Goal: Information Seeking & Learning: Learn about a topic

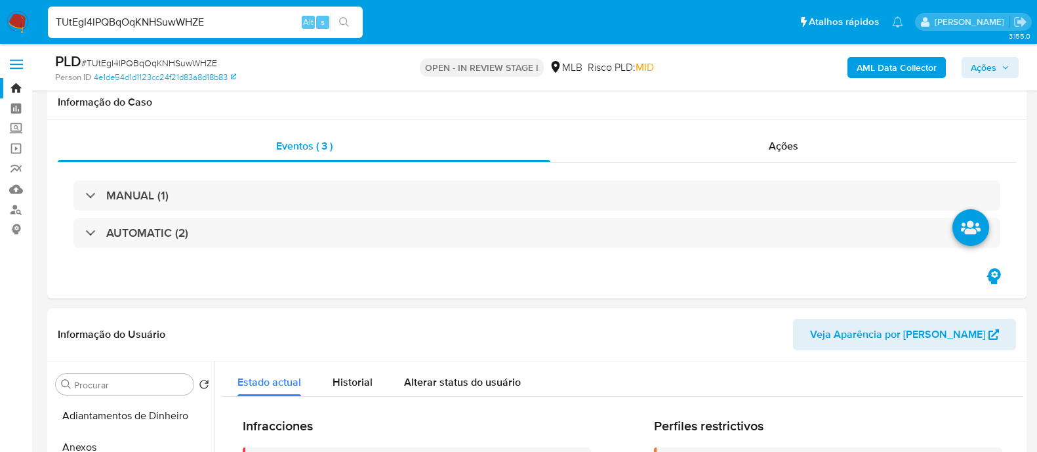
select select "10"
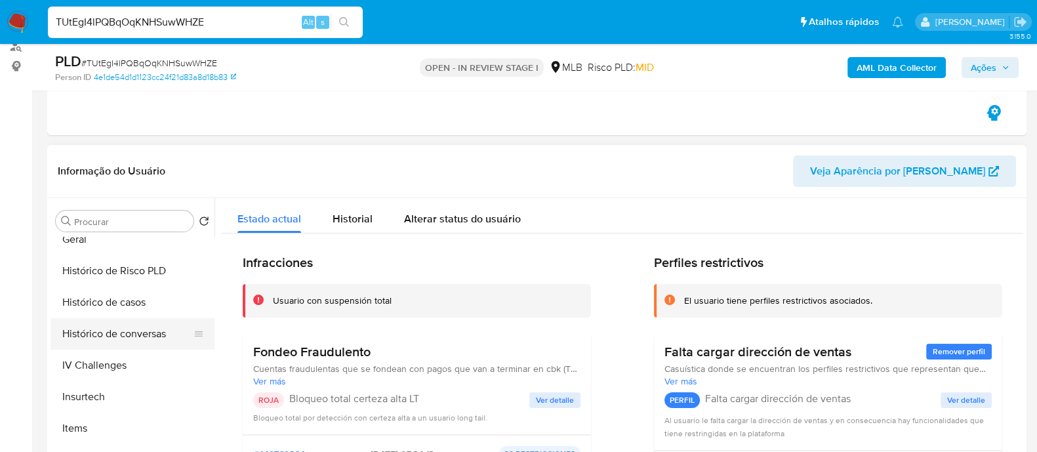
scroll to position [421, 0]
click at [117, 251] on button "Geral" at bounding box center [128, 240] width 154 height 31
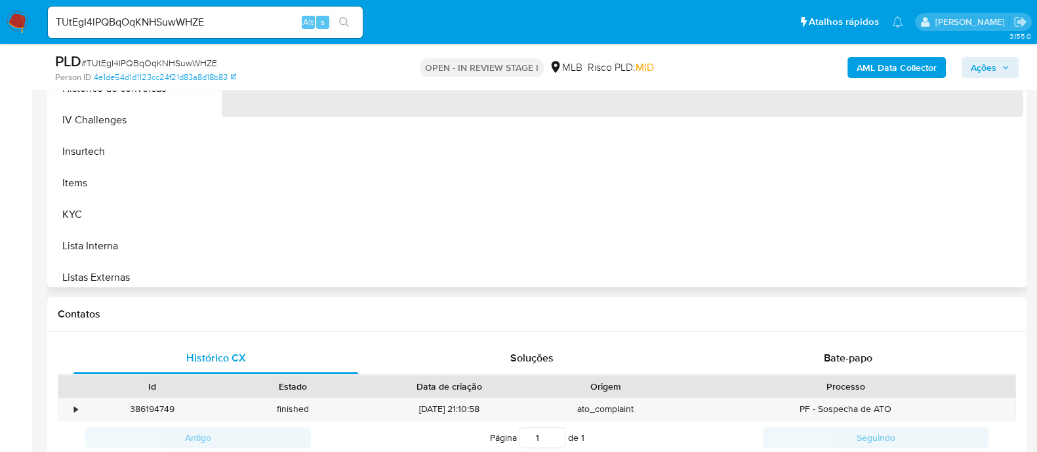
scroll to position [327, 0]
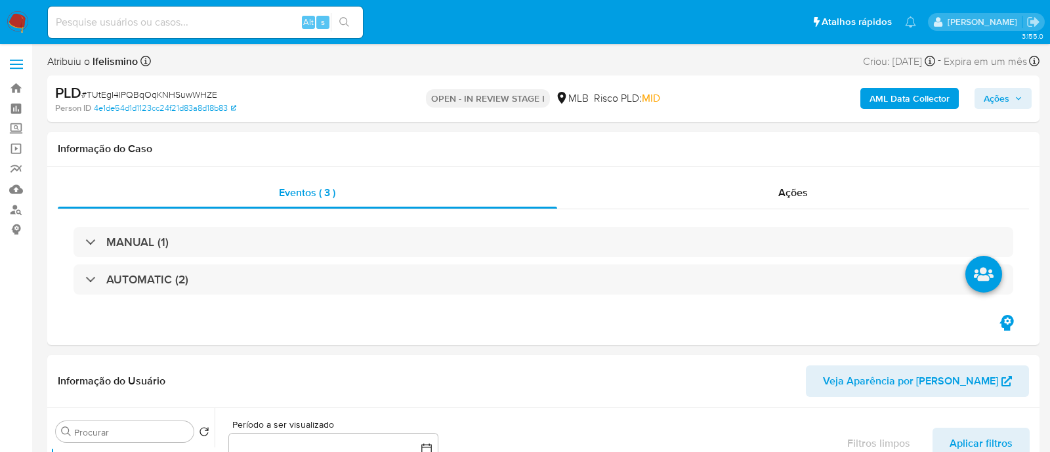
select select "10"
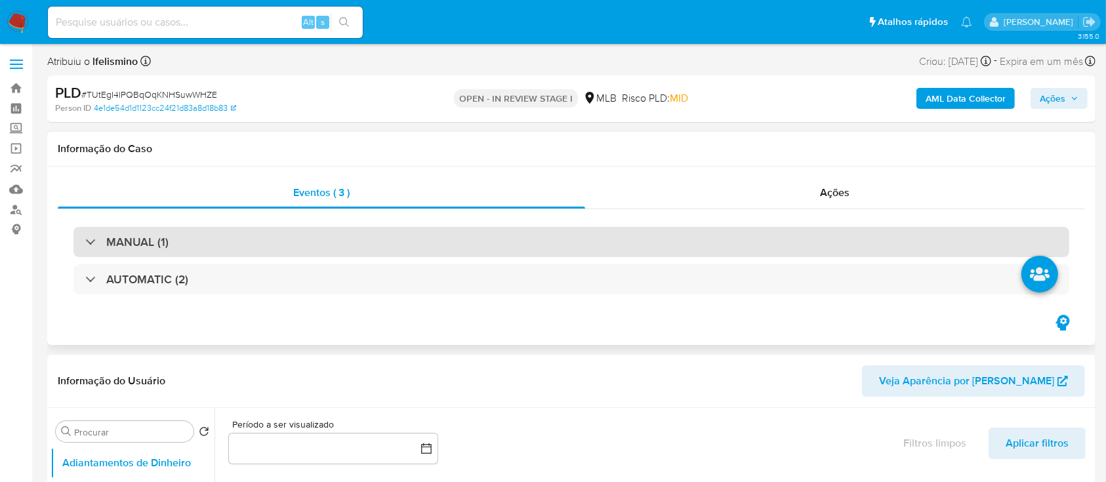
drag, startPoint x: 945, startPoint y: 0, endPoint x: 352, endPoint y: 240, distance: 639.1
click at [352, 240] on div "MANUAL (1)" at bounding box center [571, 242] width 996 height 30
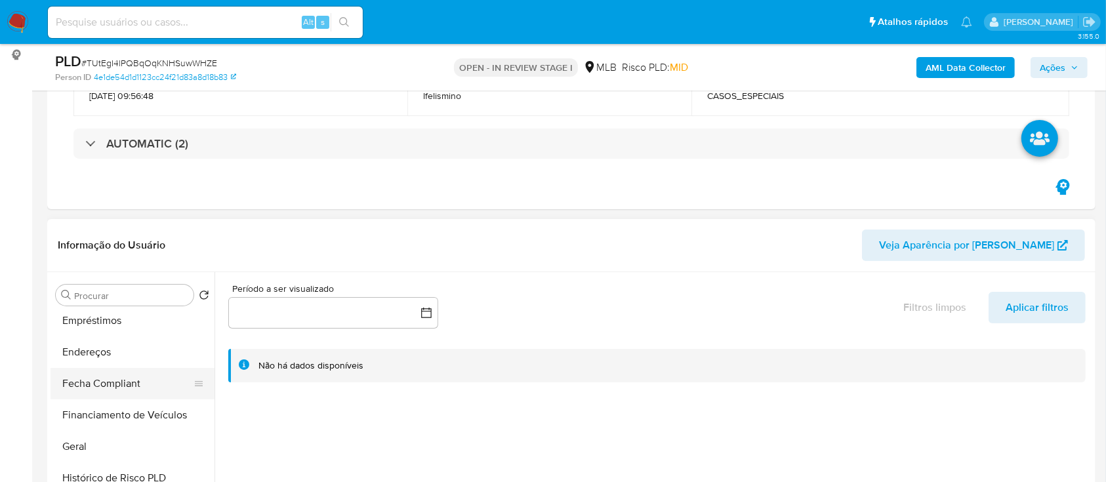
scroll to position [262, 0]
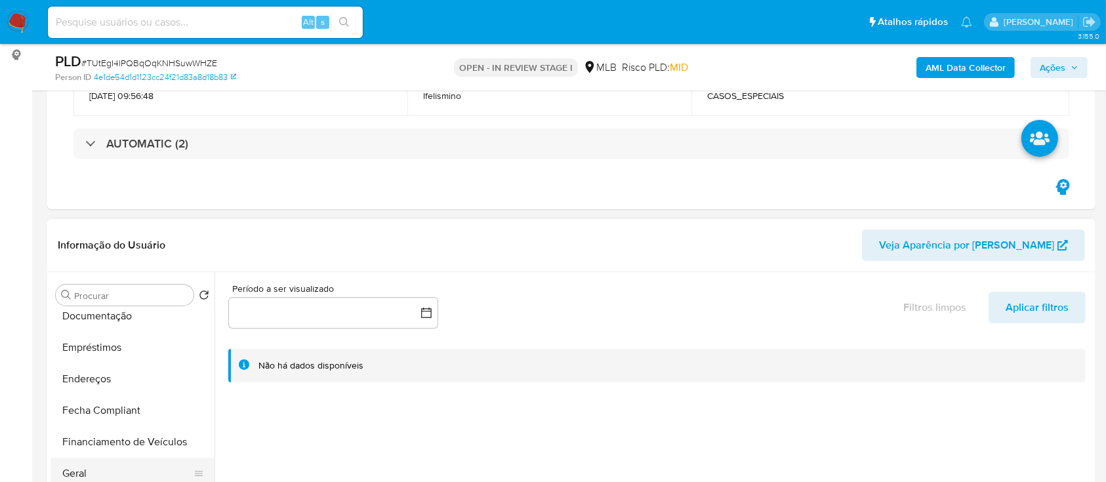
click at [88, 451] on button "Geral" at bounding box center [128, 473] width 154 height 31
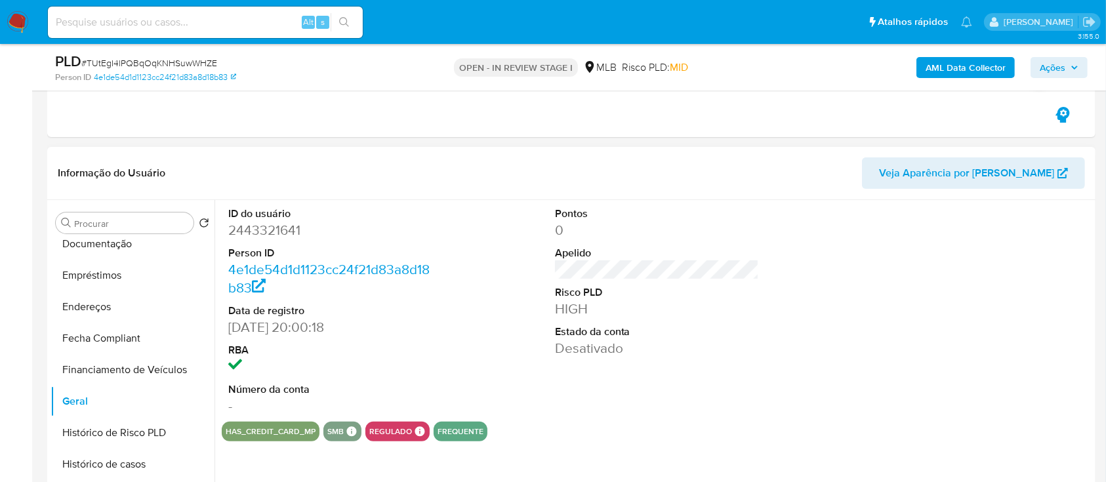
click at [282, 234] on dd "2443321641" at bounding box center [330, 230] width 205 height 18
copy dd "2443321641"
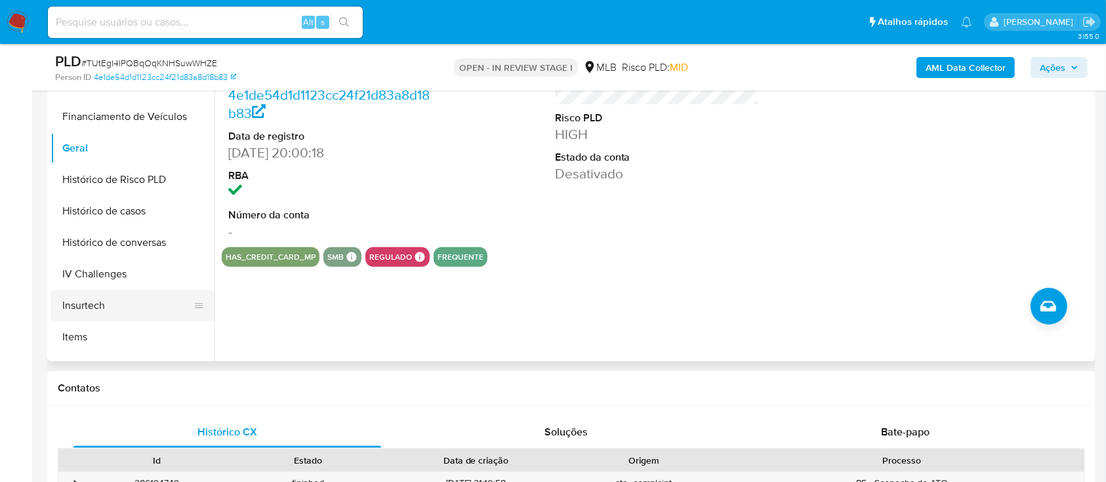
scroll to position [437, 0]
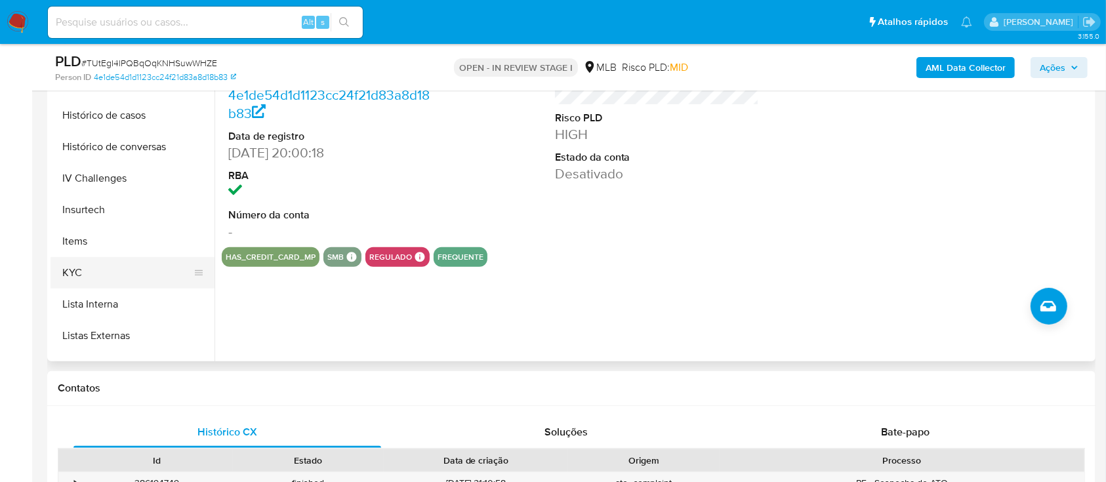
click at [97, 268] on button "KYC" at bounding box center [128, 272] width 154 height 31
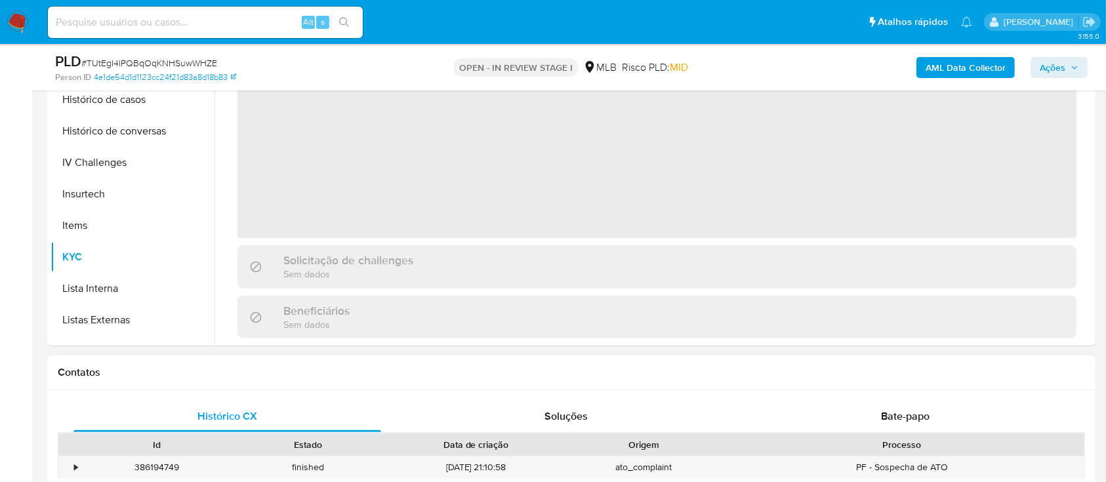
scroll to position [350, 0]
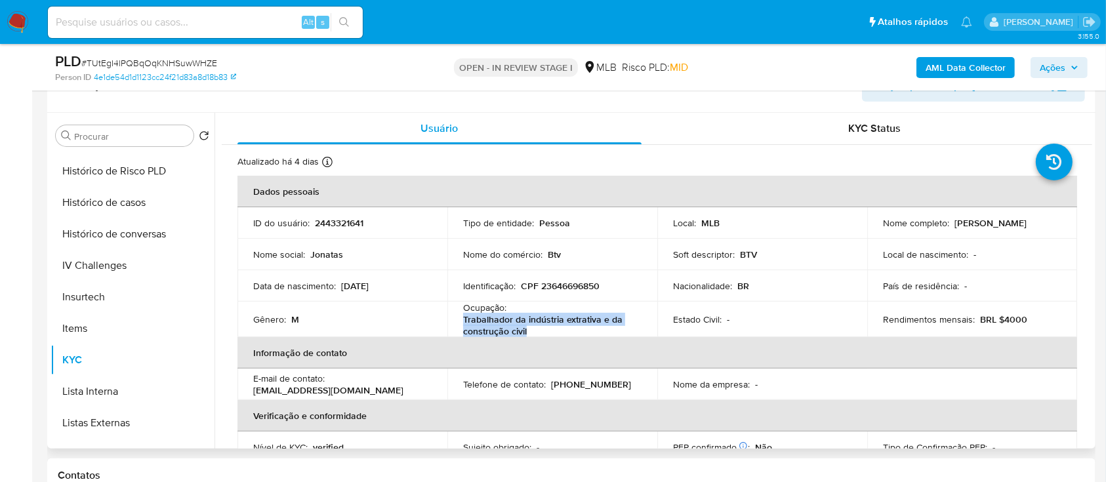
drag, startPoint x: 549, startPoint y: 328, endPoint x: 460, endPoint y: 323, distance: 88.7
click at [460, 323] on td "Ocupação : Trabalhador da indústria extrativa e da construção civil" at bounding box center [553, 319] width 210 height 35
copy p "Trabalhador da indústria extrativa e da construção civil"
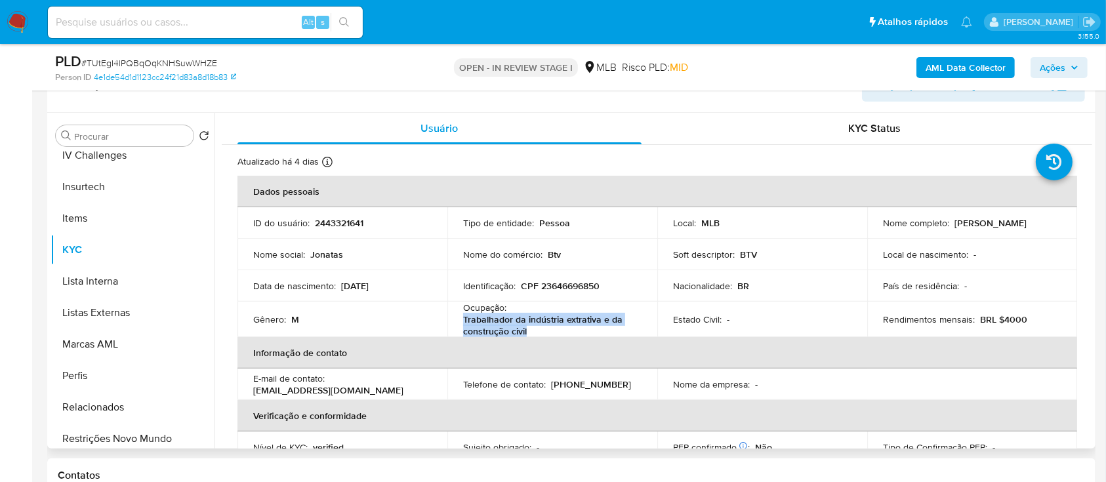
scroll to position [586, 0]
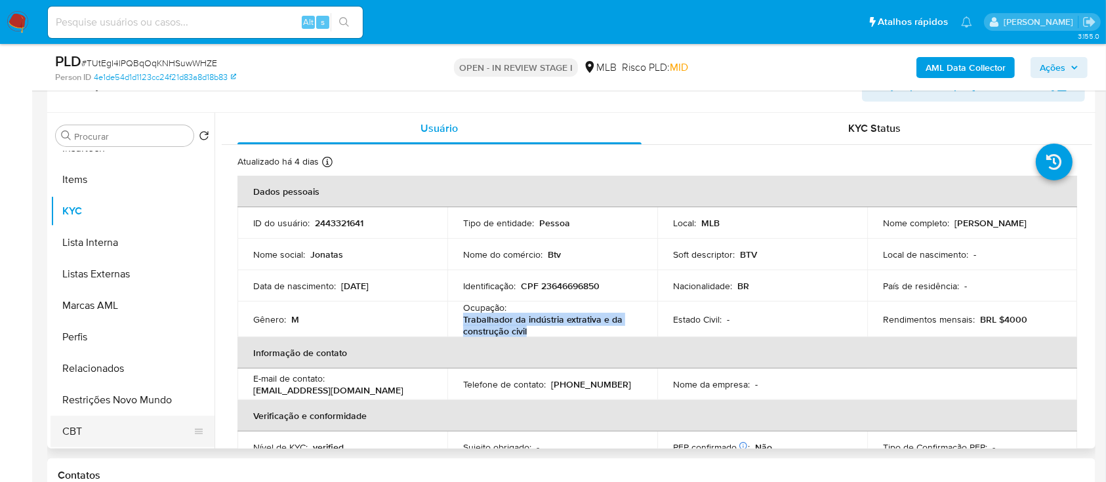
click at [84, 419] on button "CBT" at bounding box center [128, 431] width 154 height 31
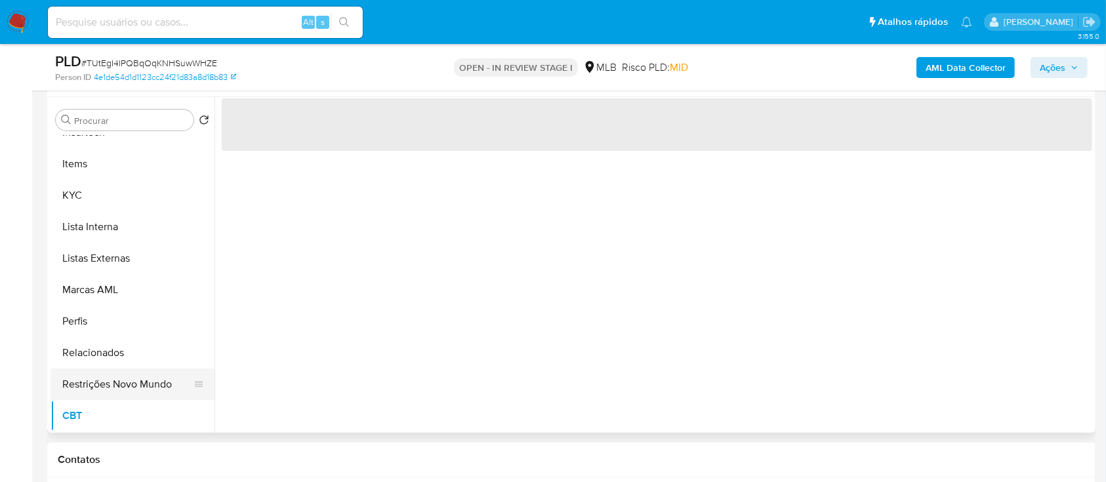
drag, startPoint x: 97, startPoint y: 406, endPoint x: 127, endPoint y: 389, distance: 34.7
click at [98, 406] on button "CBT" at bounding box center [133, 415] width 164 height 31
click at [132, 386] on button "Restrições Novo Mundo" at bounding box center [128, 384] width 154 height 31
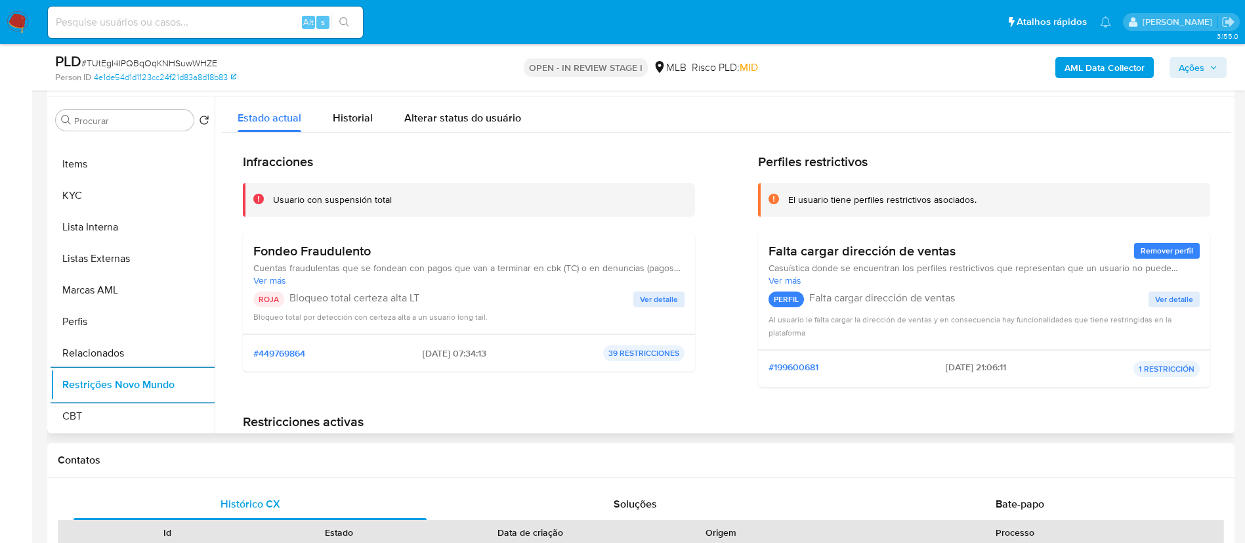
click at [662, 295] on span "Ver detalle" at bounding box center [659, 299] width 38 height 13
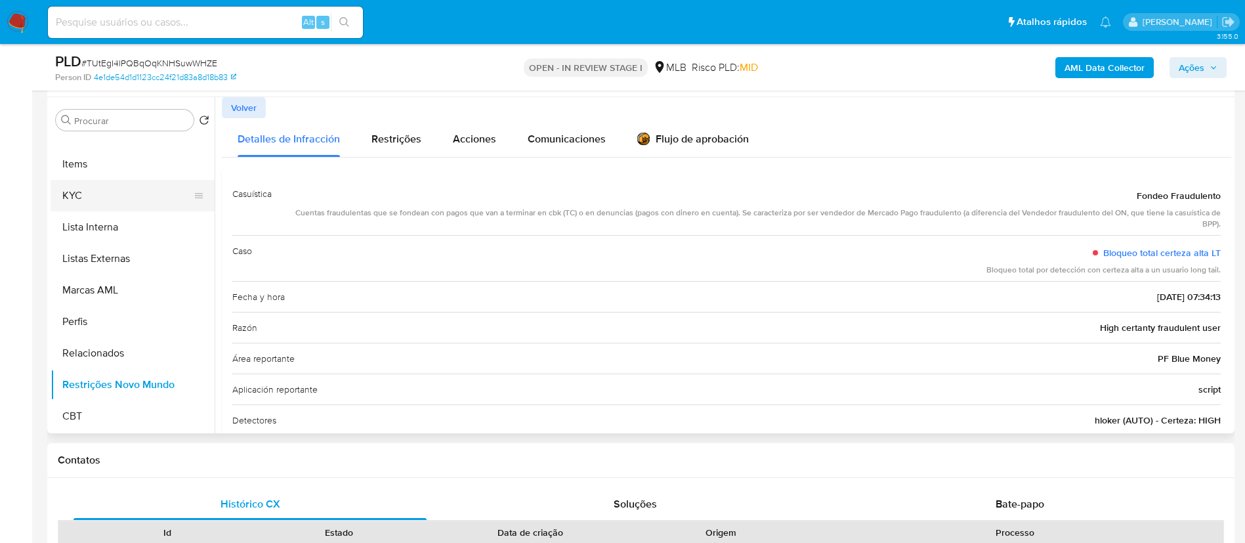
click at [77, 189] on button "KYC" at bounding box center [128, 195] width 154 height 31
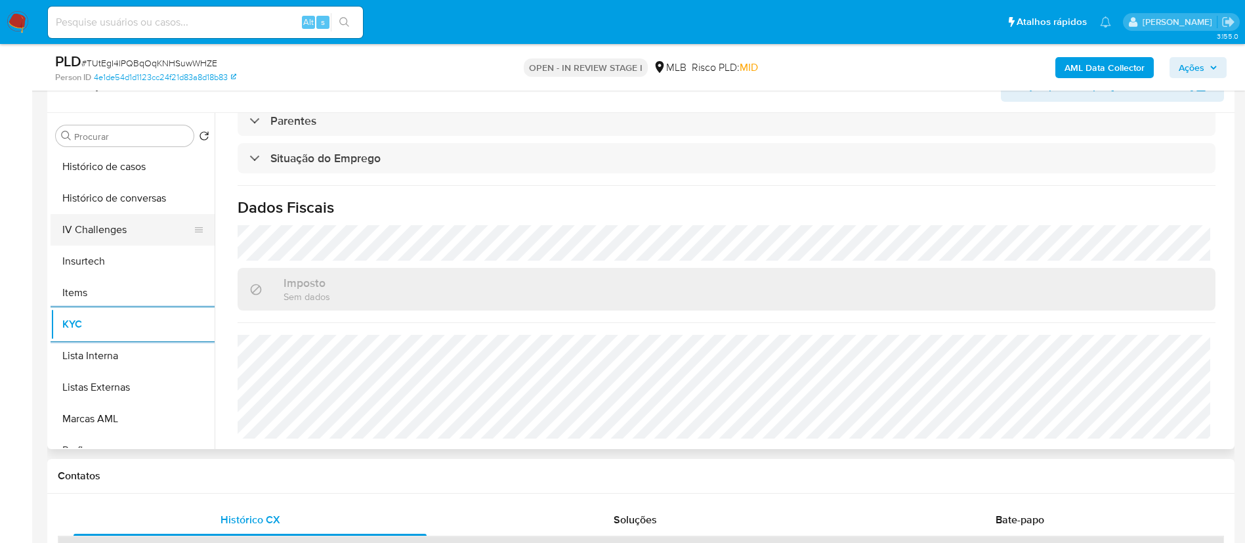
scroll to position [389, 0]
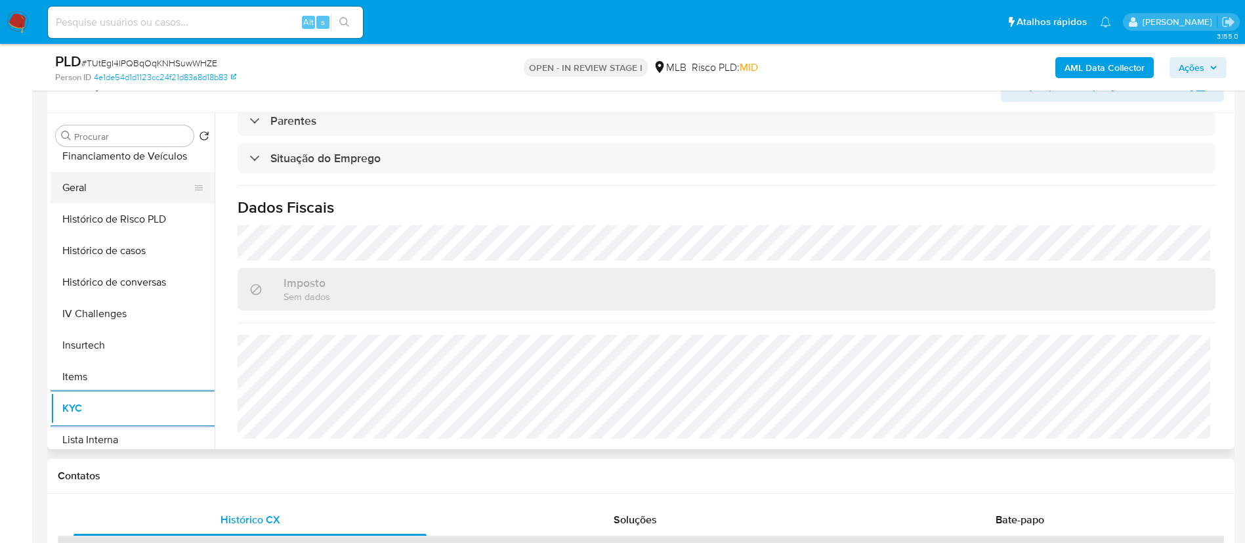
click at [145, 187] on button "Geral" at bounding box center [128, 187] width 154 height 31
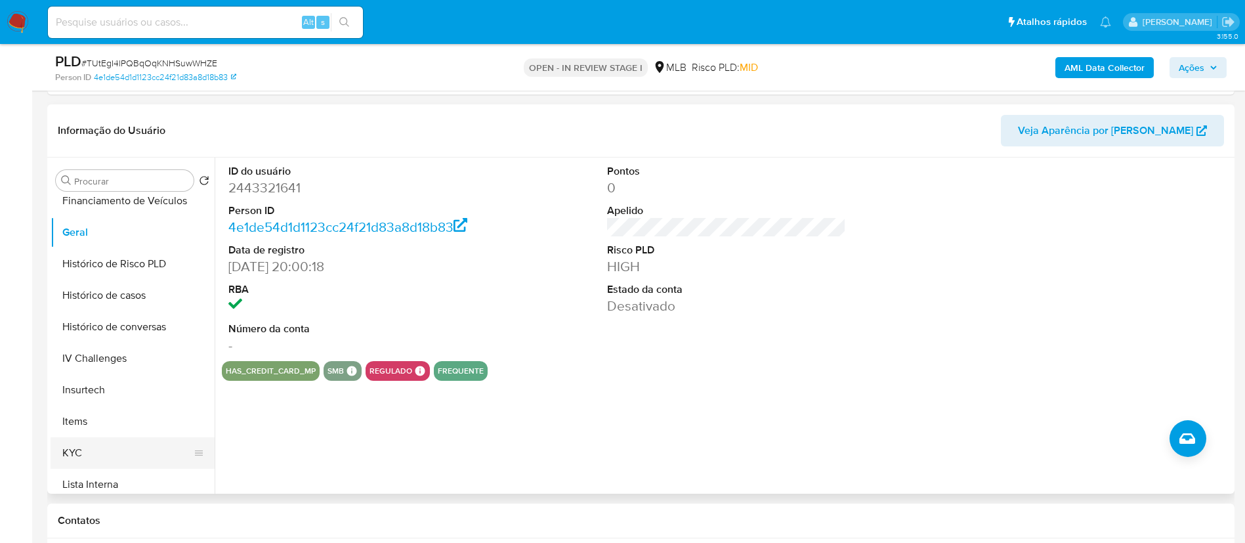
scroll to position [350, 0]
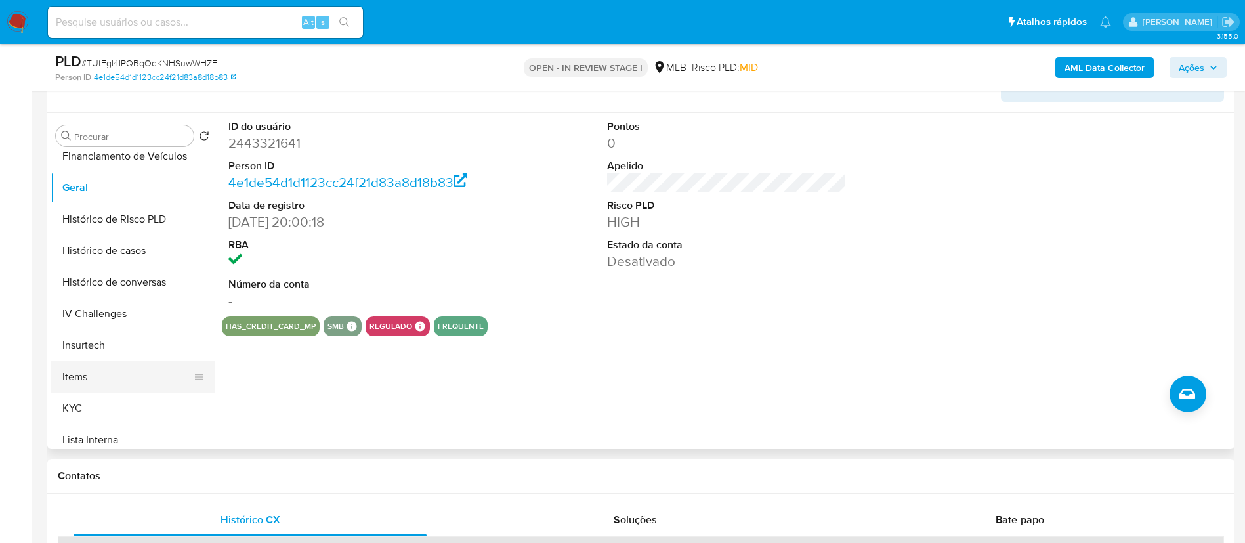
click at [112, 391] on ul "Adiantamentos de Dinheiro Anexos Cartões Contas Bancárias Dados Modificados Det…" at bounding box center [133, 300] width 164 height 296
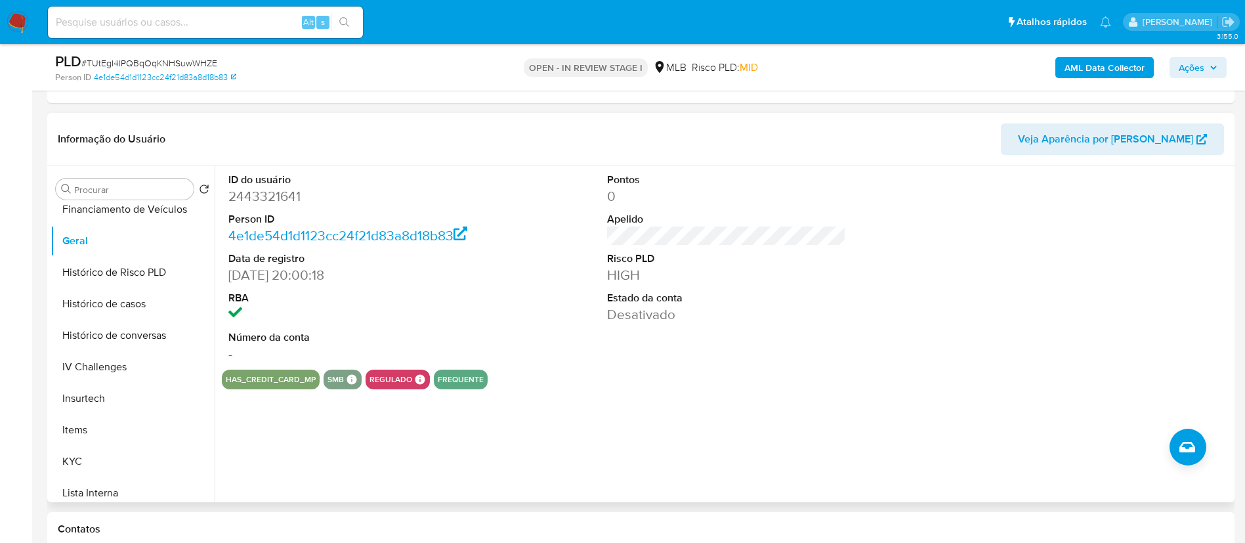
scroll to position [251, 0]
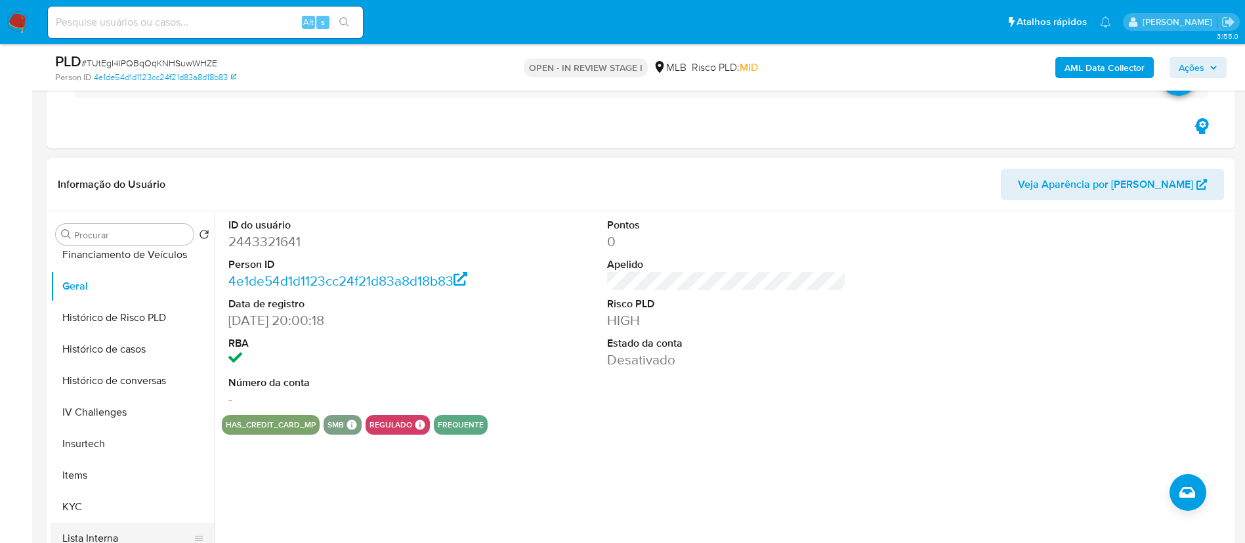
drag, startPoint x: 112, startPoint y: 503, endPoint x: 103, endPoint y: 509, distance: 11.3
click at [112, 451] on button "KYC" at bounding box center [133, 506] width 164 height 31
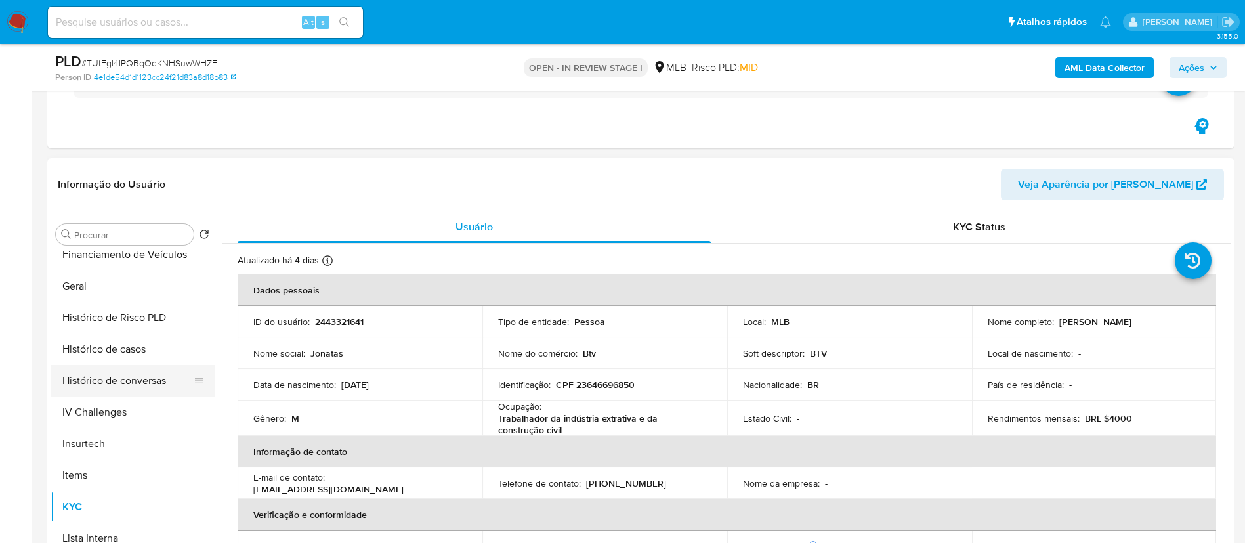
click at [204, 373] on button "Histórico de conversas" at bounding box center [128, 380] width 154 height 31
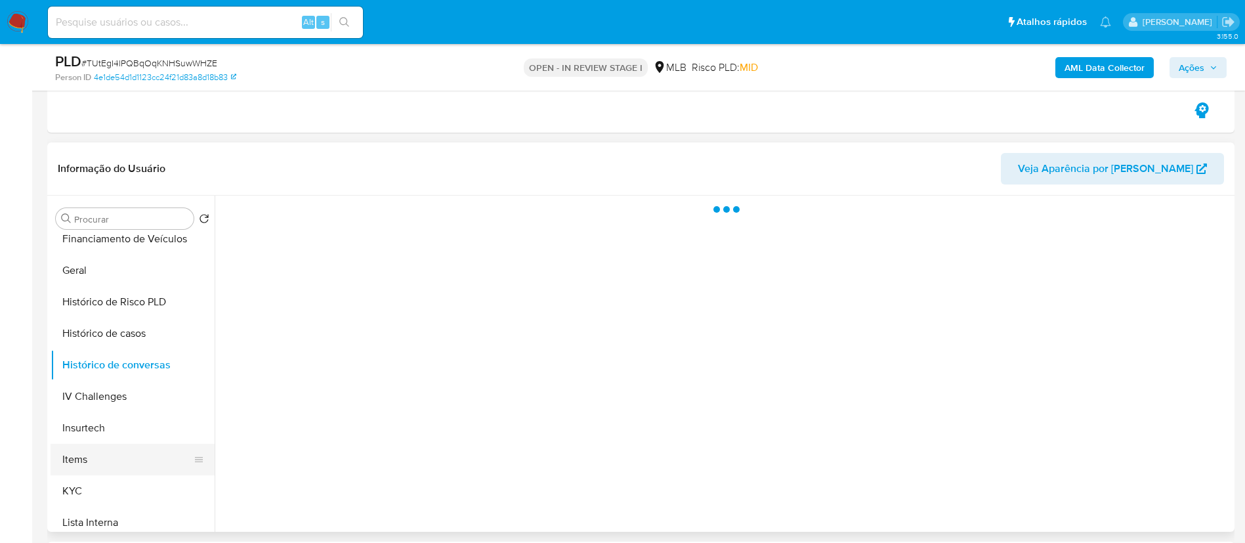
click at [109, 451] on button "Items" at bounding box center [128, 459] width 154 height 31
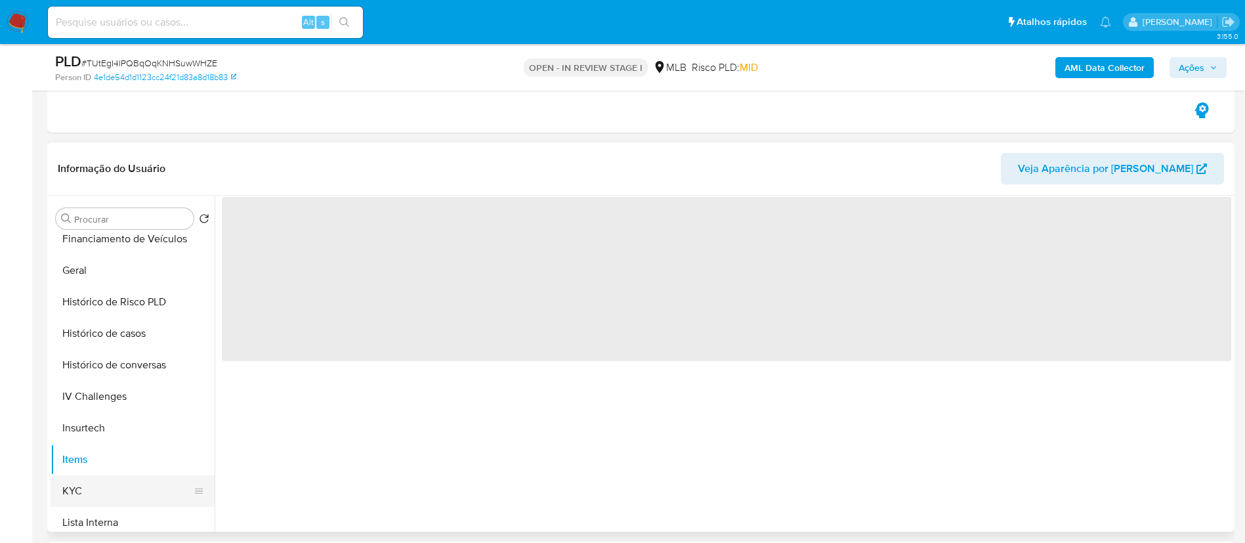
click at [114, 451] on button "KYC" at bounding box center [128, 490] width 154 height 31
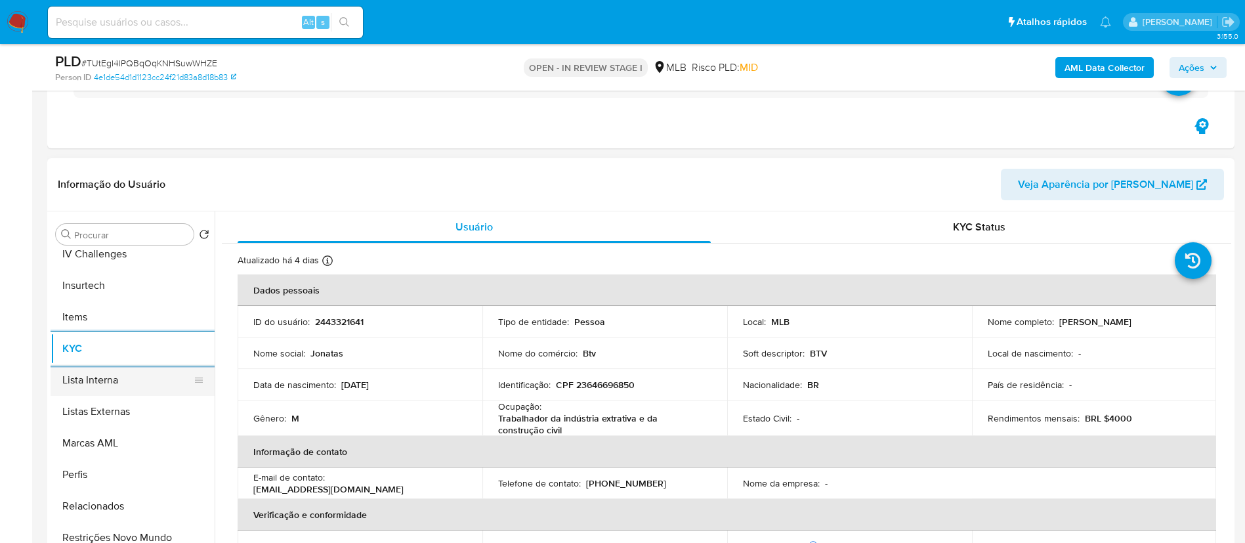
scroll to position [586, 0]
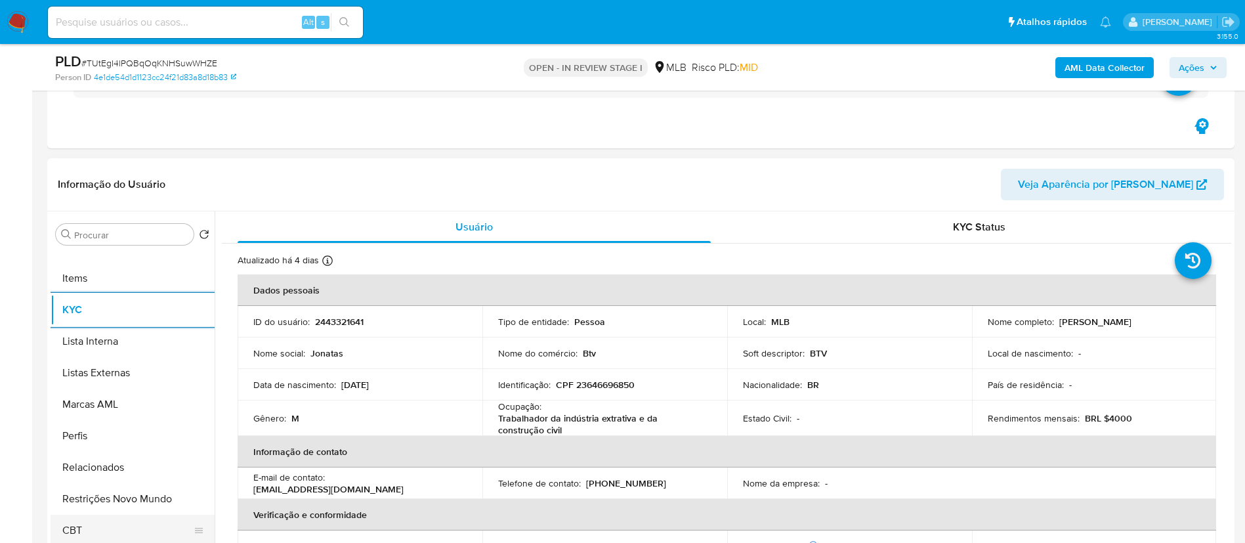
click at [117, 451] on button "Restrições Novo Mundo" at bounding box center [133, 498] width 164 height 31
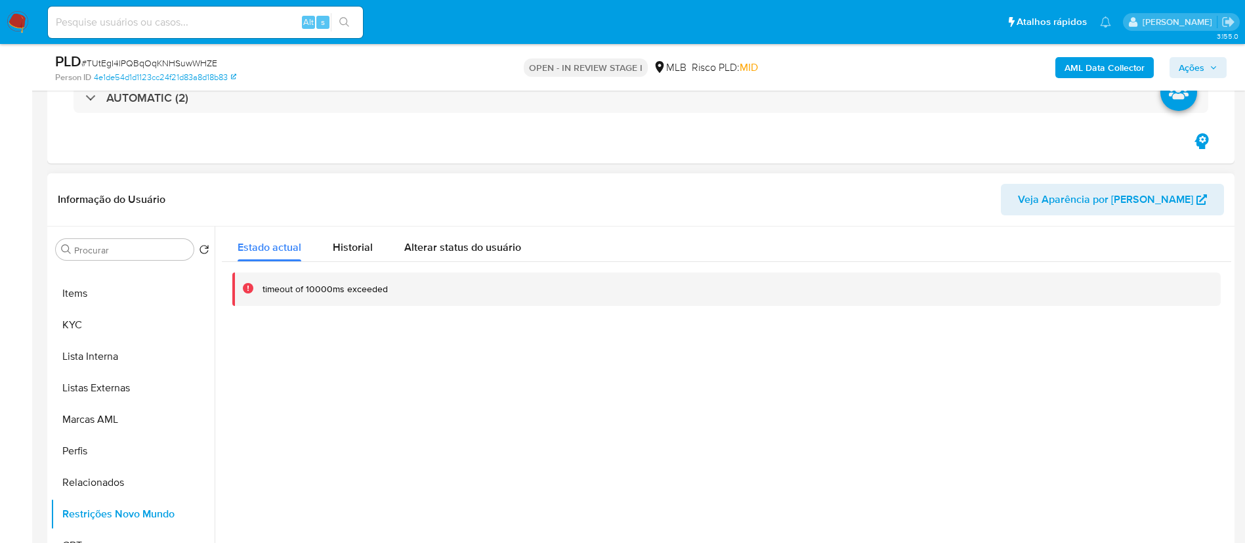
scroll to position [251, 0]
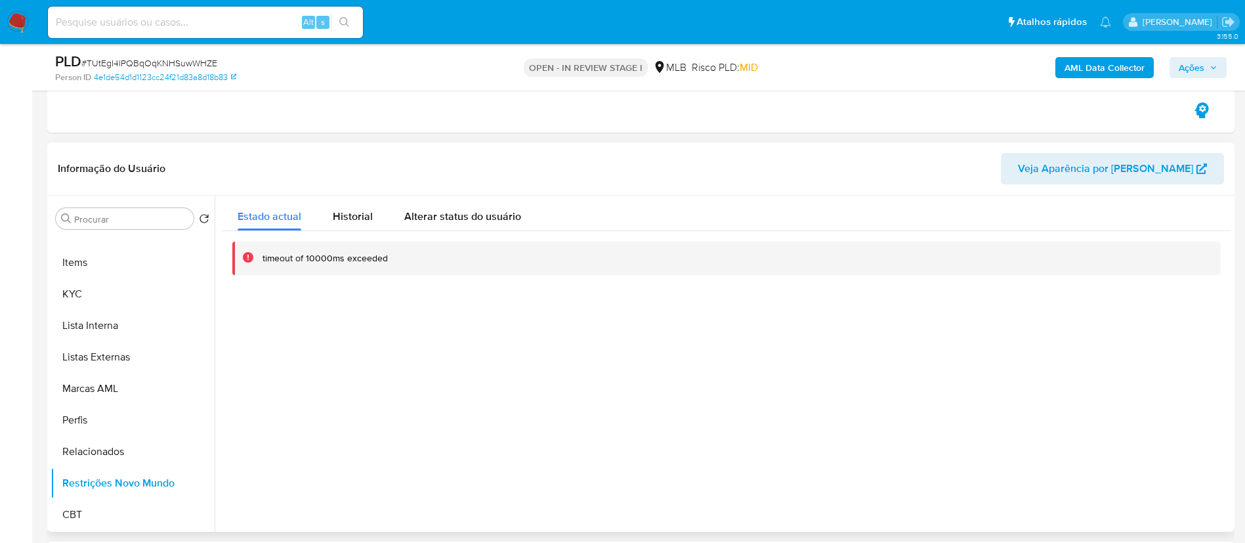
click at [205, 209] on search "Procurar Retornar ao pedido padrão" at bounding box center [133, 218] width 154 height 21
click at [205, 217] on icon "Retornar ao pedido padrão" at bounding box center [204, 218] width 10 height 10
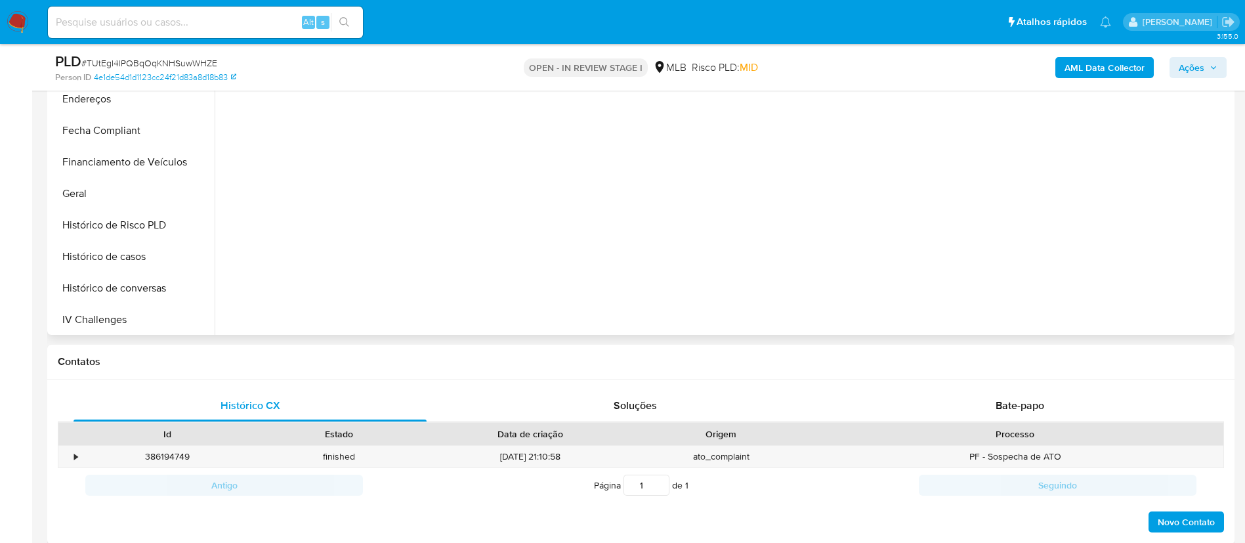
scroll to position [586, 0]
click at [102, 257] on button "Perfis" at bounding box center [128, 254] width 154 height 31
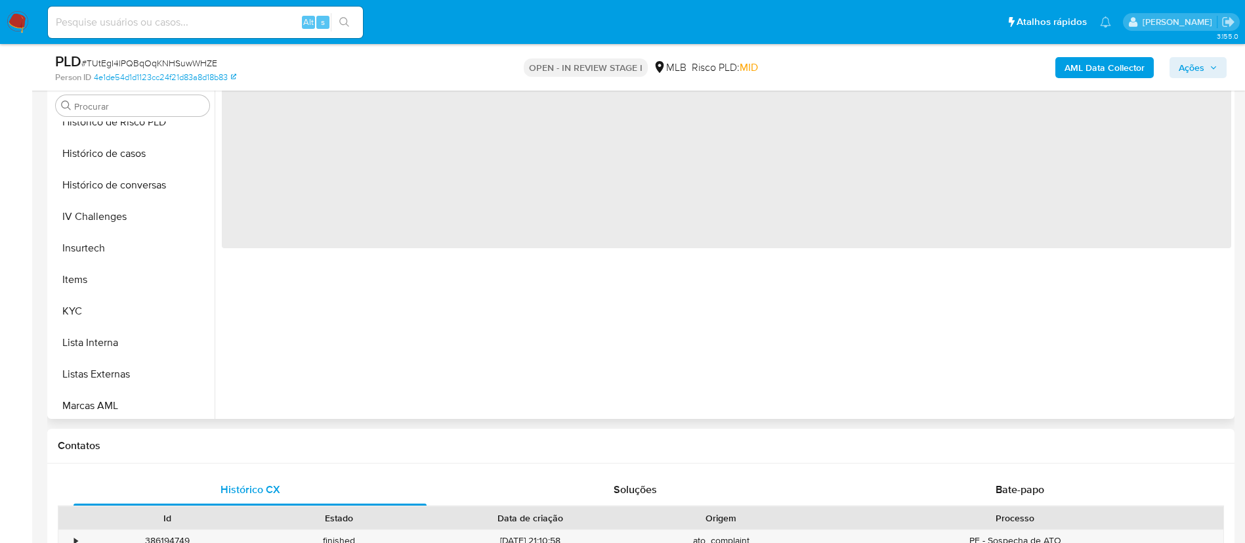
scroll to position [251, 0]
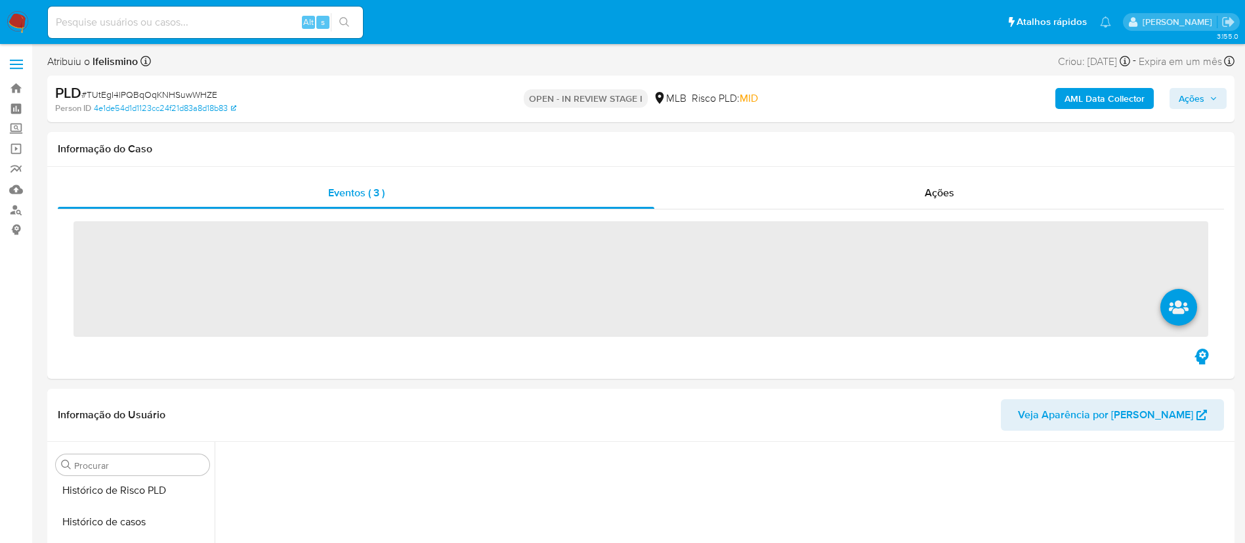
scroll to position [586, 0]
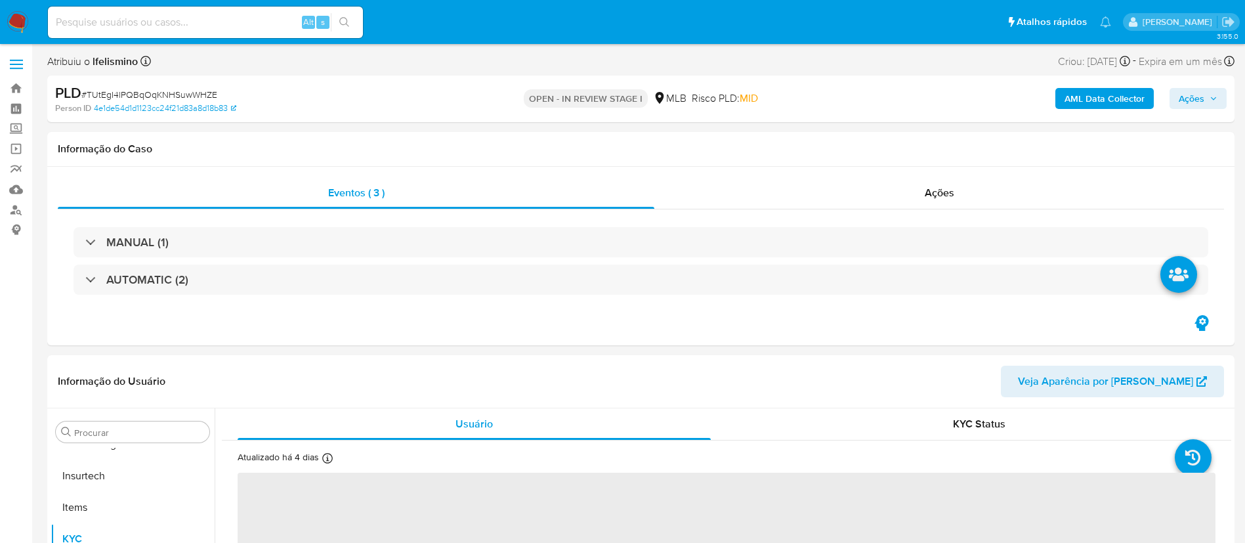
select select "10"
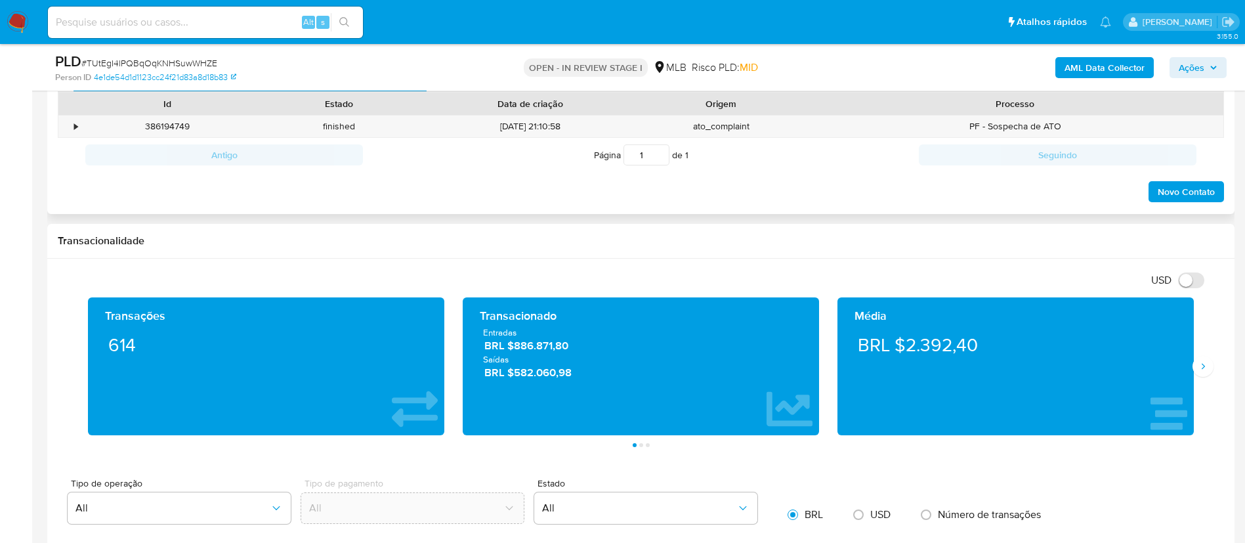
scroll to position [492, 0]
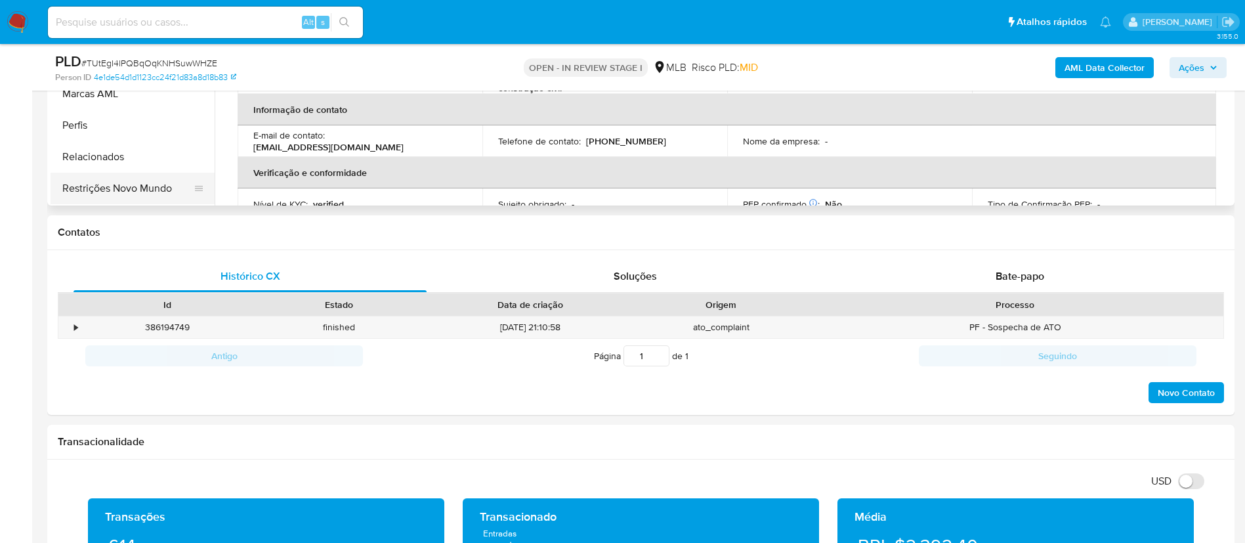
click at [113, 188] on button "Restrições Novo Mundo" at bounding box center [128, 188] width 154 height 31
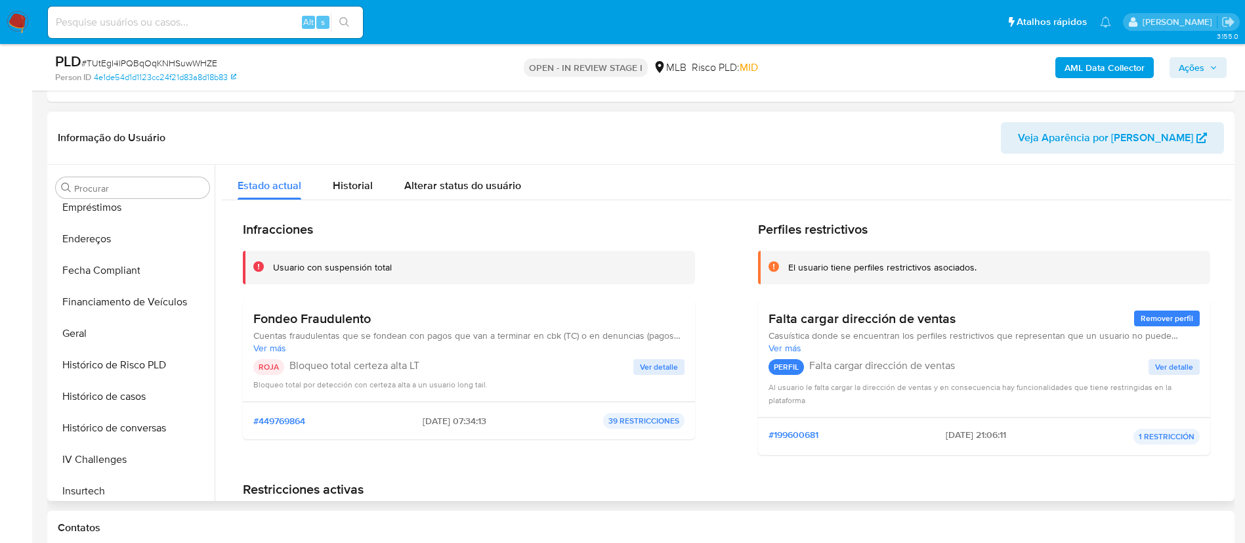
scroll to position [291, 0]
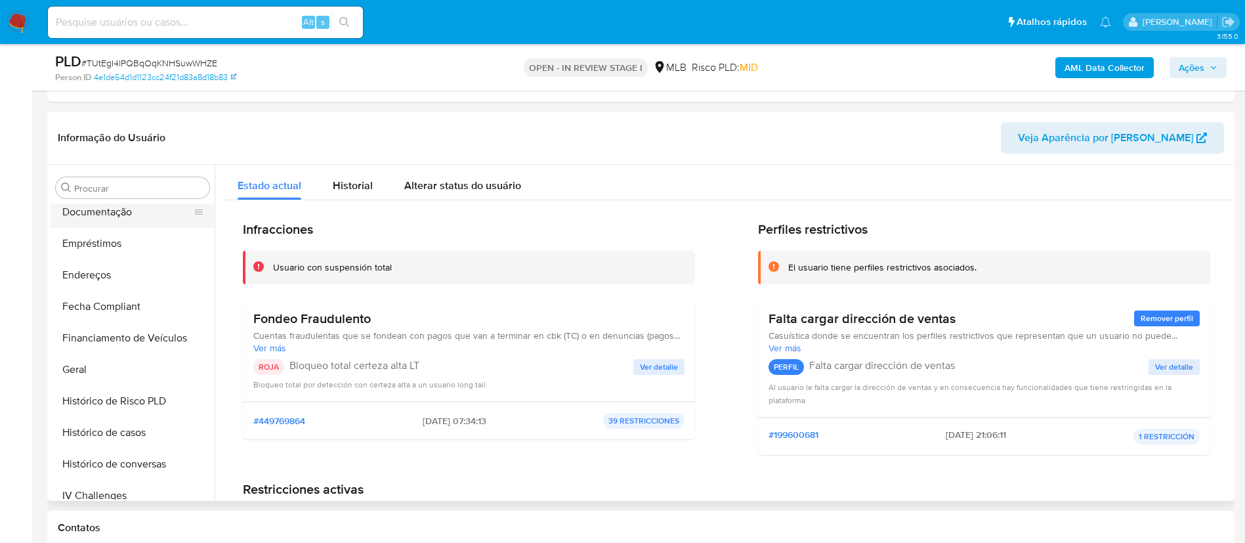
click at [161, 209] on button "Documentação" at bounding box center [128, 211] width 154 height 31
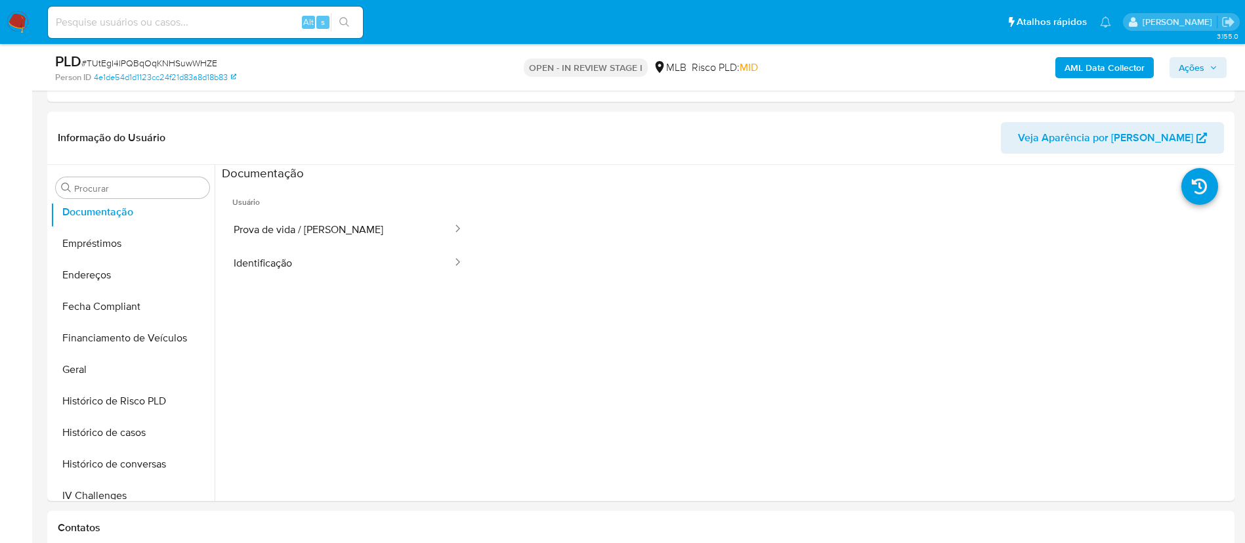
click at [293, 227] on button "Prova de vida / Selfie" at bounding box center [338, 229] width 232 height 33
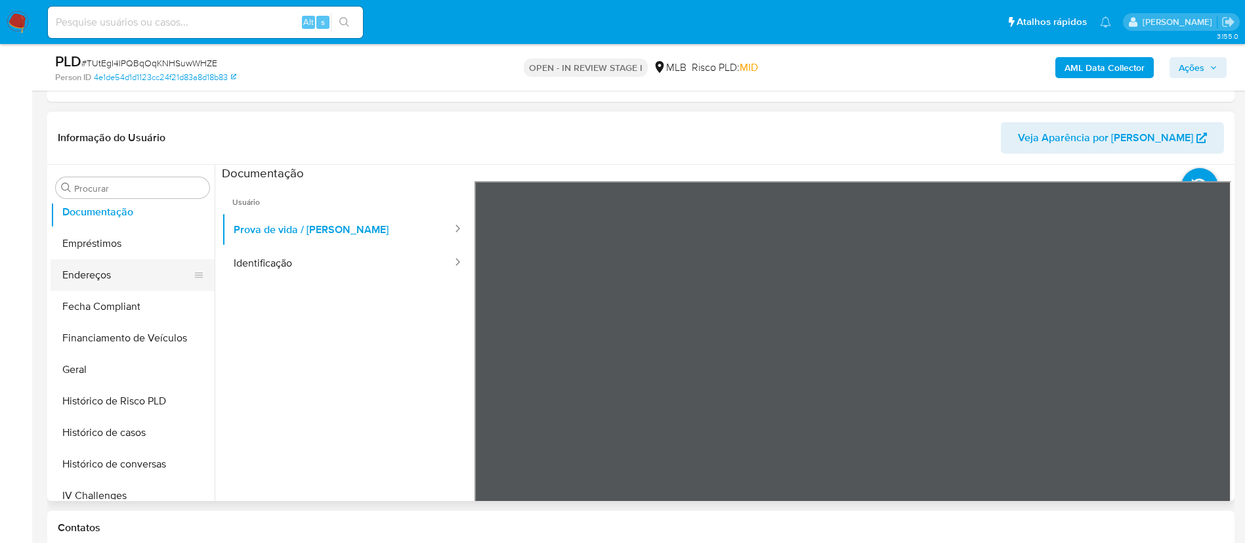
click at [144, 276] on button "Endereços" at bounding box center [128, 274] width 154 height 31
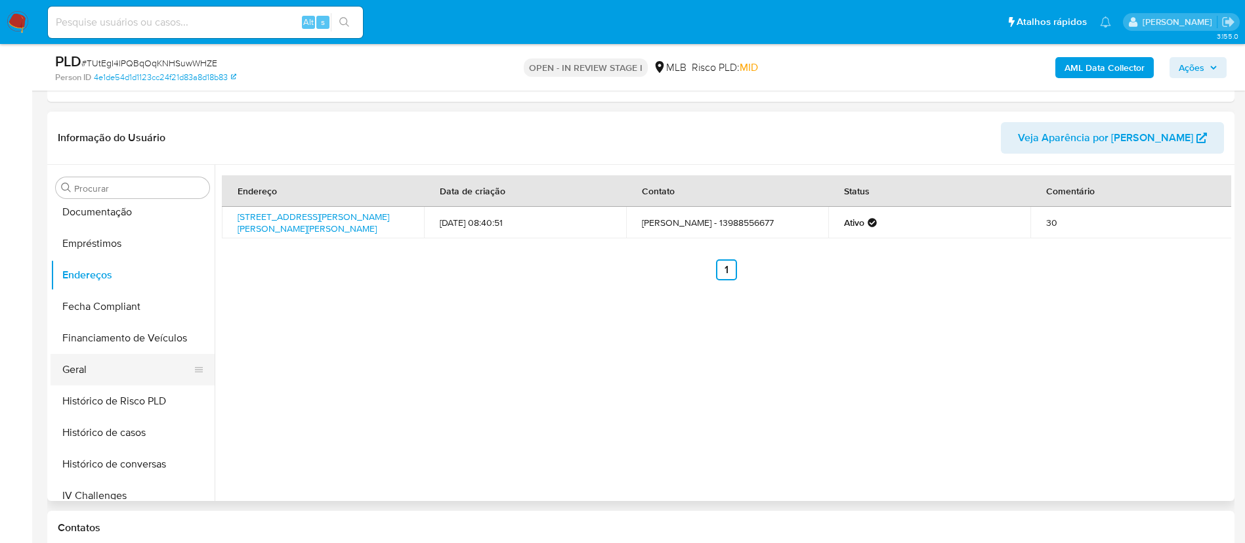
click at [121, 376] on button "Geral" at bounding box center [128, 369] width 154 height 31
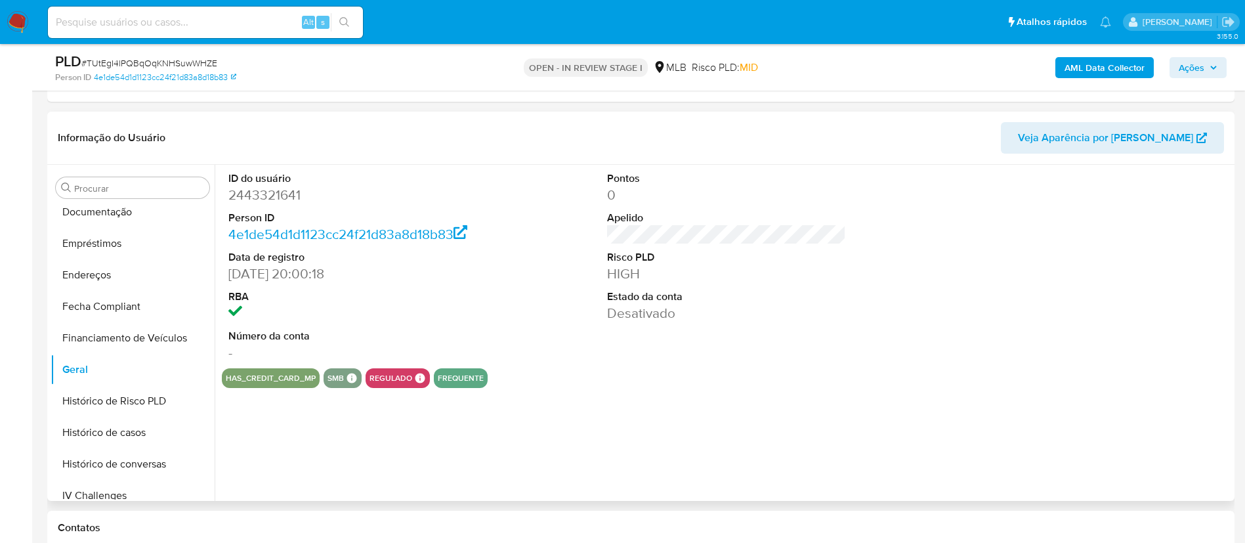
click at [280, 198] on dd "2443321641" at bounding box center [348, 195] width 240 height 18
copy dd "2443321641"
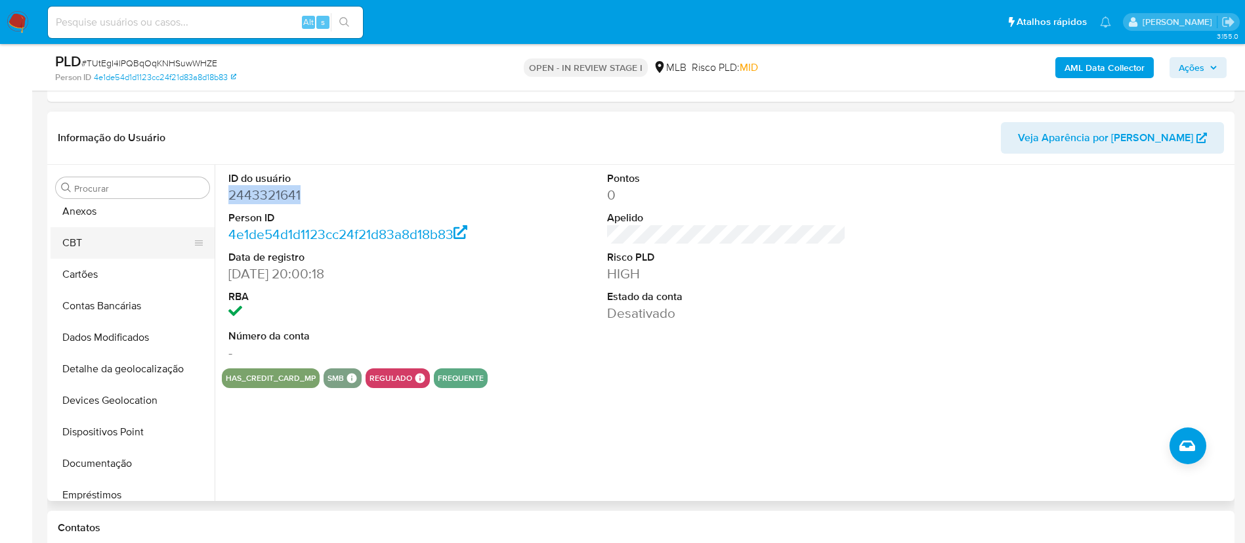
drag, startPoint x: 116, startPoint y: 281, endPoint x: 118, endPoint y: 274, distance: 6.9
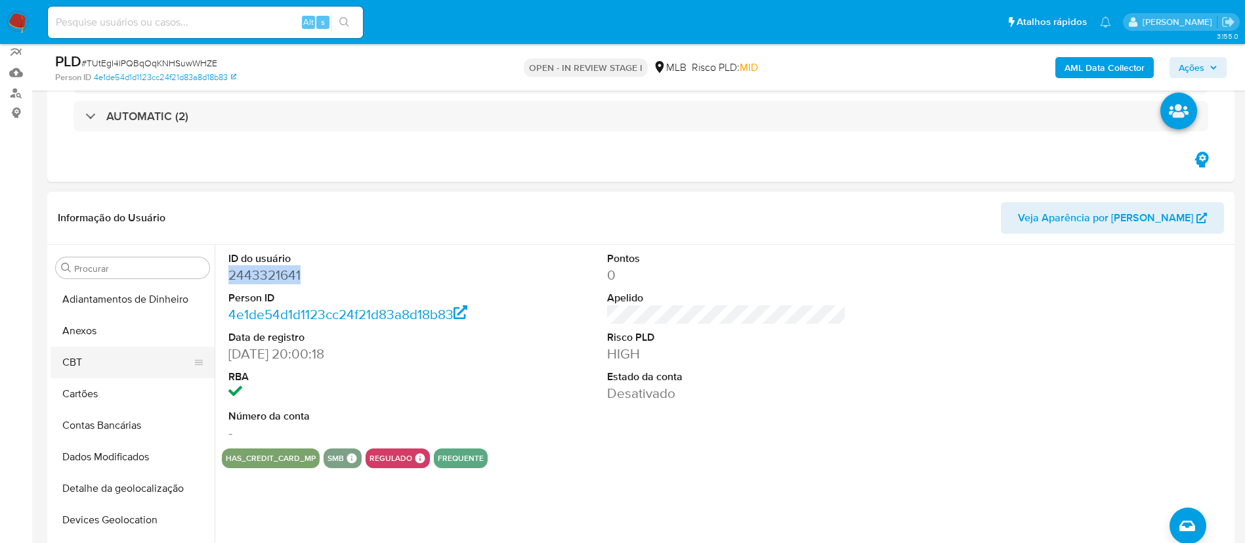
scroll to position [98, 0]
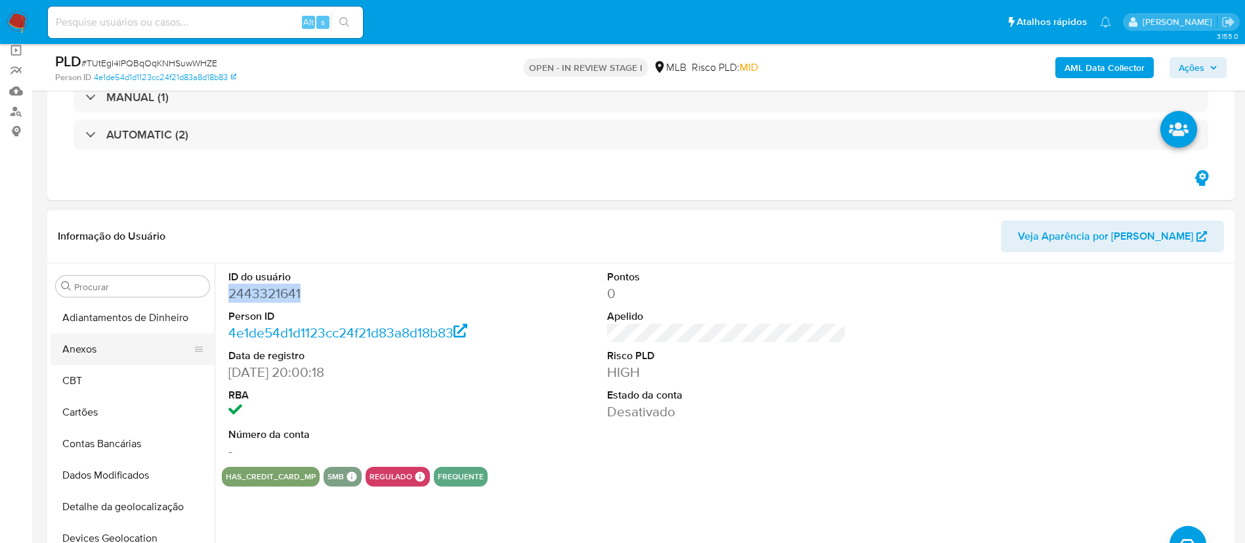
drag, startPoint x: 118, startPoint y: 274, endPoint x: 67, endPoint y: 348, distance: 89.6
click at [67, 348] on button "Anexos" at bounding box center [128, 348] width 154 height 31
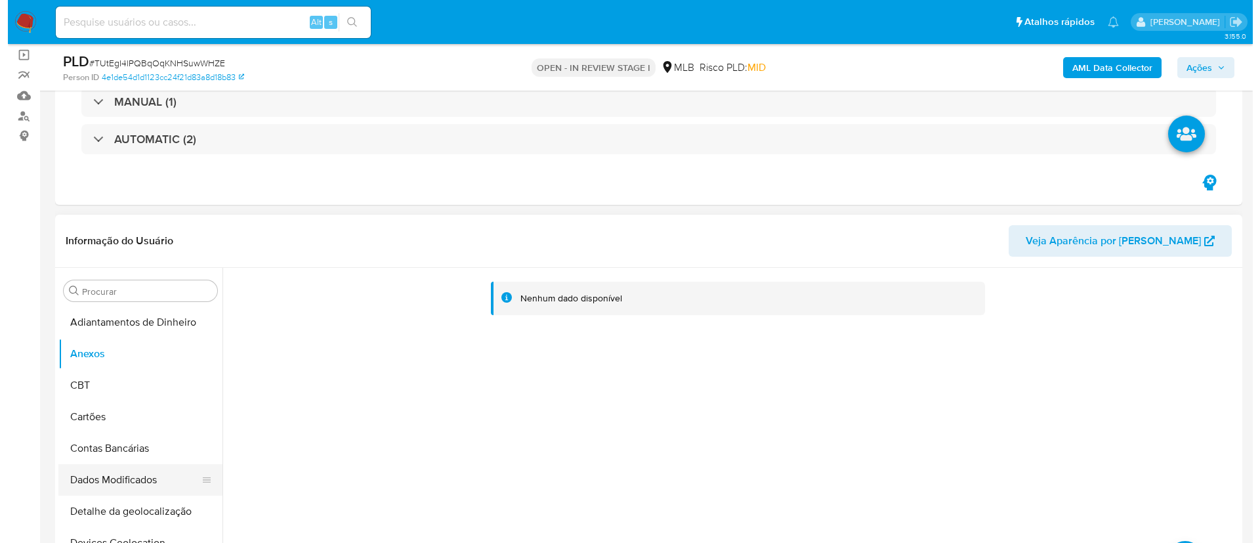
scroll to position [197, 0]
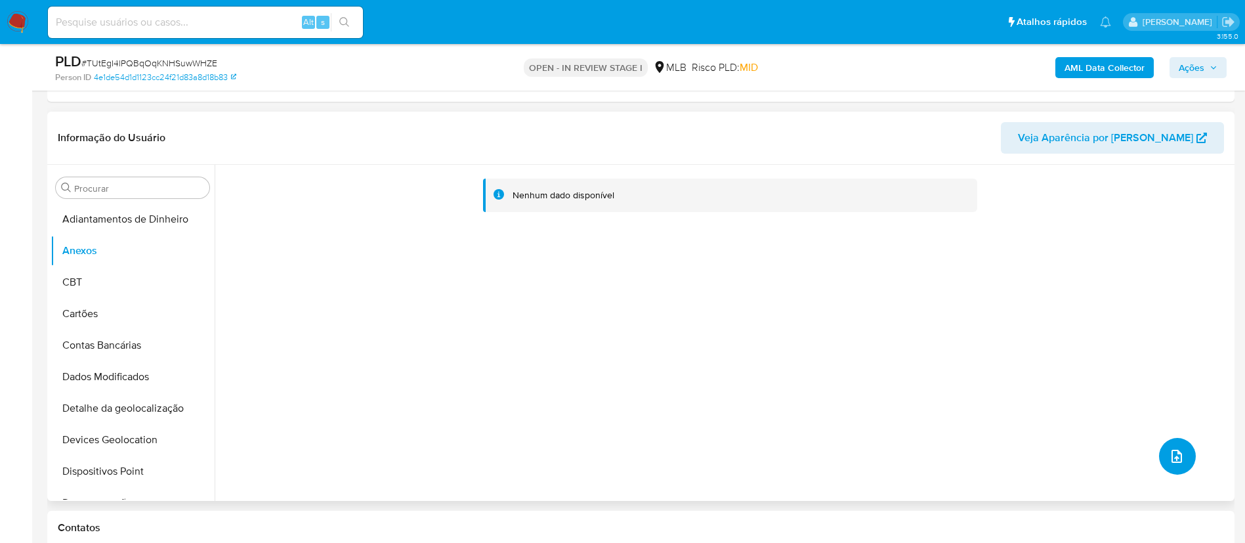
click at [1171, 448] on icon "upload-file" at bounding box center [1177, 456] width 16 height 16
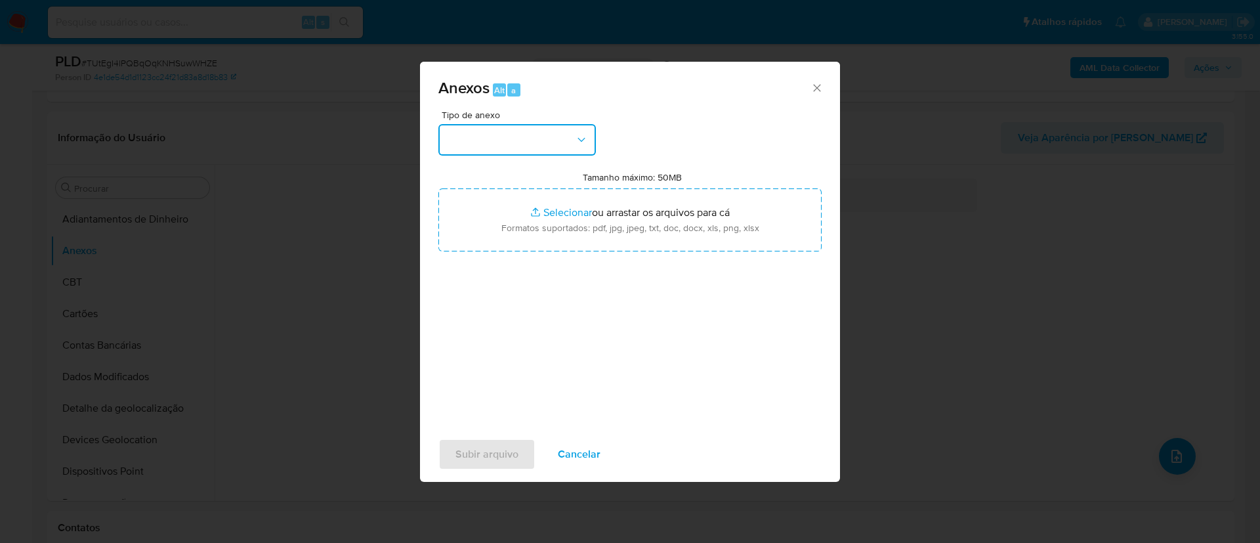
click at [513, 138] on button "button" at bounding box center [516, 139] width 157 height 31
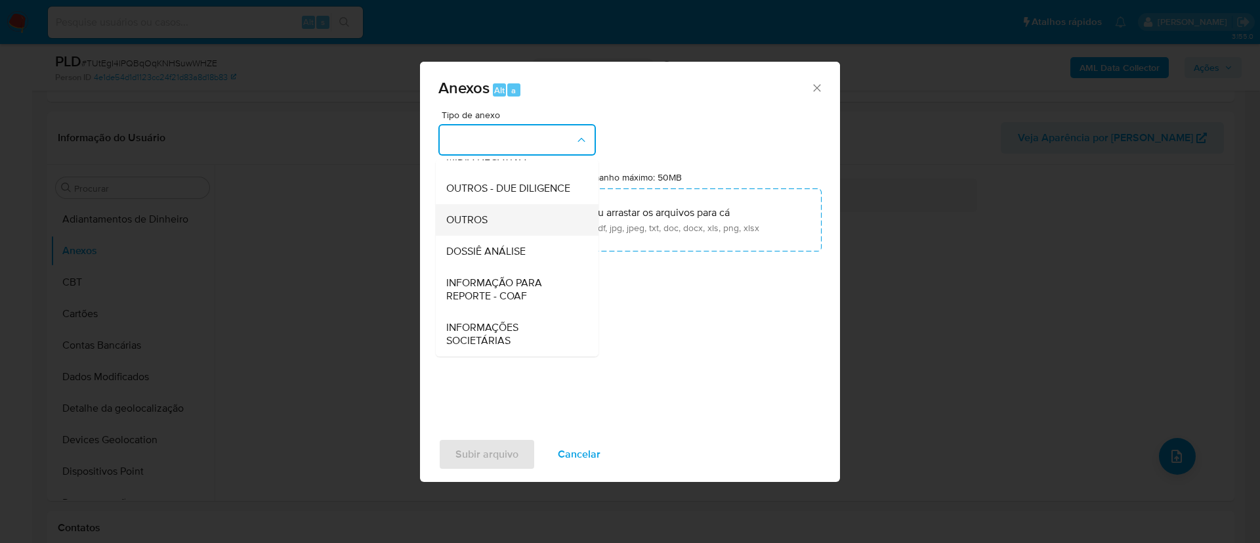
click at [532, 236] on div "OUTROS" at bounding box center [513, 219] width 134 height 31
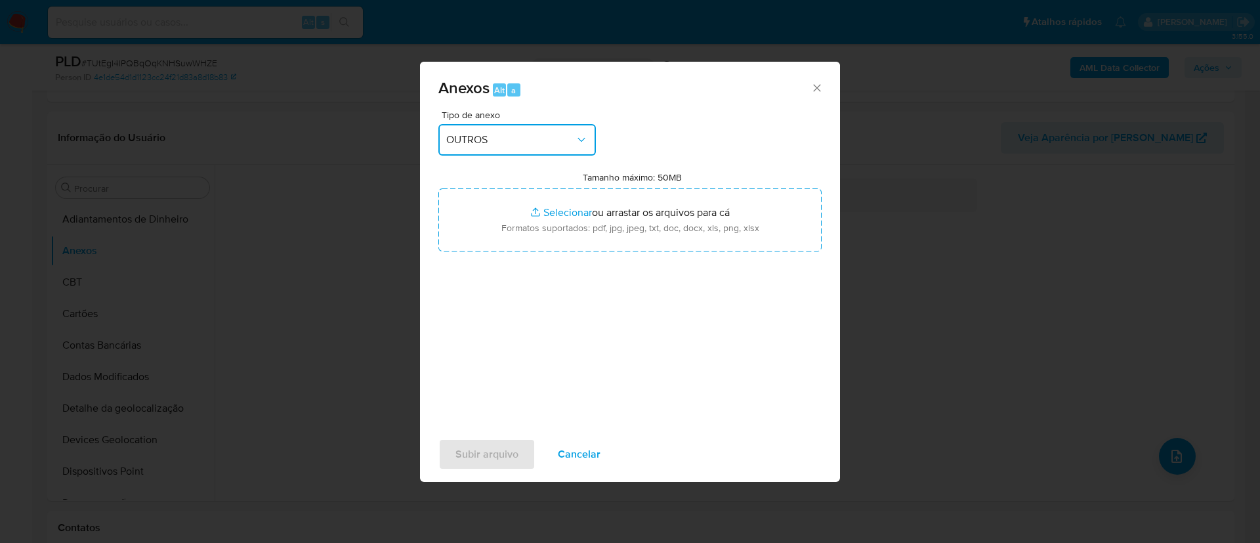
click at [910, 276] on div "Anexos Alt a Tipo de anexo OUTROS Tamanho máximo: 50MB Selecionar arquivos Sele…" at bounding box center [630, 271] width 1260 height 543
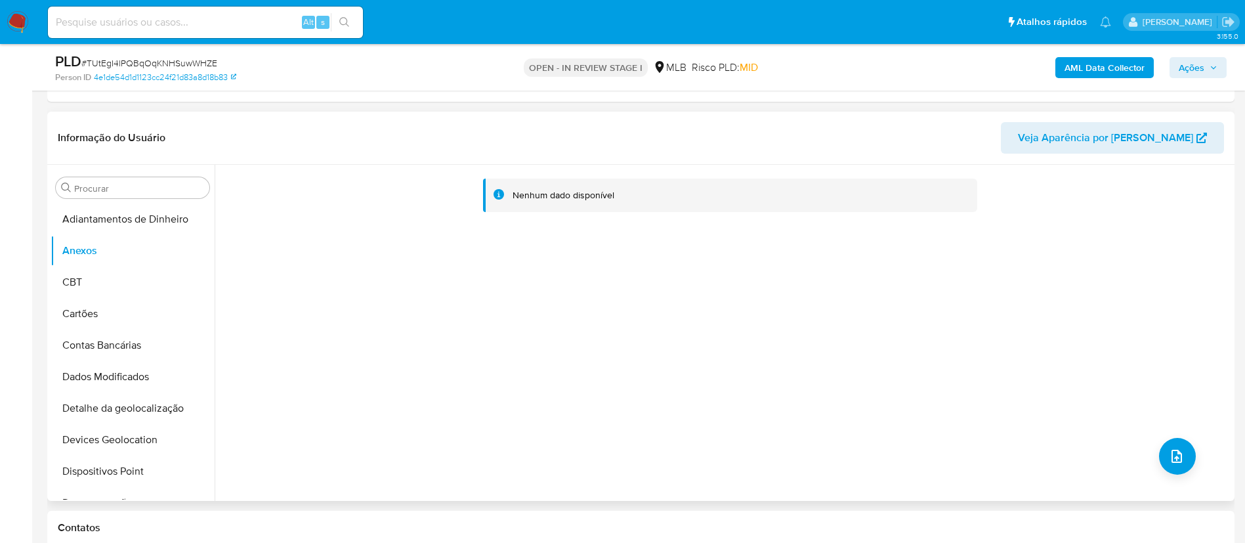
click at [1187, 444] on div "Nenhum dado disponível" at bounding box center [723, 333] width 1016 height 336
click at [1162, 453] on button "upload-file" at bounding box center [1177, 456] width 37 height 37
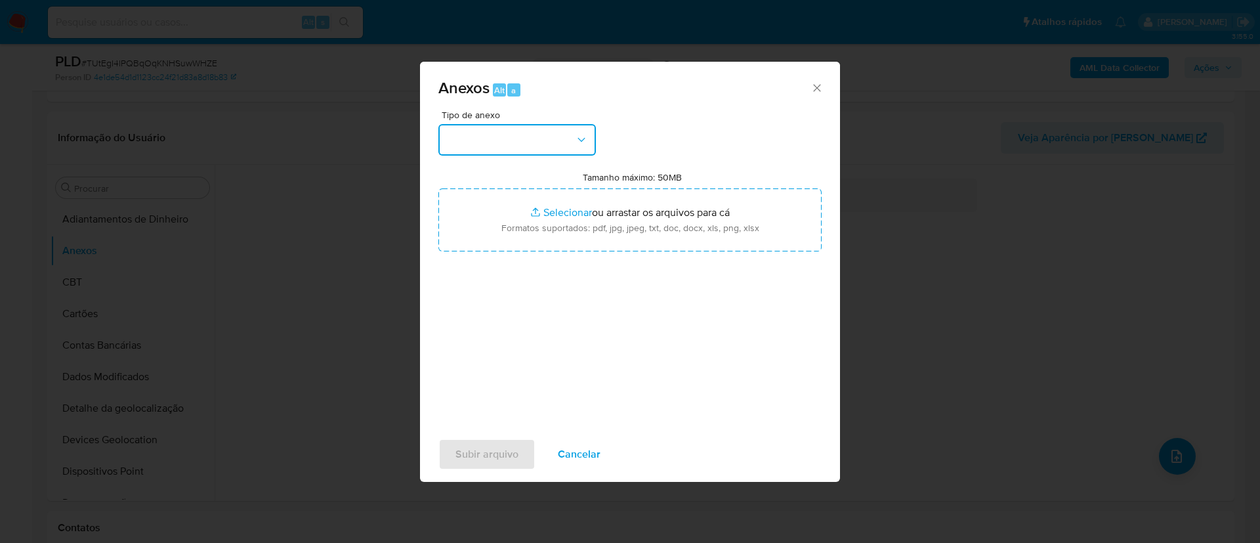
click at [554, 152] on button "button" at bounding box center [516, 139] width 157 height 31
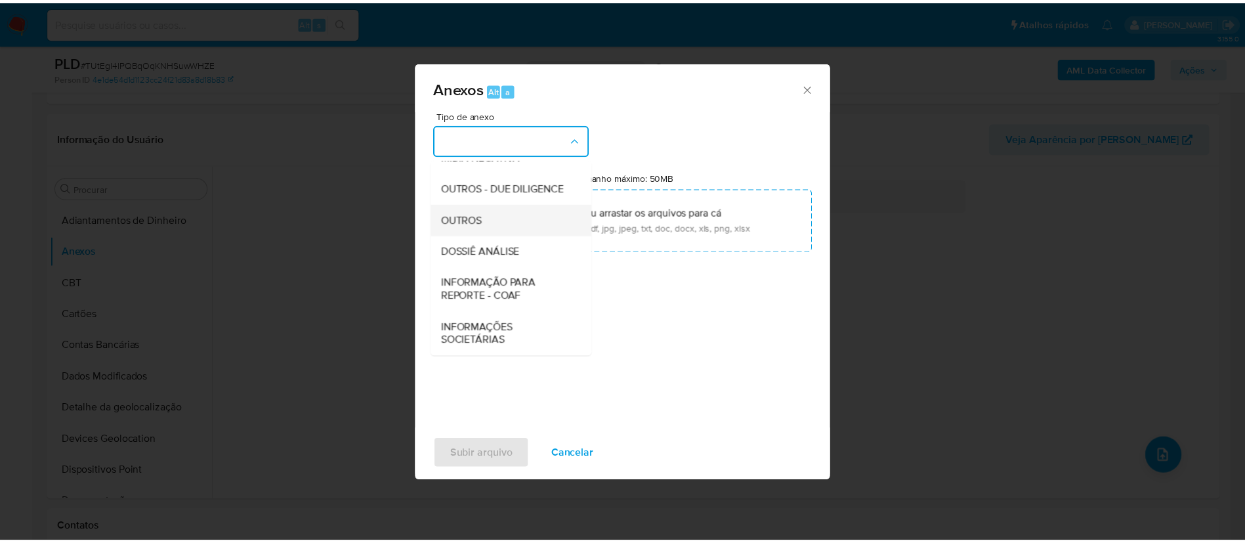
scroll to position [202, 0]
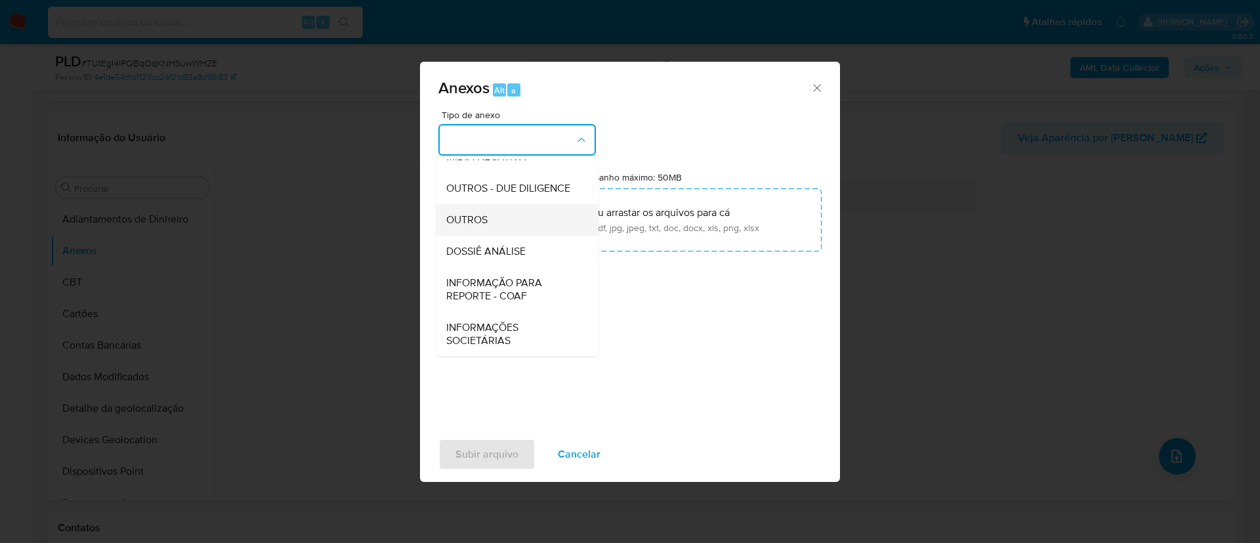
click at [515, 213] on div "OUTROS" at bounding box center [513, 219] width 134 height 31
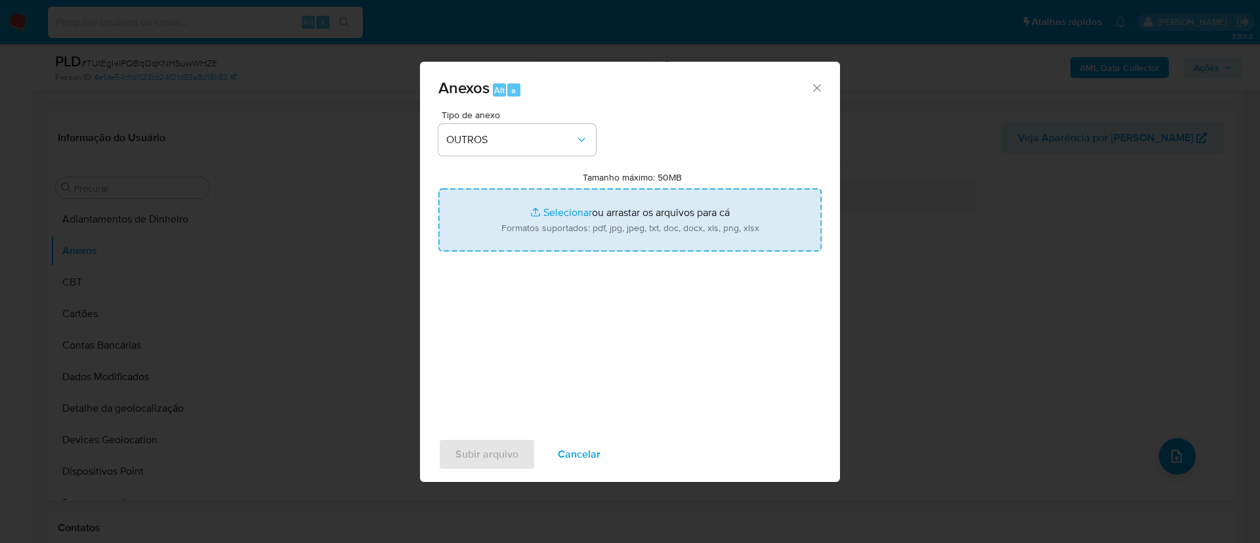
type input "C:\fakepath\Mulan 2443321641_2025_08_20_07_35_08 JONATAS TORRES ROSSETTI.pdf"
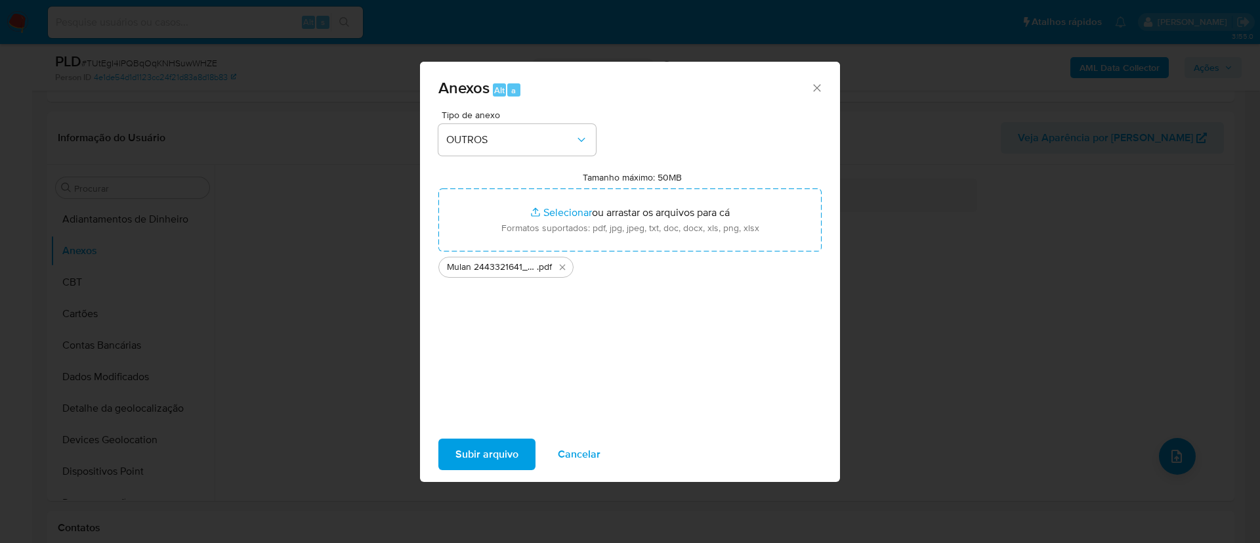
click at [504, 444] on span "Subir arquivo" at bounding box center [486, 454] width 63 height 29
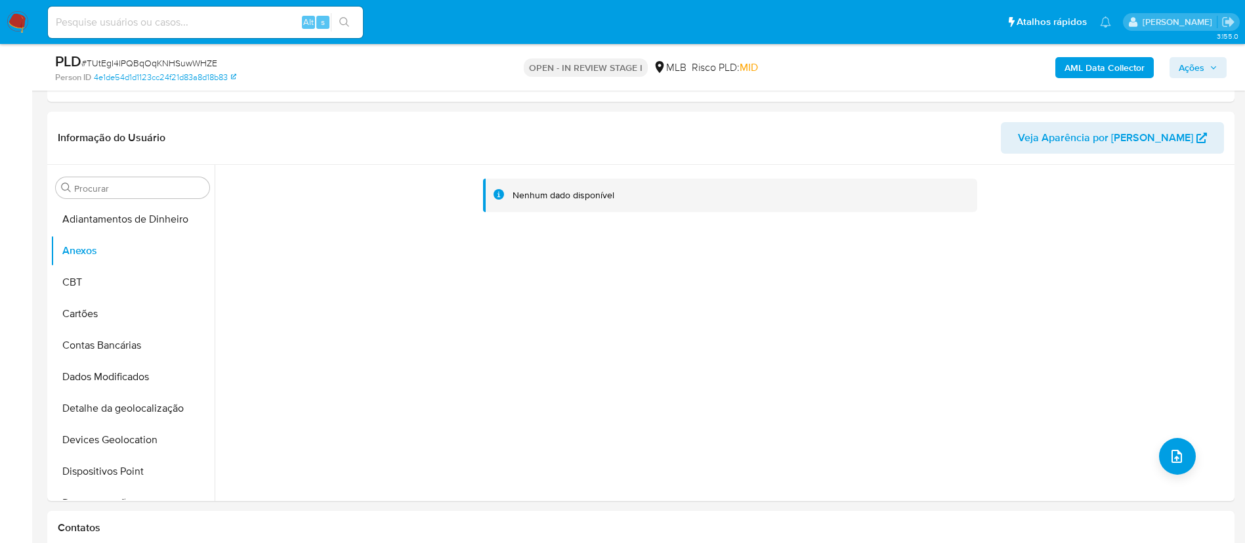
click at [1108, 65] on b "AML Data Collector" at bounding box center [1104, 67] width 80 height 21
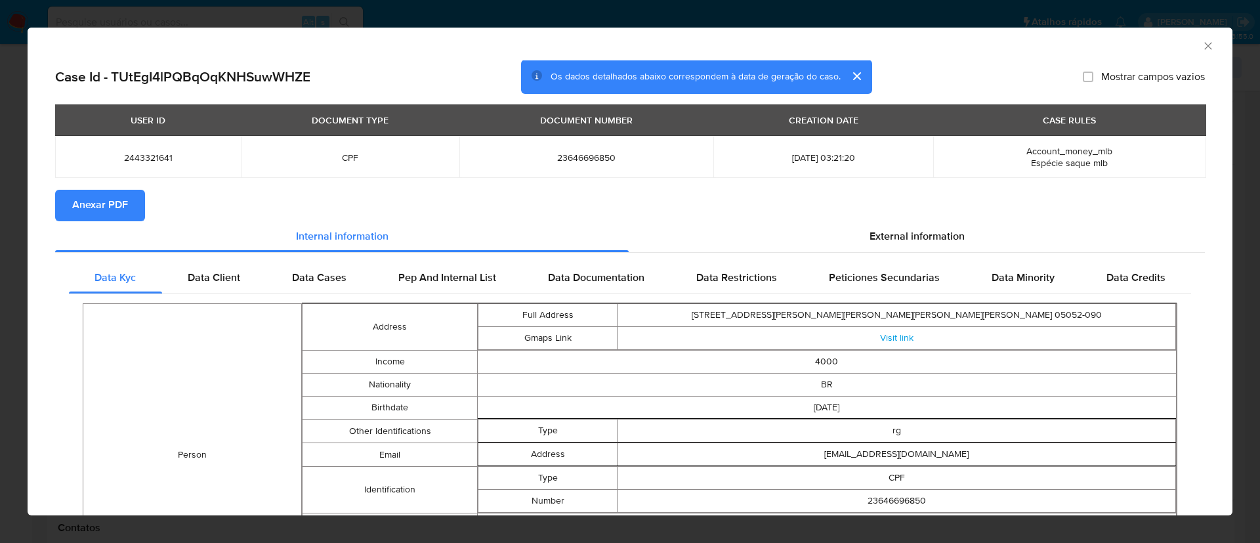
click at [127, 207] on button "Anexar PDF" at bounding box center [100, 205] width 90 height 31
click at [1201, 45] on icon "Fechar a janela" at bounding box center [1207, 45] width 13 height 13
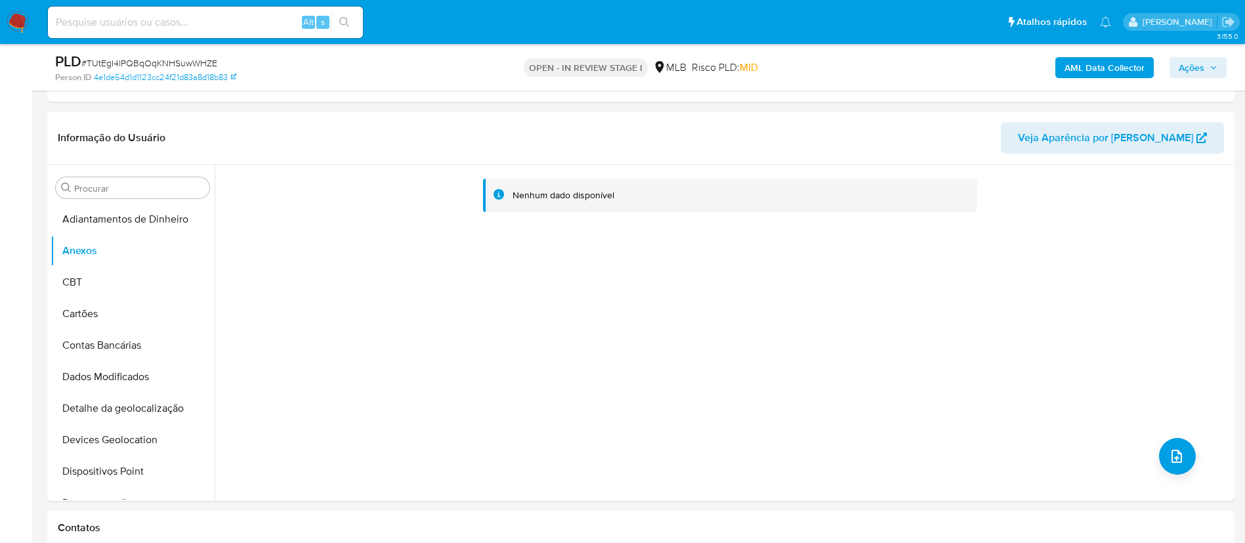
drag, startPoint x: 169, startPoint y: 18, endPoint x: 52, endPoint y: 1, distance: 118.0
click at [169, 20] on input at bounding box center [205, 22] width 315 height 17
paste input "Ur5JRWF5EnAuFI7ElzrBUTOG"
type input "Ur5JRWF5EnAuFI7ElzrBUTOG"
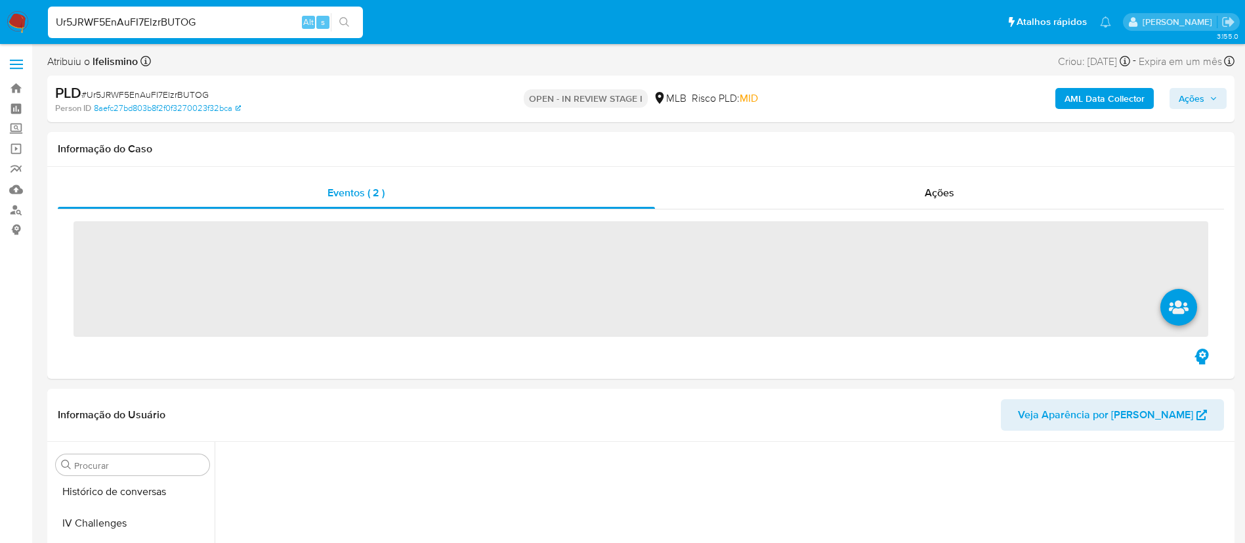
scroll to position [586, 0]
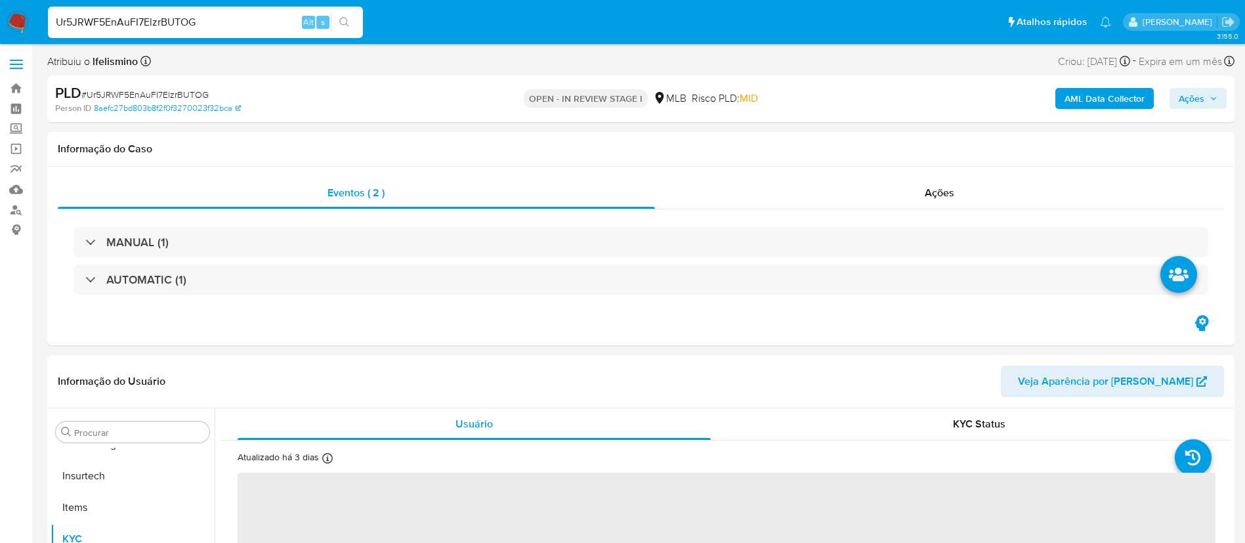
select select "10"
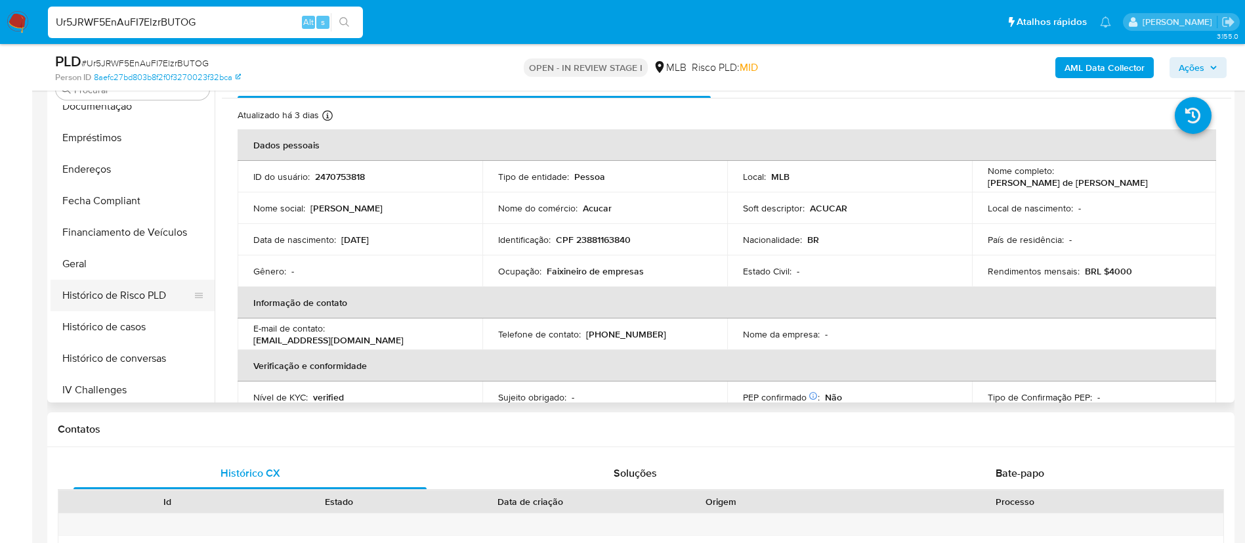
scroll to position [291, 0]
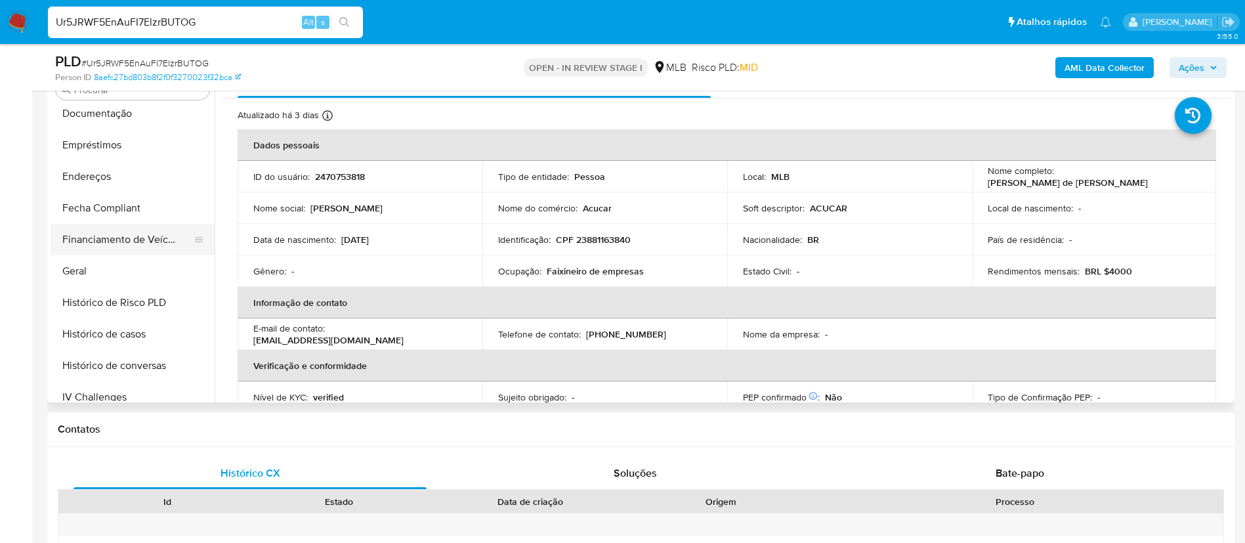
click at [127, 251] on button "Financiamento de Veículos" at bounding box center [128, 239] width 154 height 31
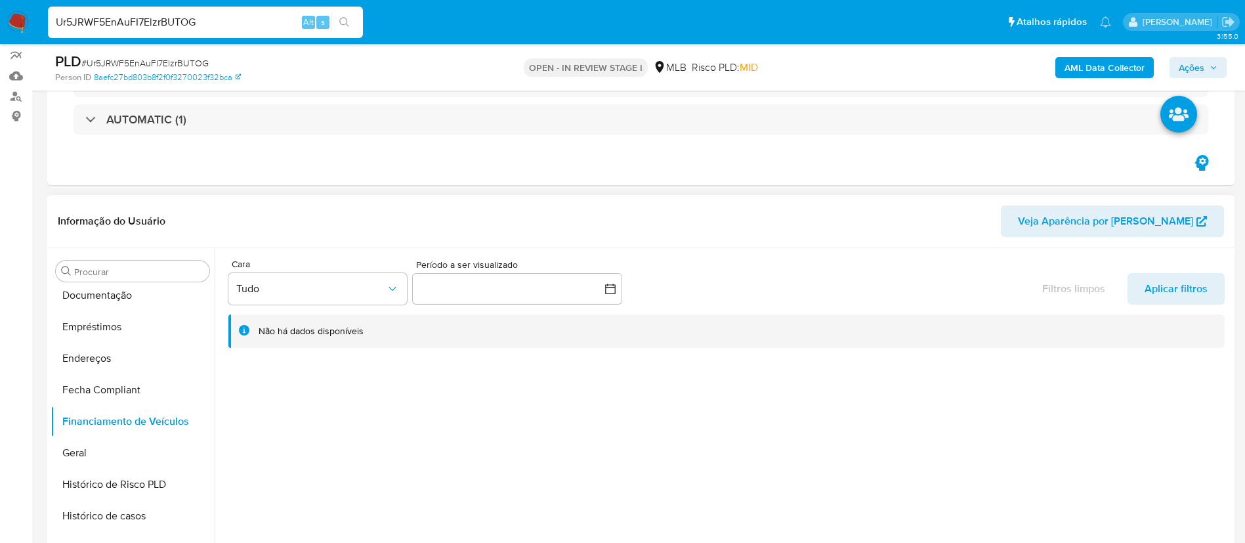
scroll to position [98, 0]
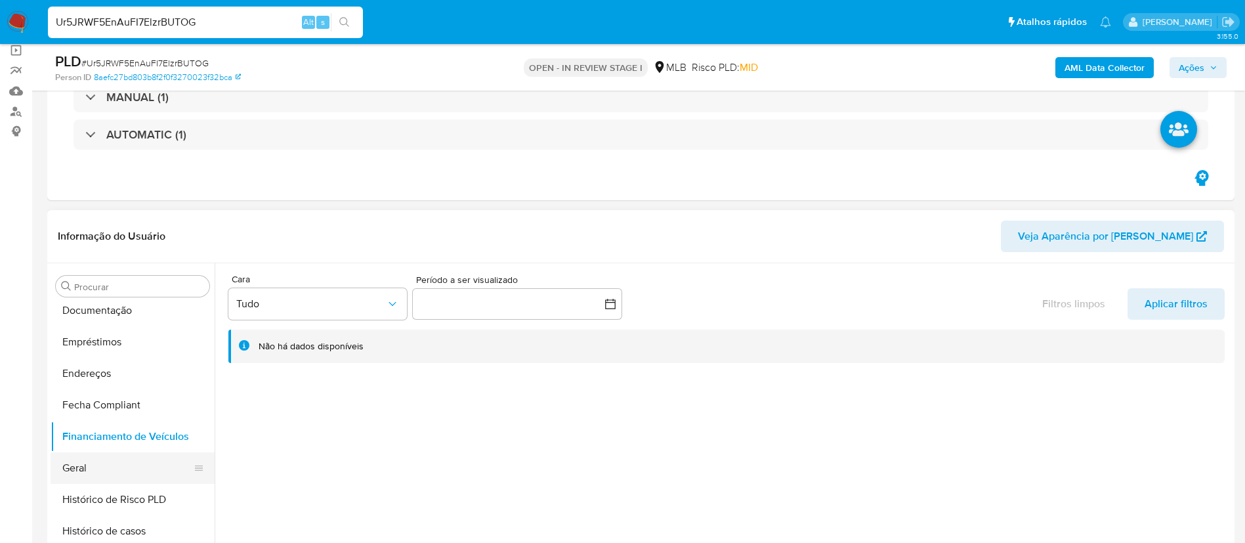
click at [119, 470] on button "Geral" at bounding box center [128, 467] width 154 height 31
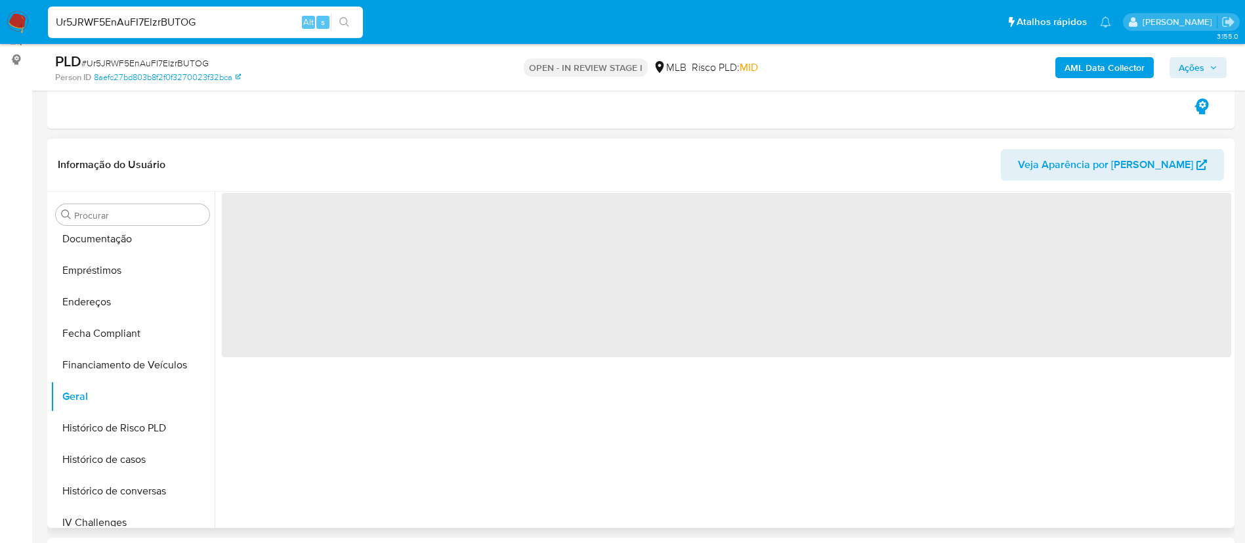
scroll to position [197, 0]
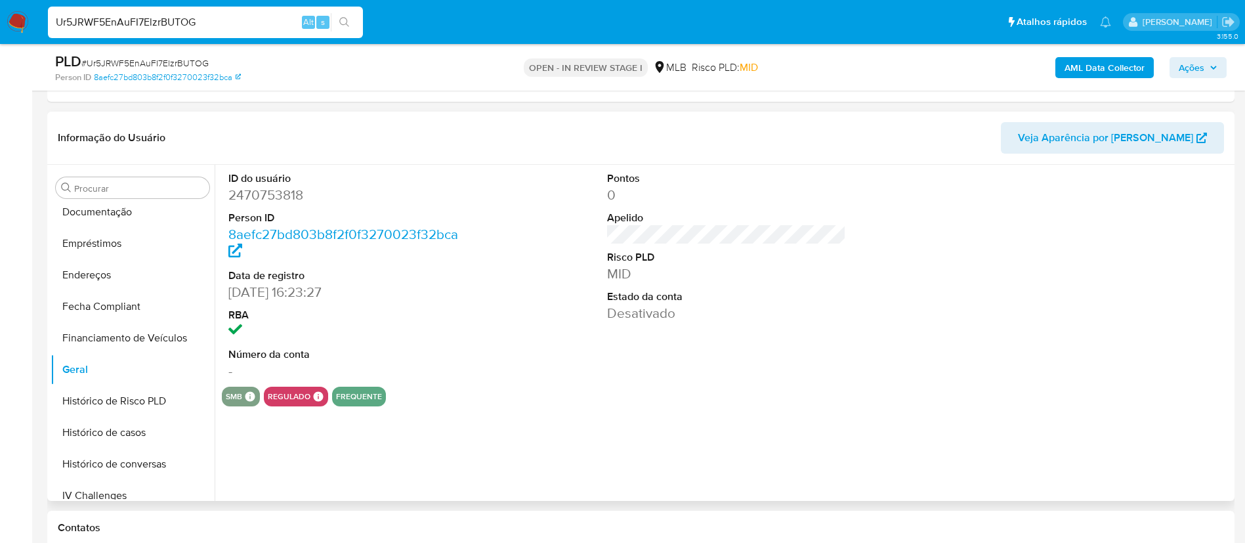
click at [279, 190] on dd "2470753818" at bounding box center [348, 195] width 240 height 18
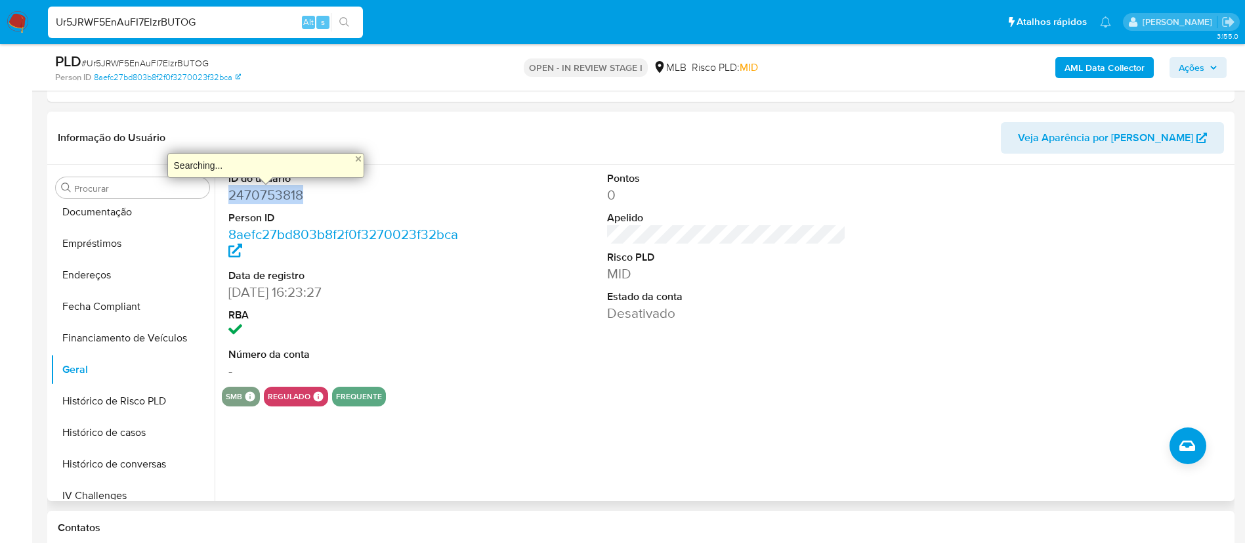
copy dd "2470753818"
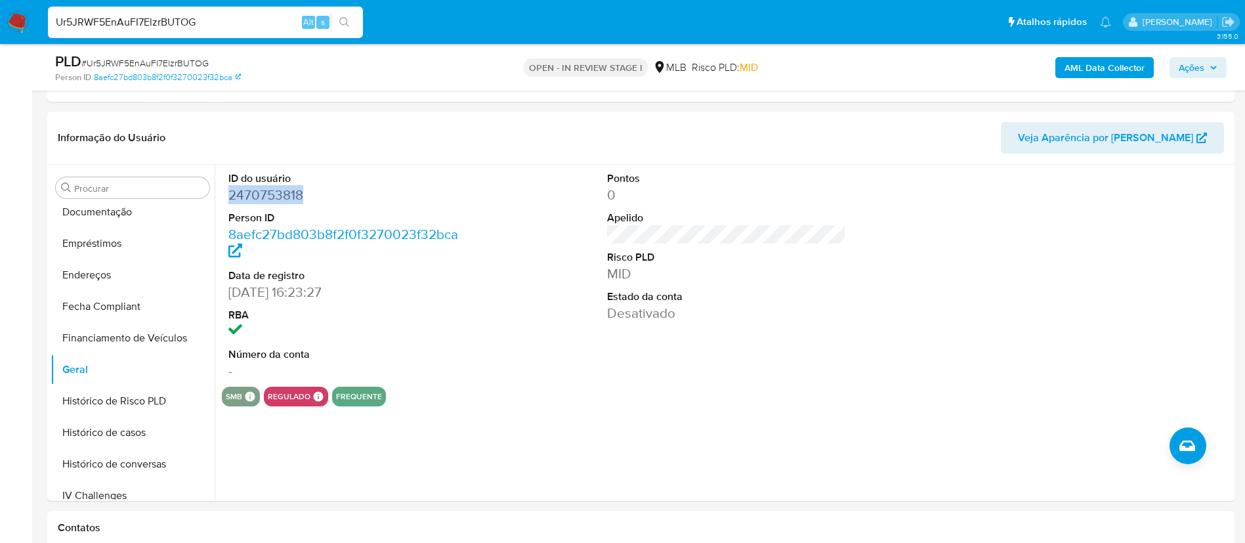
scroll to position [389, 0]
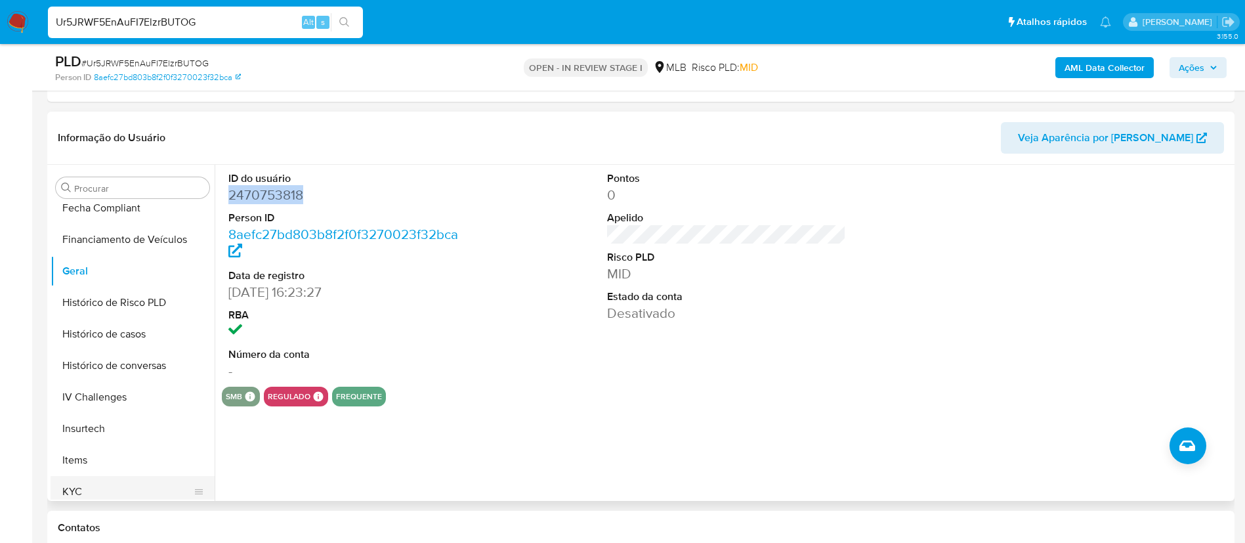
click at [69, 493] on button "KYC" at bounding box center [128, 491] width 154 height 31
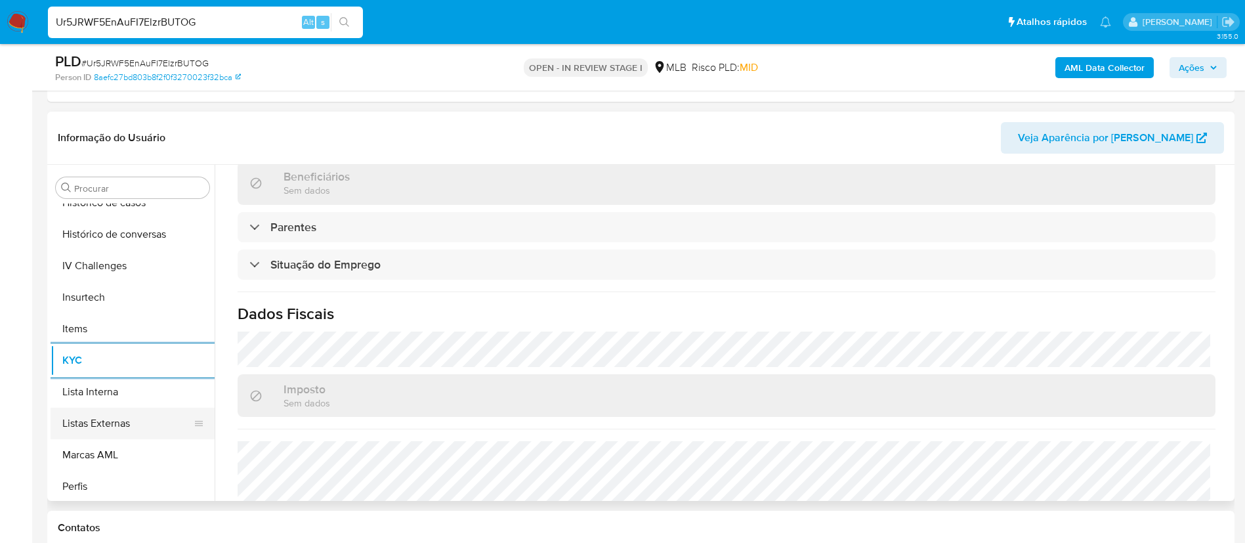
scroll to position [586, 0]
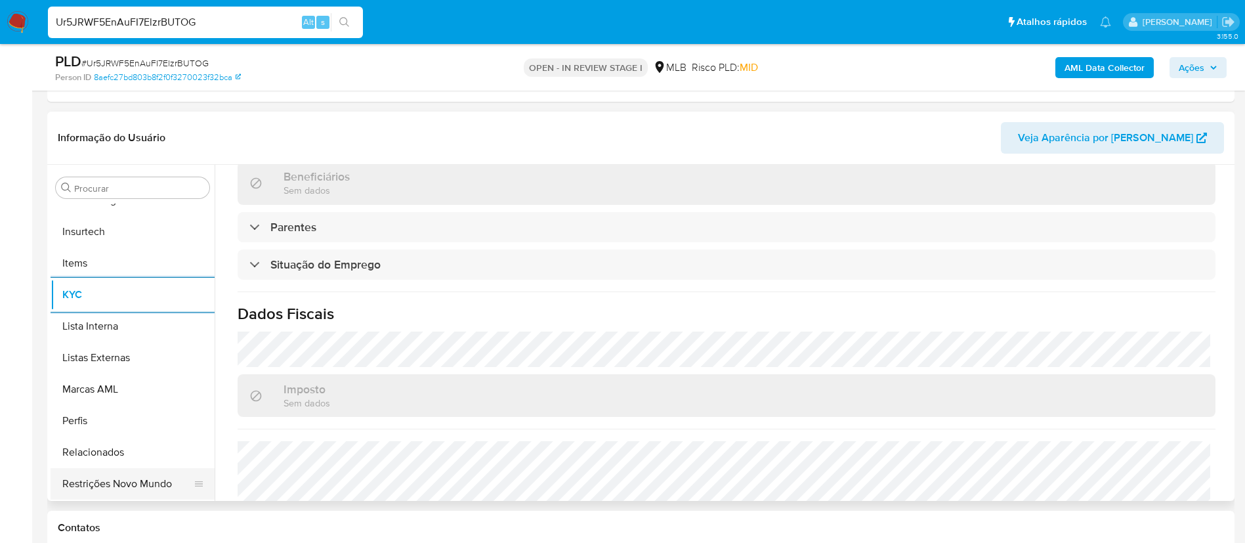
click at [129, 480] on button "Restrições Novo Mundo" at bounding box center [128, 483] width 154 height 31
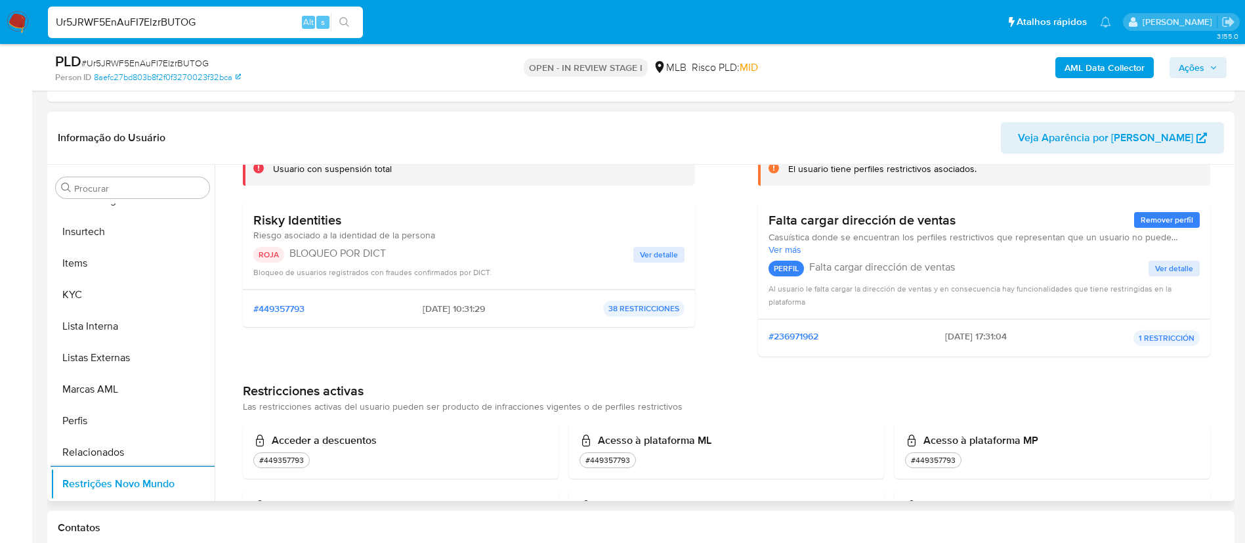
scroll to position [0, 0]
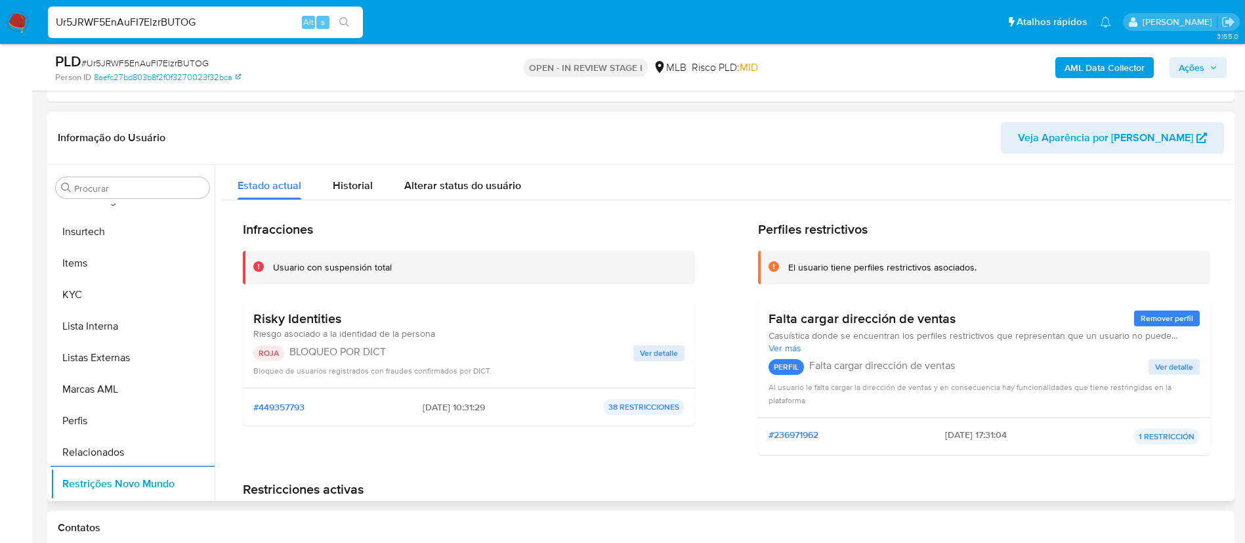
click at [643, 358] on span "Ver detalle" at bounding box center [659, 352] width 38 height 13
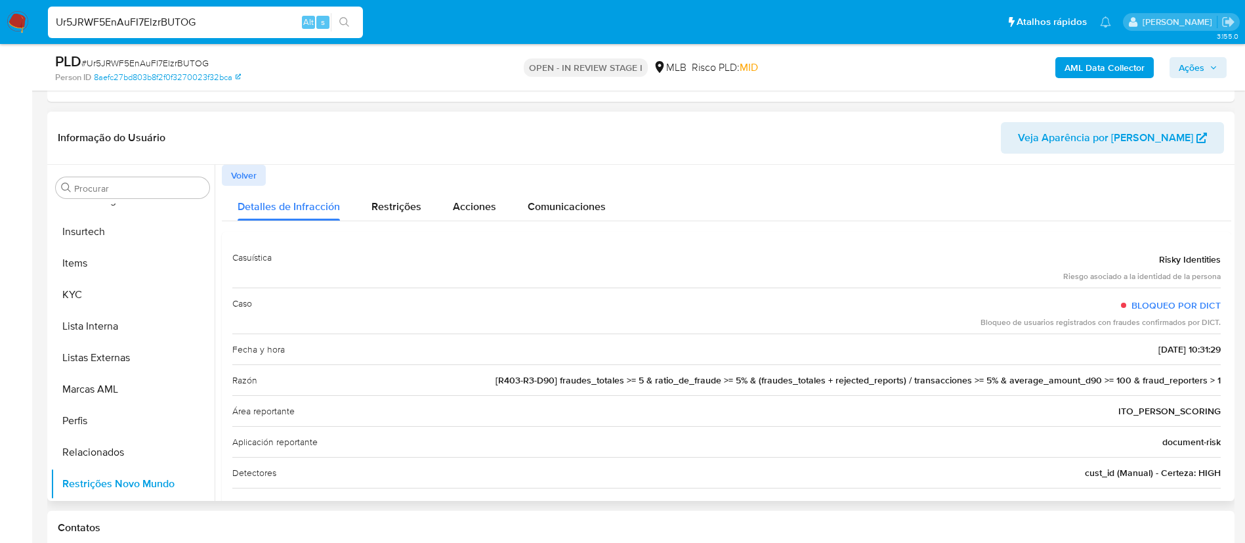
drag, startPoint x: 1173, startPoint y: 255, endPoint x: 1221, endPoint y: 253, distance: 47.3
click at [1221, 253] on div "Casuística Risky Identities Riesgo asociado a la identidad de la persona Caso B…" at bounding box center [726, 411] width 1009 height 359
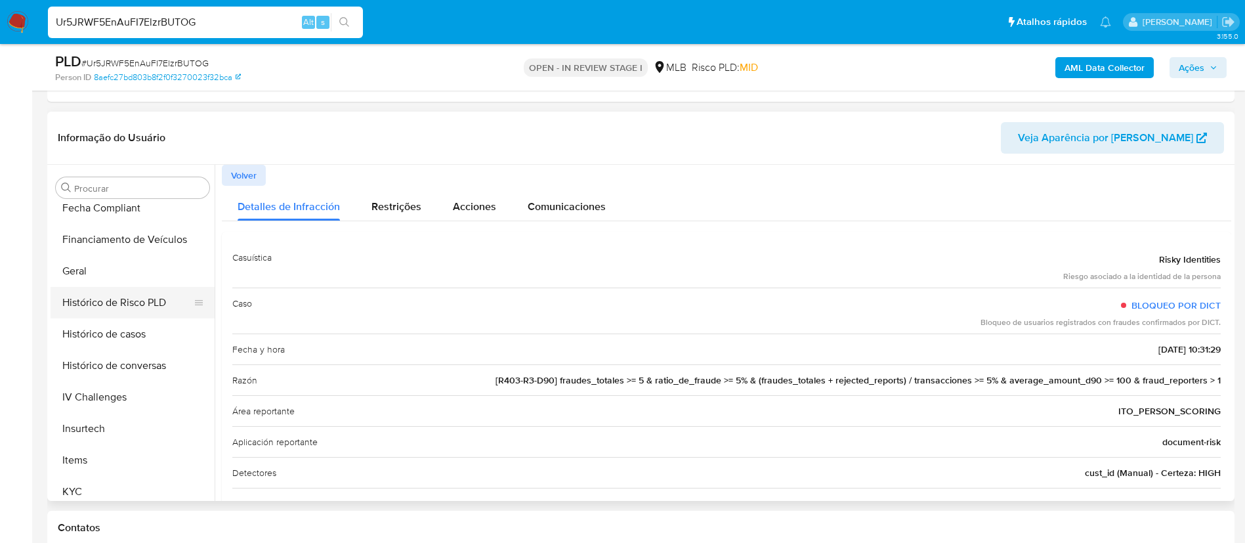
scroll to position [291, 0]
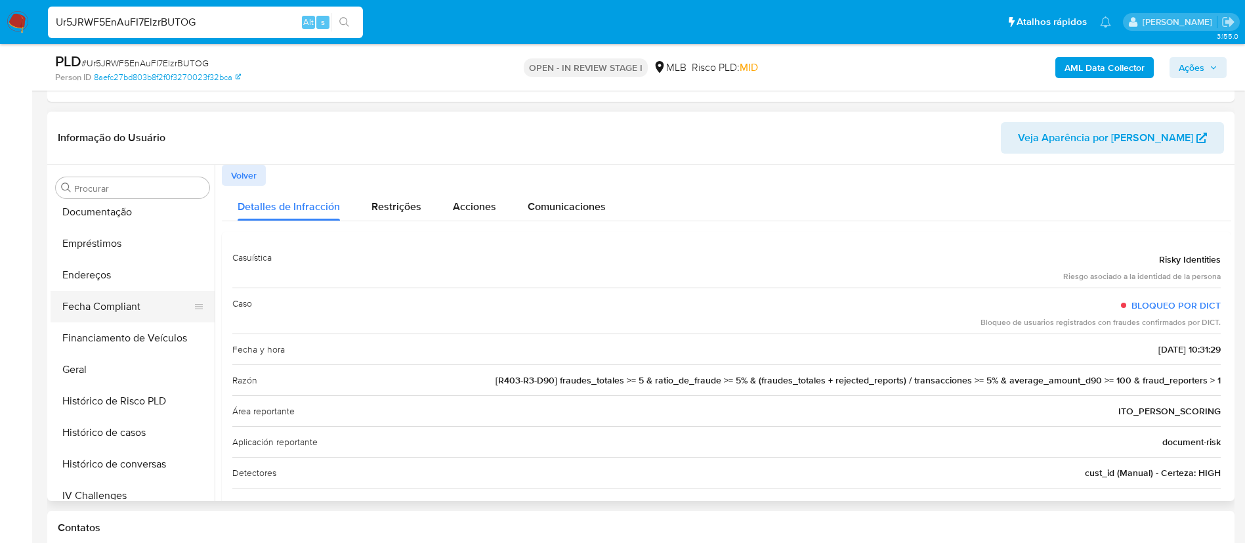
click at [94, 303] on button "Fecha Compliant" at bounding box center [128, 306] width 154 height 31
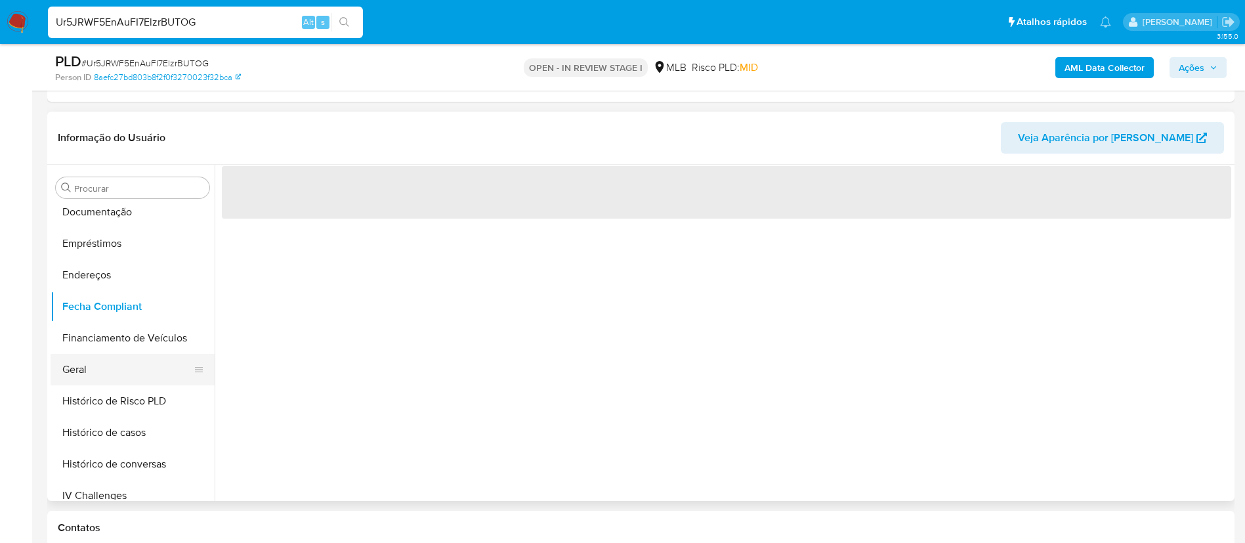
click at [62, 359] on button "Geral" at bounding box center [128, 369] width 154 height 31
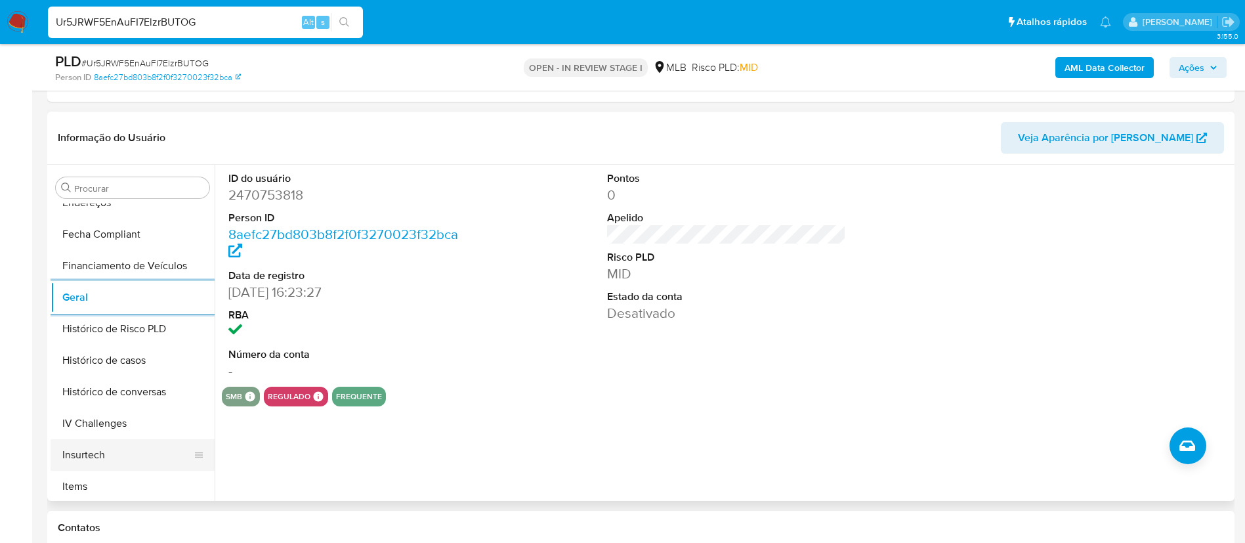
scroll to position [389, 0]
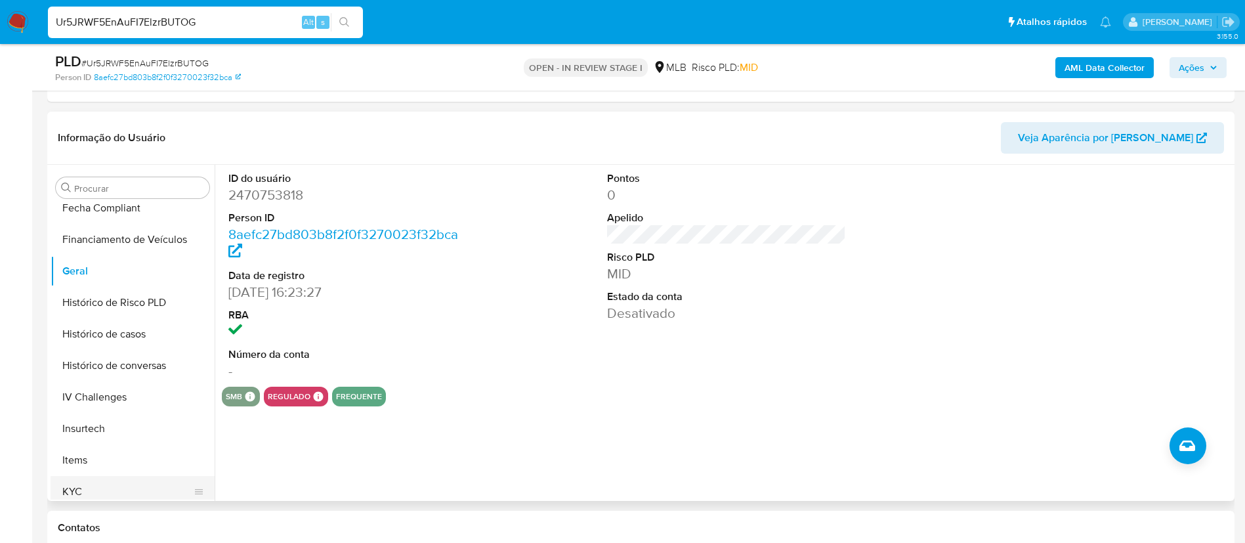
click at [71, 483] on button "KYC" at bounding box center [128, 491] width 154 height 31
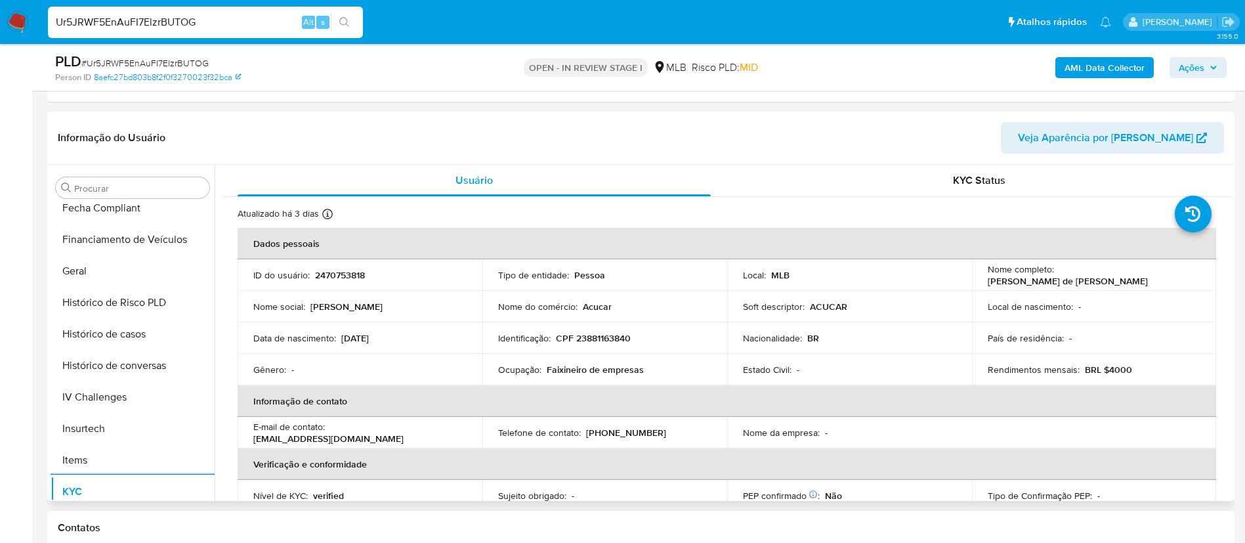
scroll to position [586, 0]
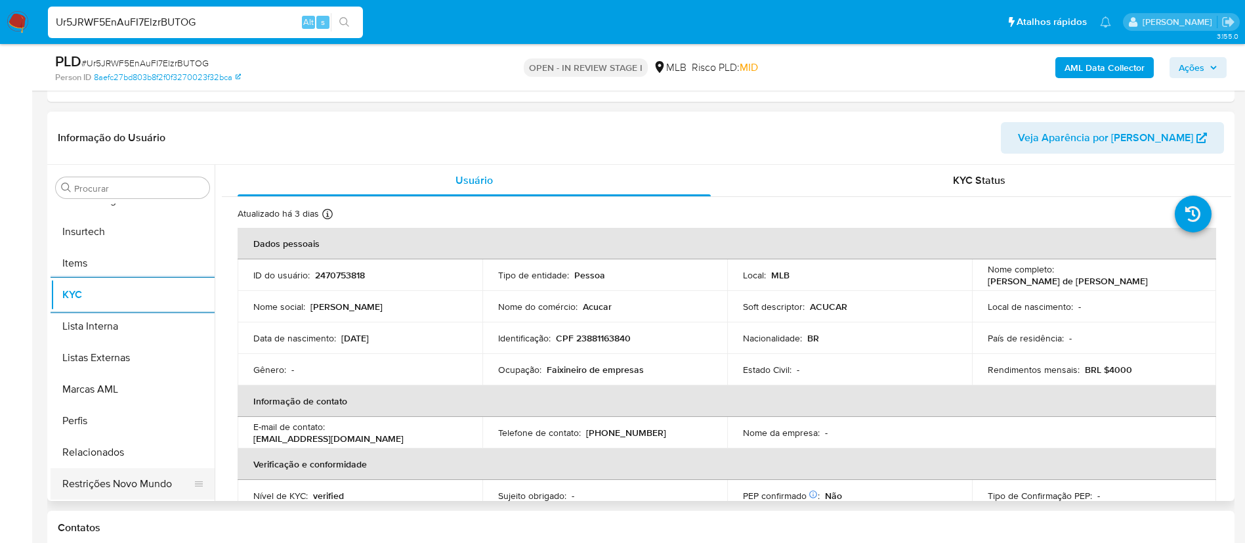
click at [106, 470] on button "Restrições Novo Mundo" at bounding box center [128, 483] width 154 height 31
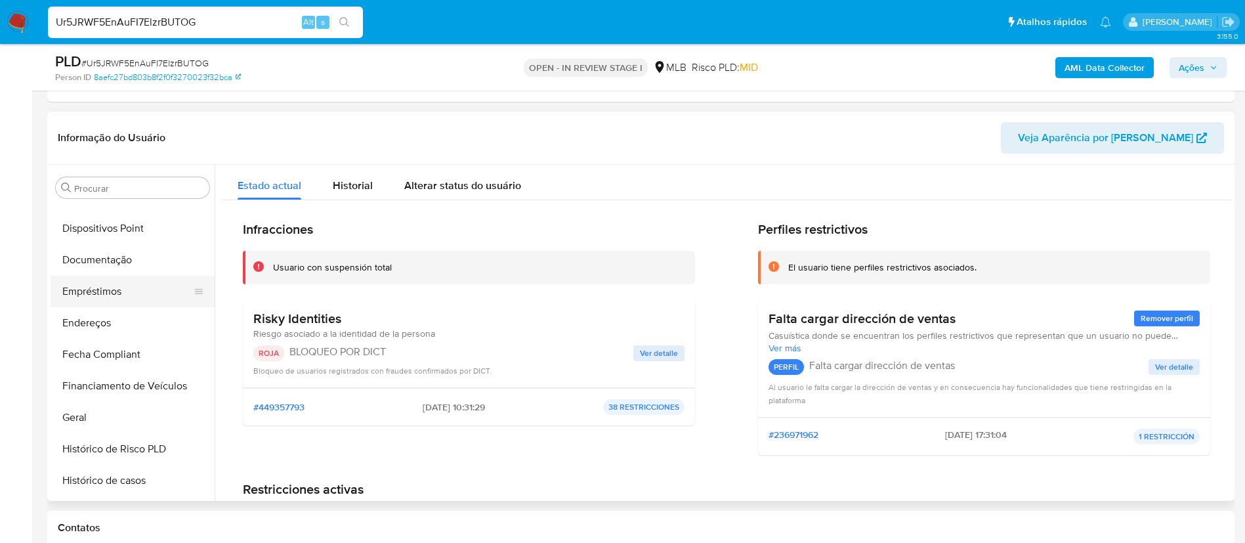
scroll to position [192, 0]
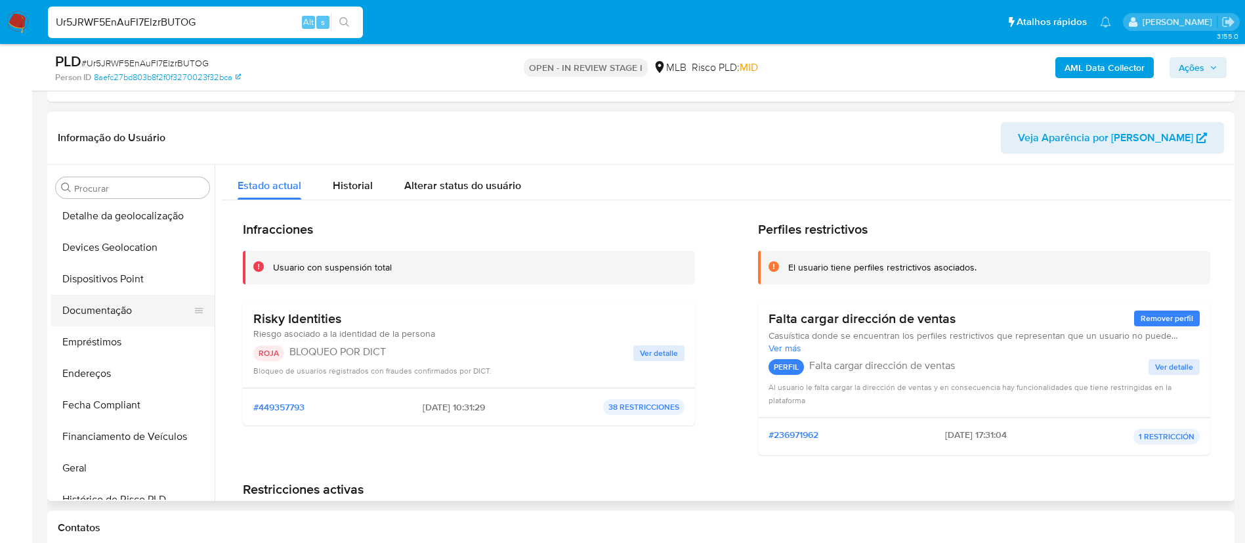
click at [138, 304] on button "Documentação" at bounding box center [128, 310] width 154 height 31
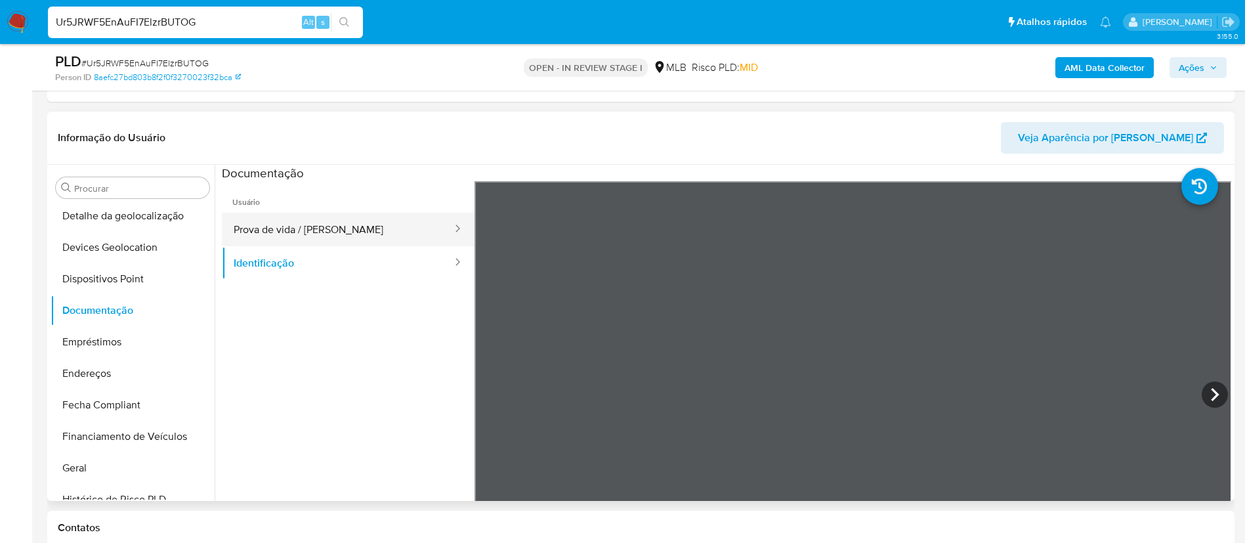
drag, startPoint x: 383, startPoint y: 230, endPoint x: 416, endPoint y: 234, distance: 33.8
click at [393, 228] on button "Prova de vida / [PERSON_NAME]" at bounding box center [338, 229] width 232 height 33
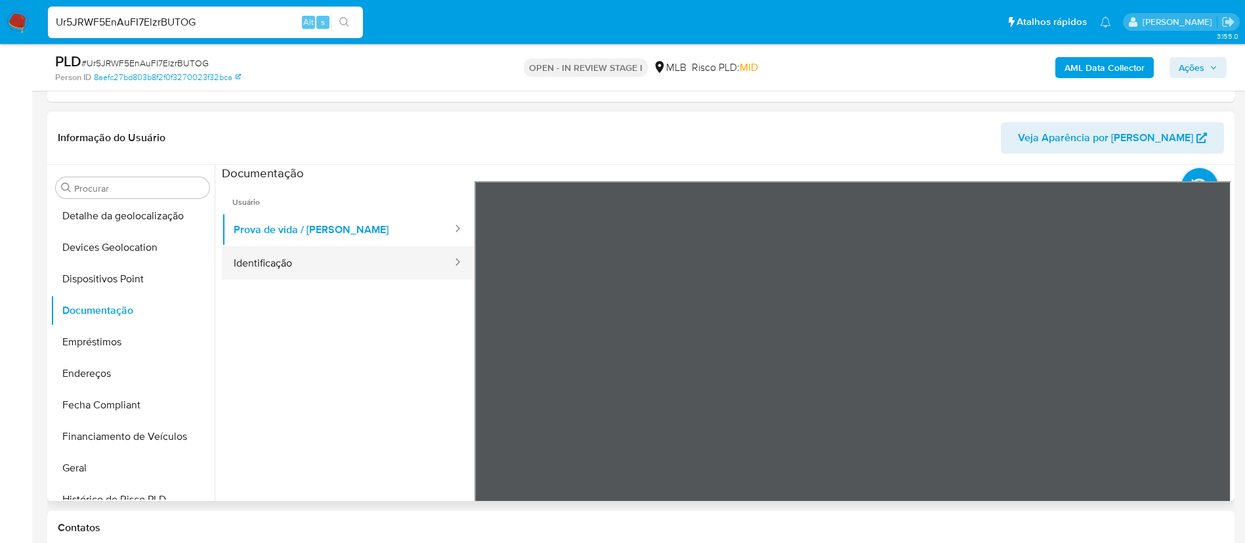
click at [354, 259] on button "Identificação" at bounding box center [338, 262] width 232 height 33
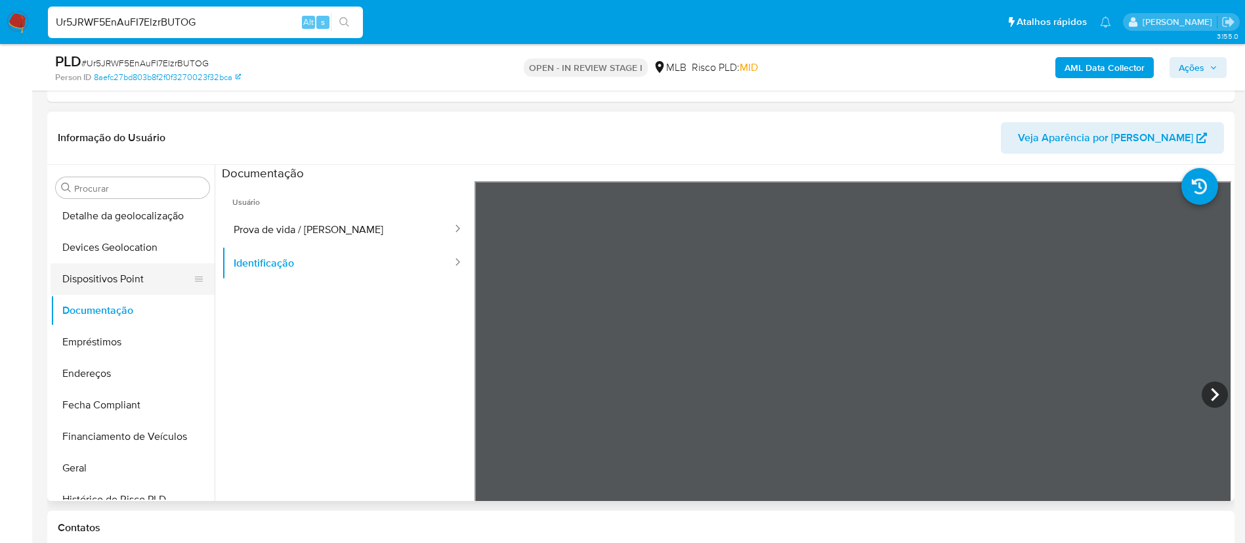
drag, startPoint x: 59, startPoint y: 255, endPoint x: 70, endPoint y: 267, distance: 16.3
click at [62, 257] on button "Devices Geolocation" at bounding box center [133, 247] width 164 height 31
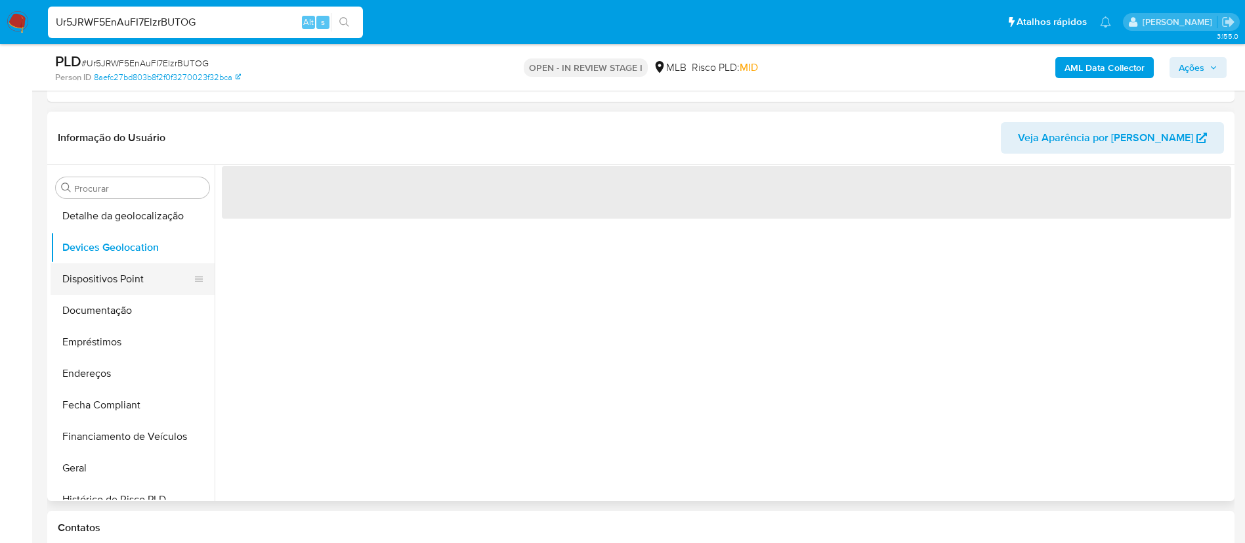
click at [75, 276] on button "Dispositivos Point" at bounding box center [128, 278] width 154 height 31
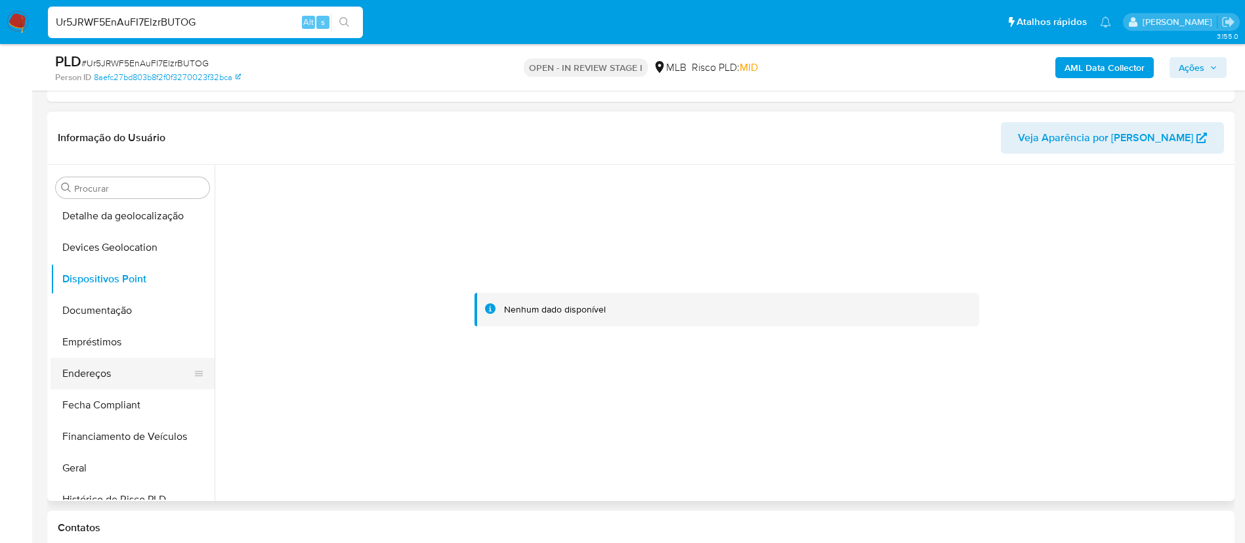
click at [114, 370] on button "Endereços" at bounding box center [128, 373] width 154 height 31
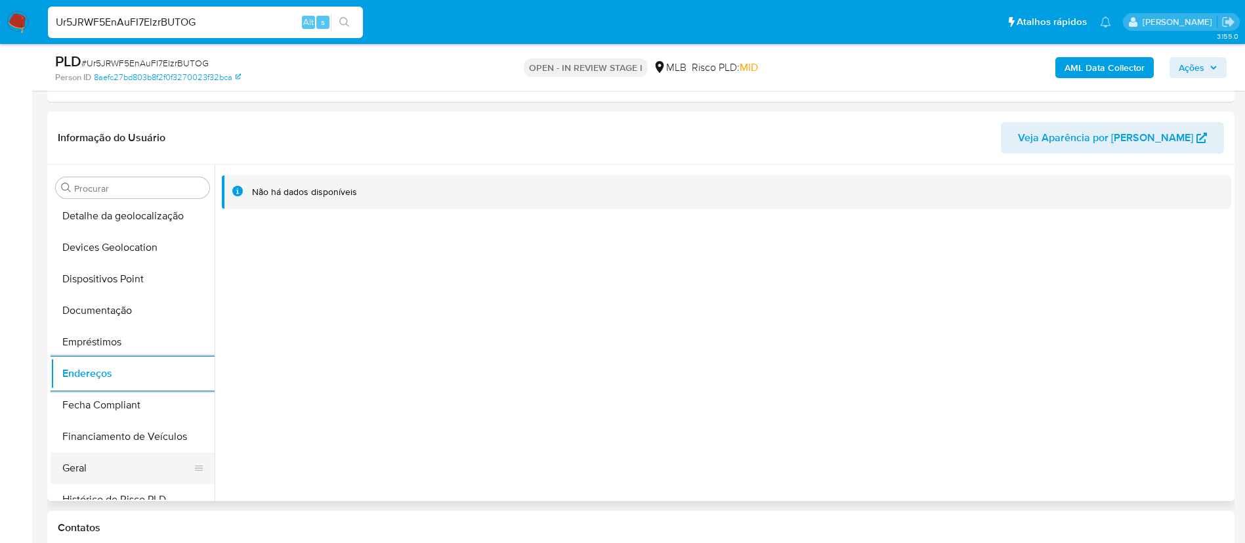
click at [79, 465] on button "Geral" at bounding box center [128, 467] width 154 height 31
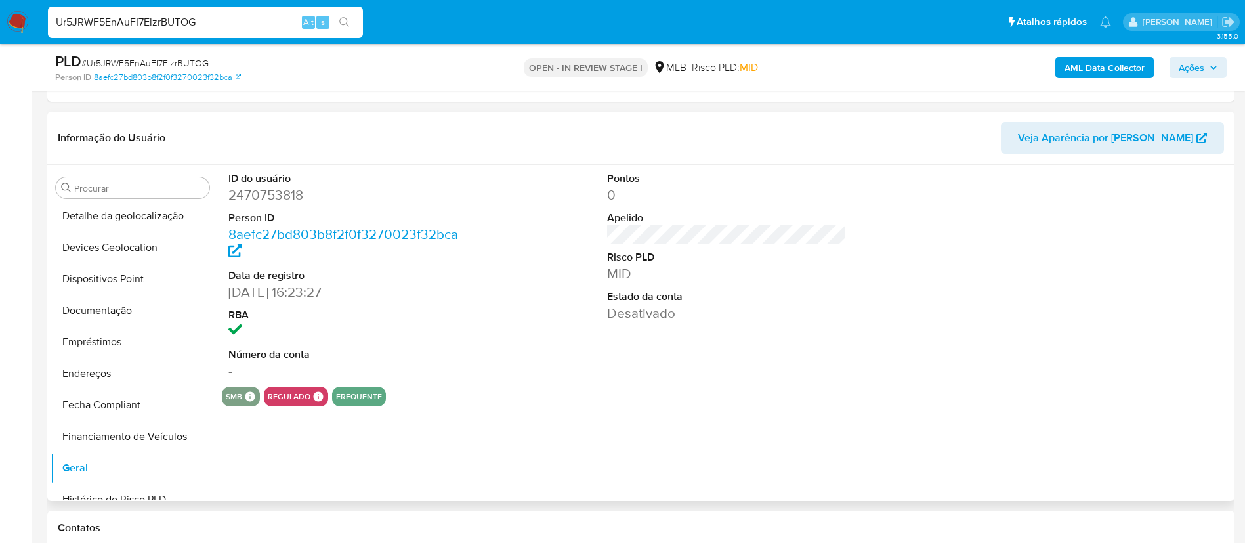
click at [305, 206] on dl "ID do usuário 2470753818 Person ID 8aefc27bd803b8f2f0f3270023f32bca Data de reg…" at bounding box center [348, 275] width 240 height 209
click at [287, 201] on dd "2470753818" at bounding box center [348, 195] width 240 height 18
click at [286, 200] on dd "2470753818" at bounding box center [348, 195] width 240 height 18
copy dd "2470753818"
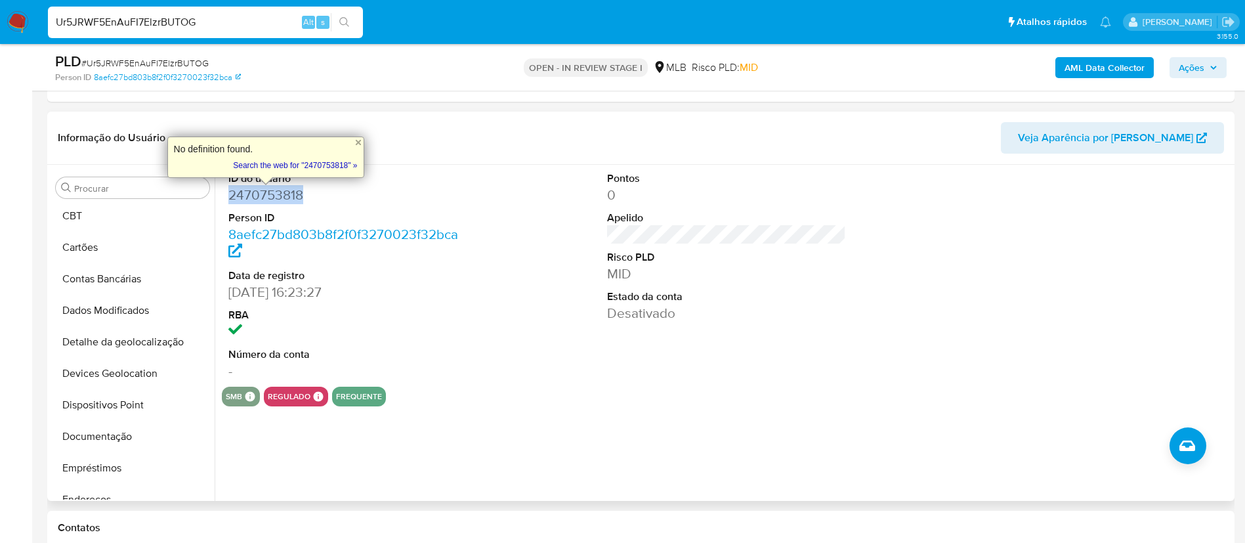
scroll to position [0, 0]
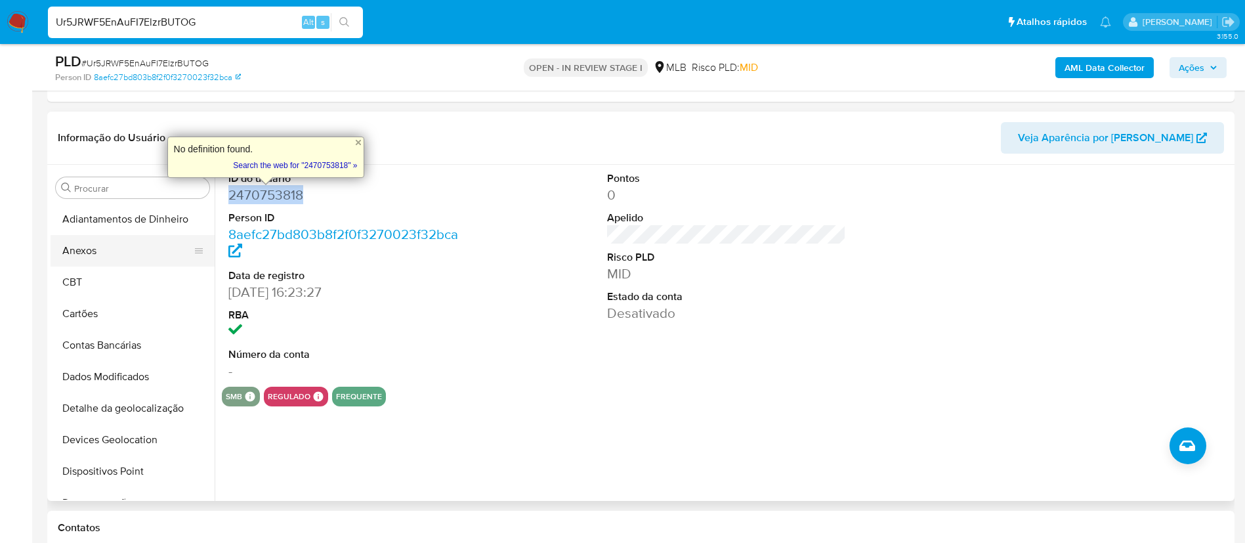
click at [149, 235] on button "Anexos" at bounding box center [128, 250] width 154 height 31
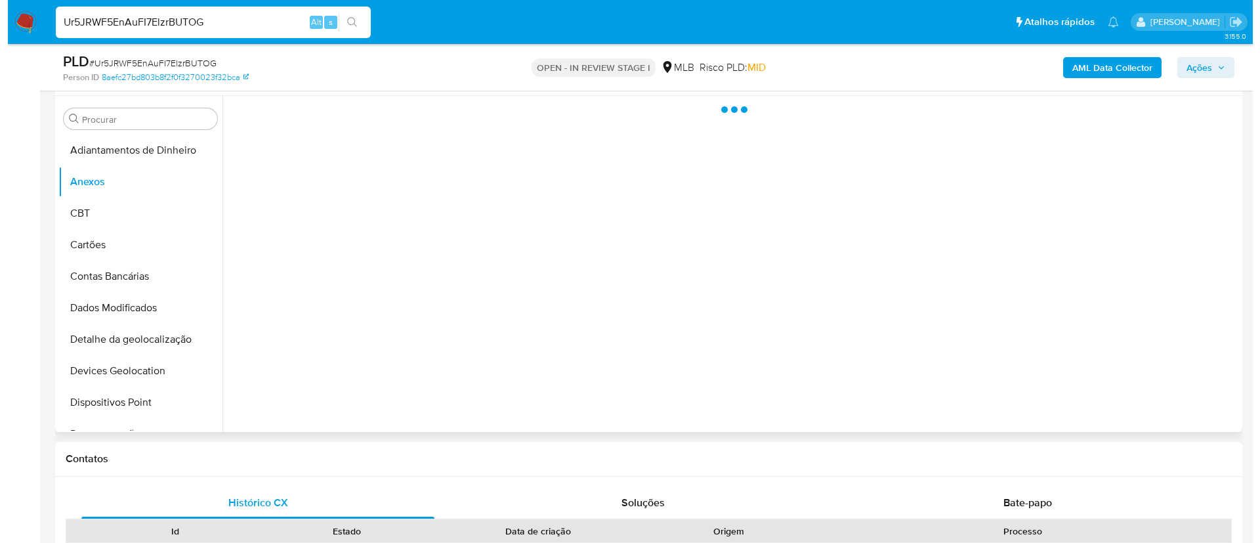
scroll to position [295, 0]
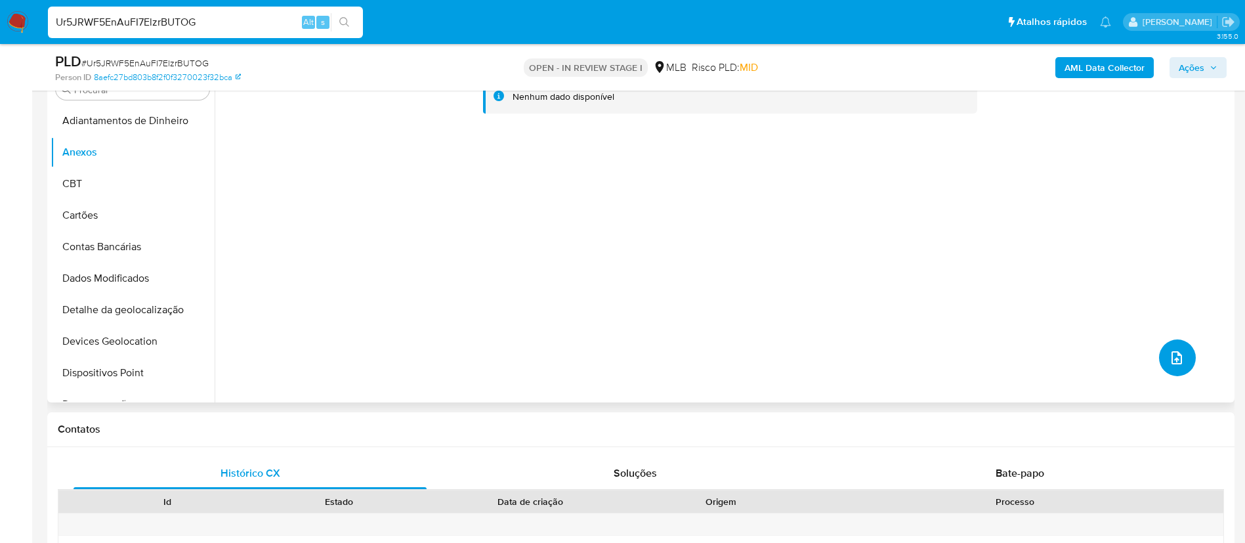
click at [1184, 360] on button "upload-file" at bounding box center [1177, 357] width 37 height 37
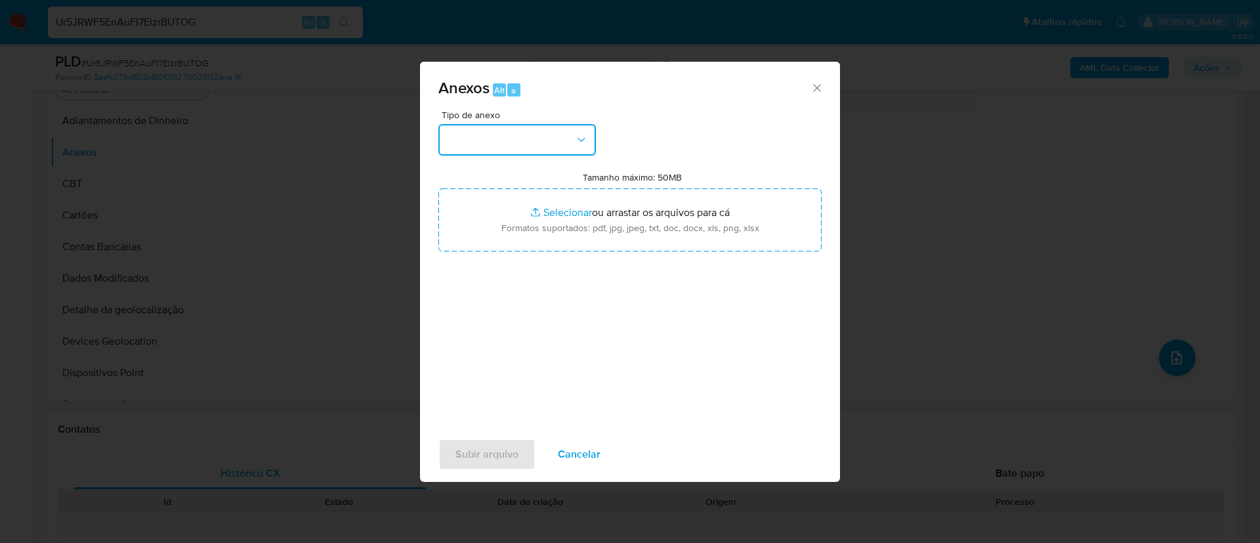
click at [548, 146] on button "button" at bounding box center [516, 139] width 157 height 31
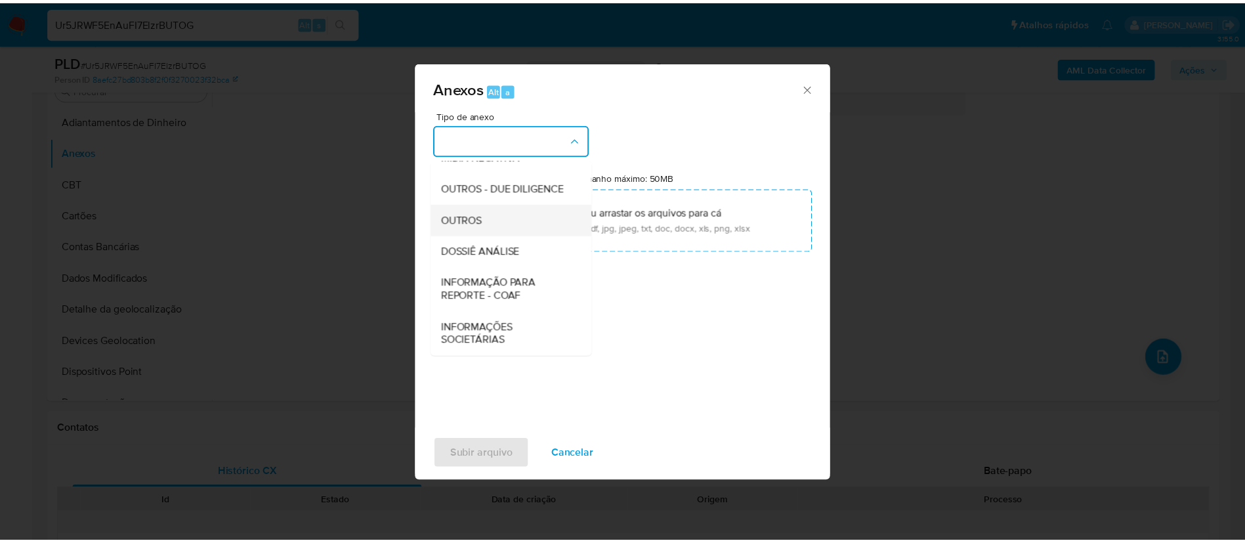
scroll to position [202, 0]
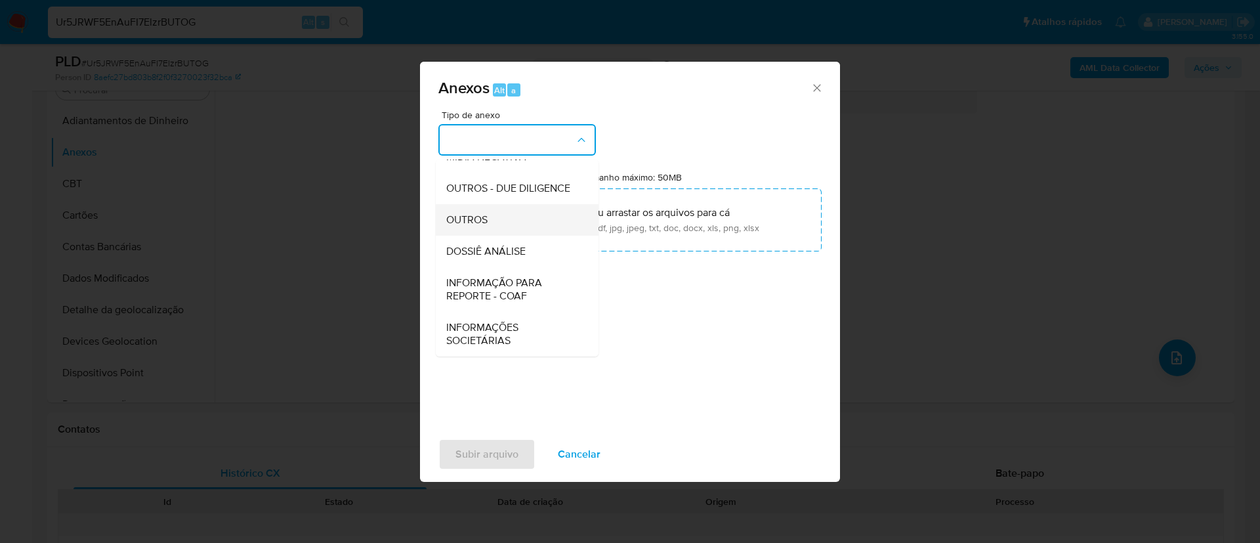
click at [495, 224] on div "OUTROS" at bounding box center [513, 219] width 134 height 31
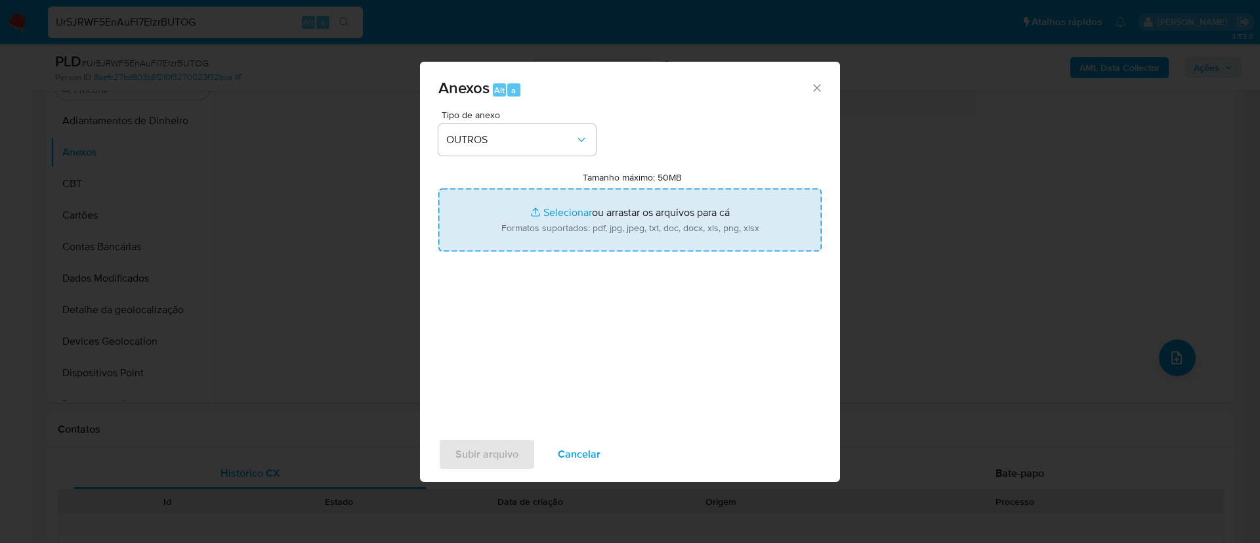
type input "C:\fakepath\Mulan 2470753818_2025_08_20_07_35_35 TAINA SILVA DE SOUSA SANTOS.pdf"
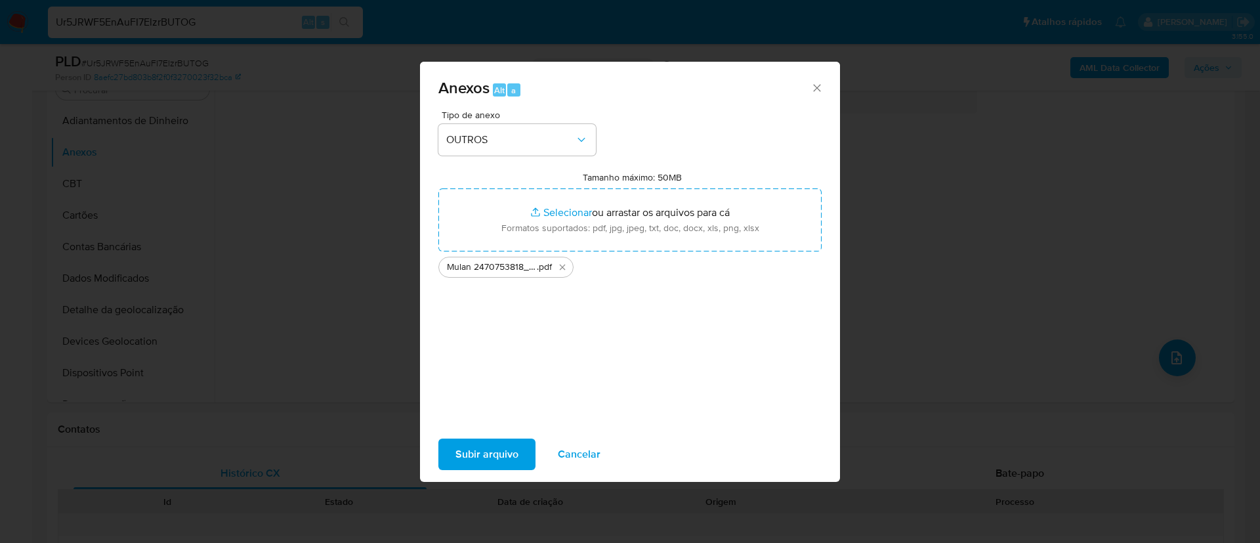
click at [507, 449] on span "Subir arquivo" at bounding box center [486, 454] width 63 height 29
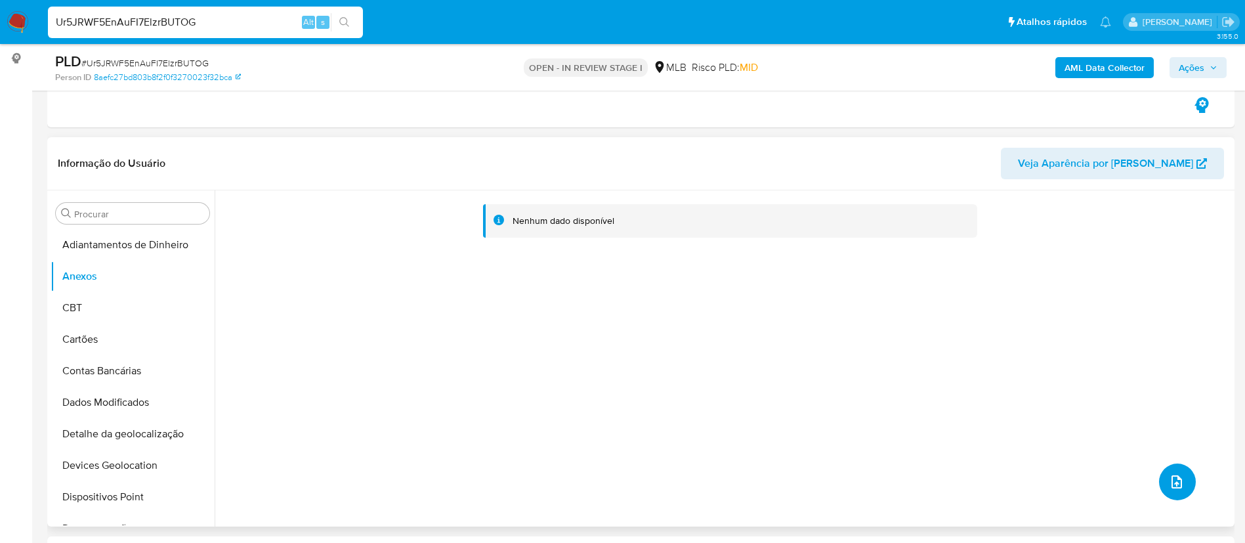
scroll to position [197, 0]
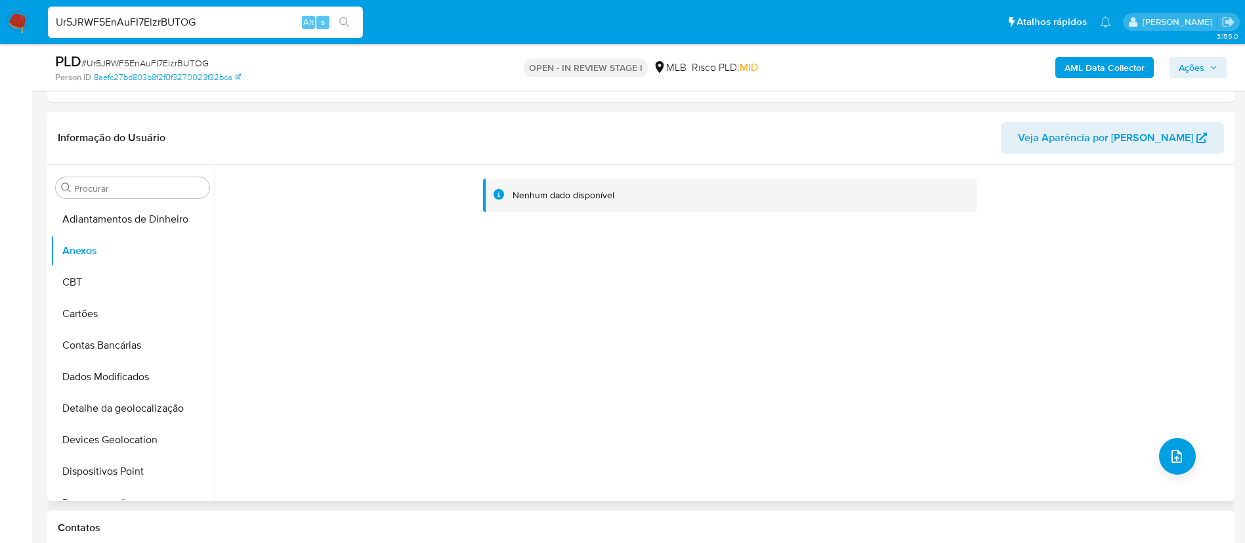
click at [551, 287] on div "Nenhum dado disponível" at bounding box center [723, 333] width 1016 height 336
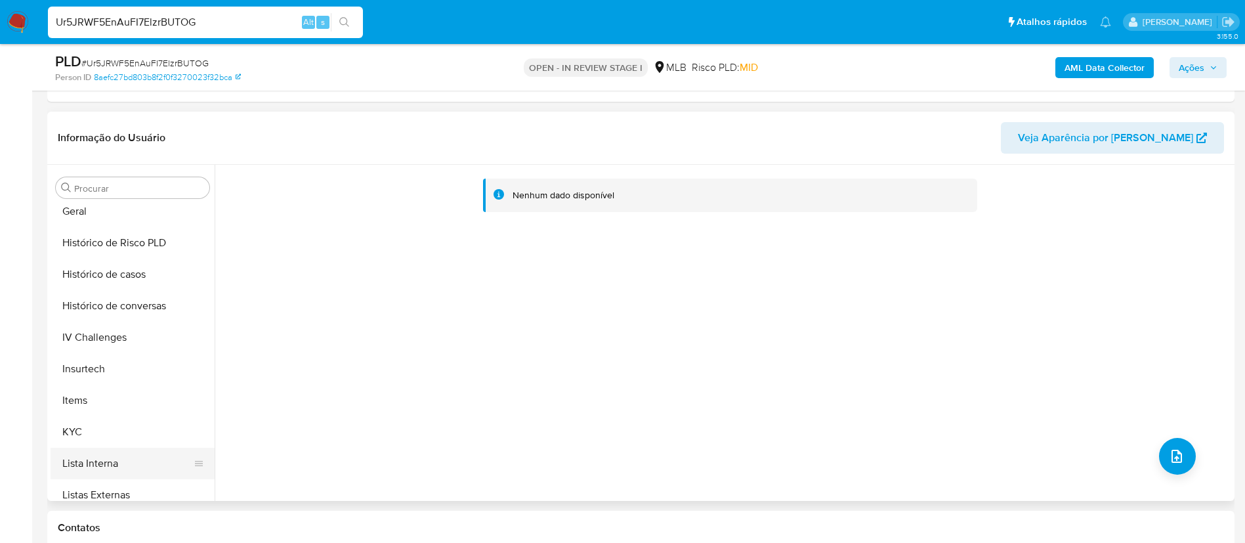
scroll to position [492, 0]
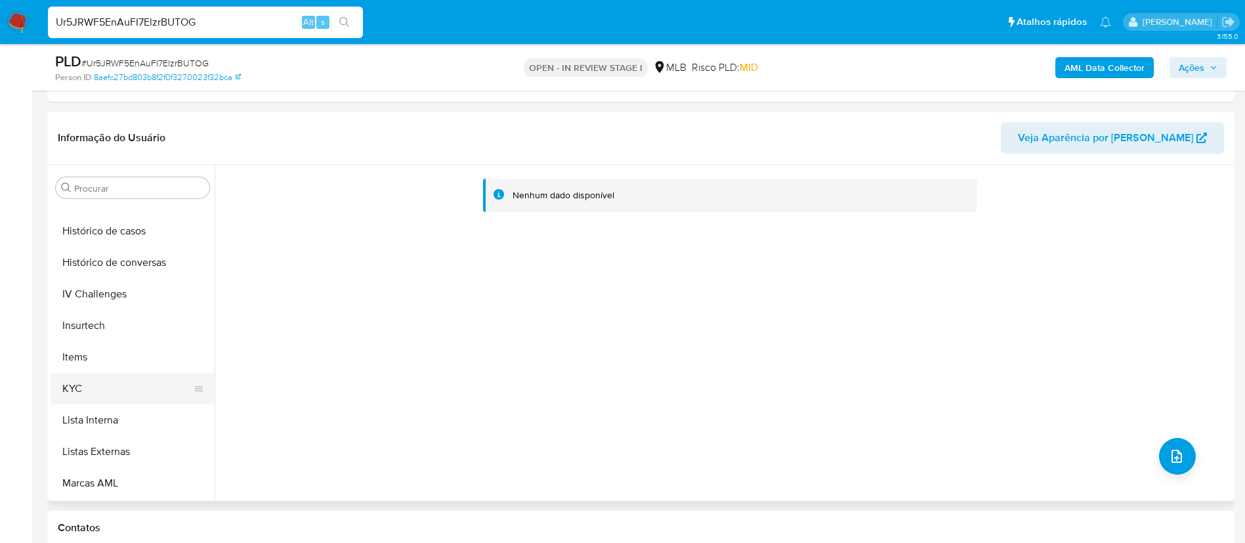
click at [134, 374] on button "KYC" at bounding box center [128, 388] width 154 height 31
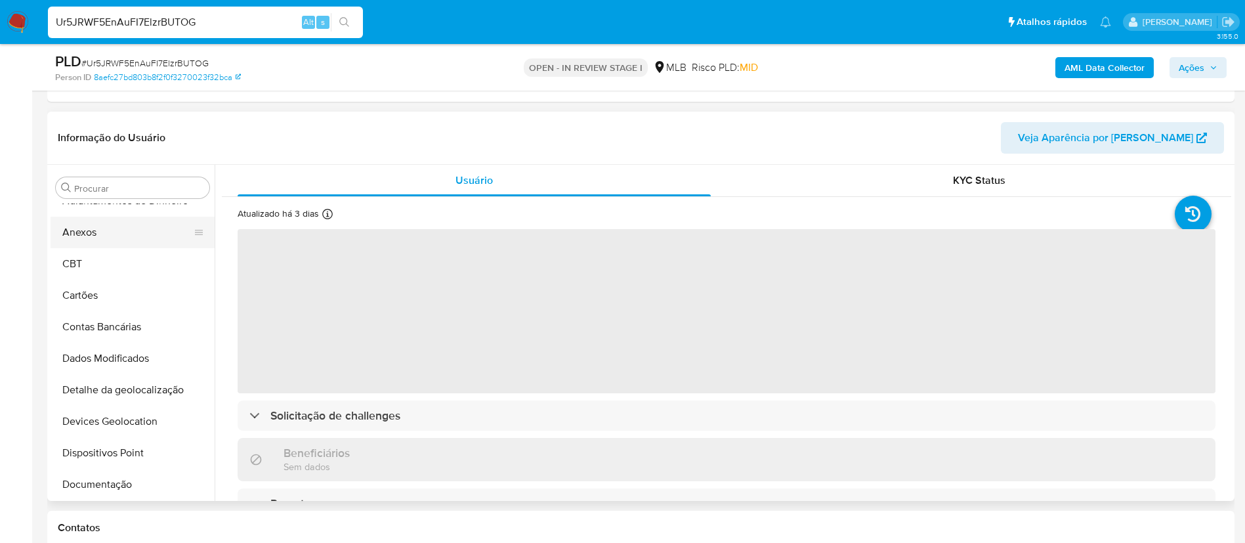
scroll to position [0, 0]
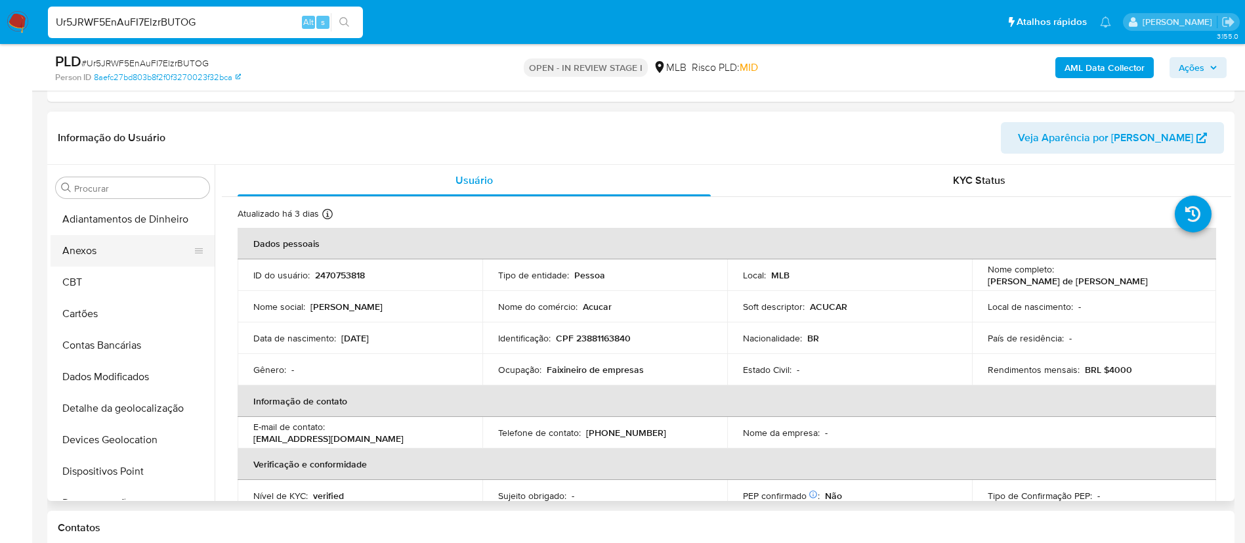
click at [114, 243] on button "Anexos" at bounding box center [128, 250] width 154 height 31
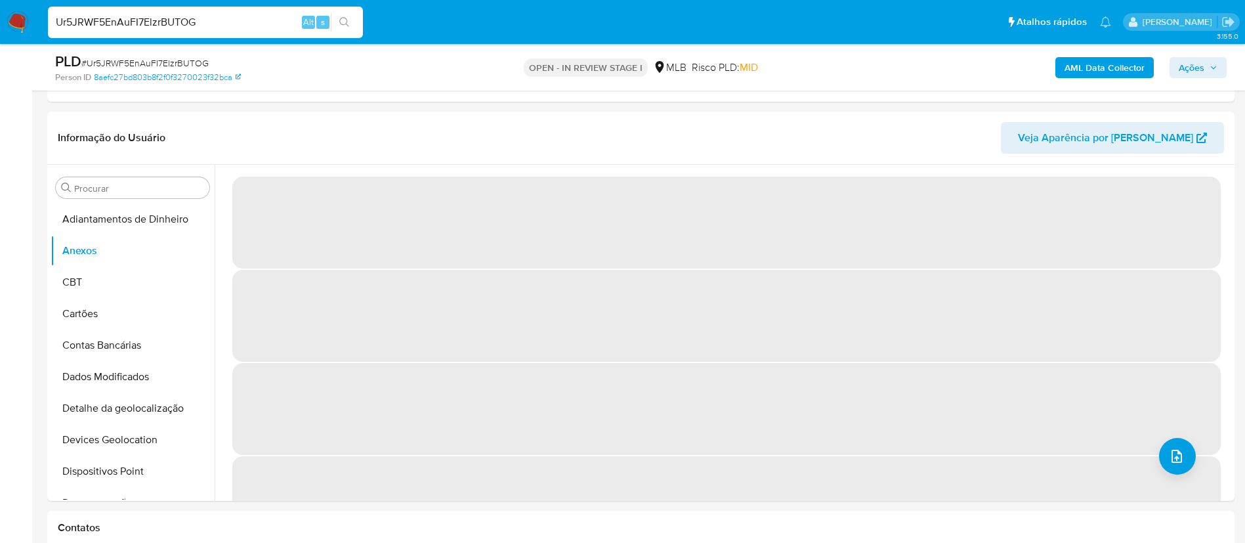
click at [1084, 60] on b "AML Data Collector" at bounding box center [1104, 67] width 80 height 21
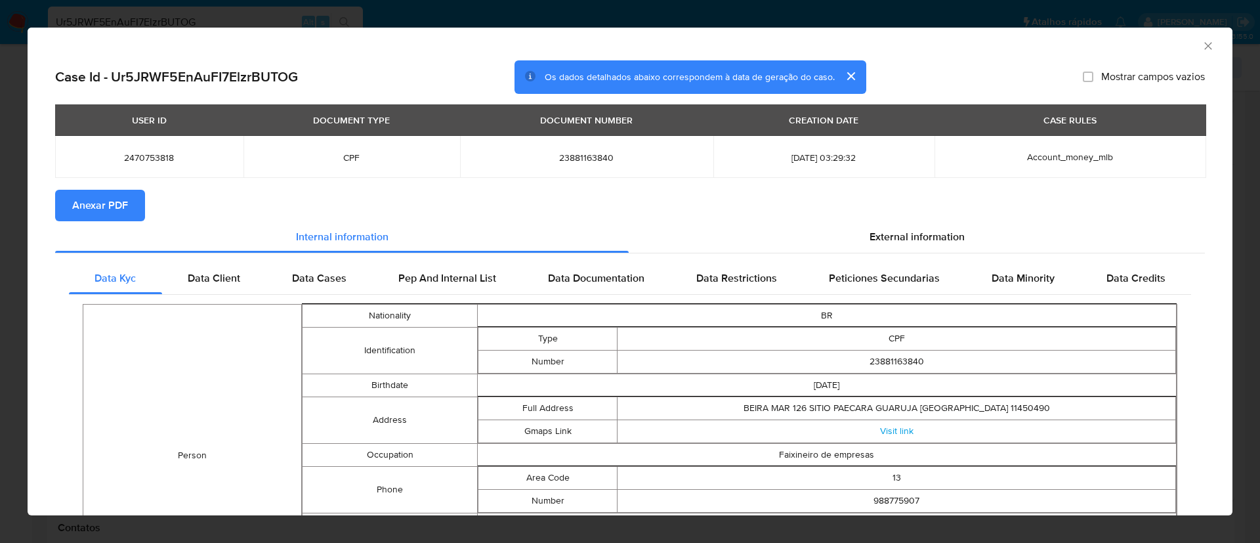
click at [70, 195] on button "Anexar PDF" at bounding box center [100, 205] width 90 height 31
click at [1201, 47] on icon "Fechar a janela" at bounding box center [1207, 45] width 13 height 13
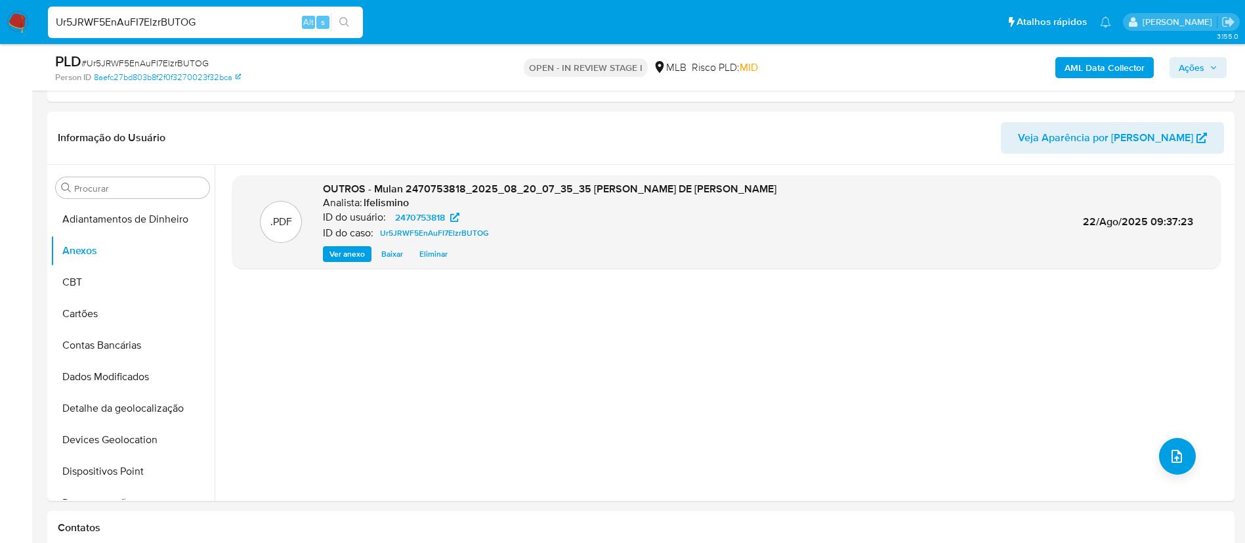
click at [197, 16] on input "Ur5JRWF5EnAuFI7ElzrBUTOG" at bounding box center [205, 22] width 315 height 17
paste input "ScSKfQSW0II36MwEptHsVZ3m"
type input "ScSKfQSW0II36MwEptHsVZ3m"
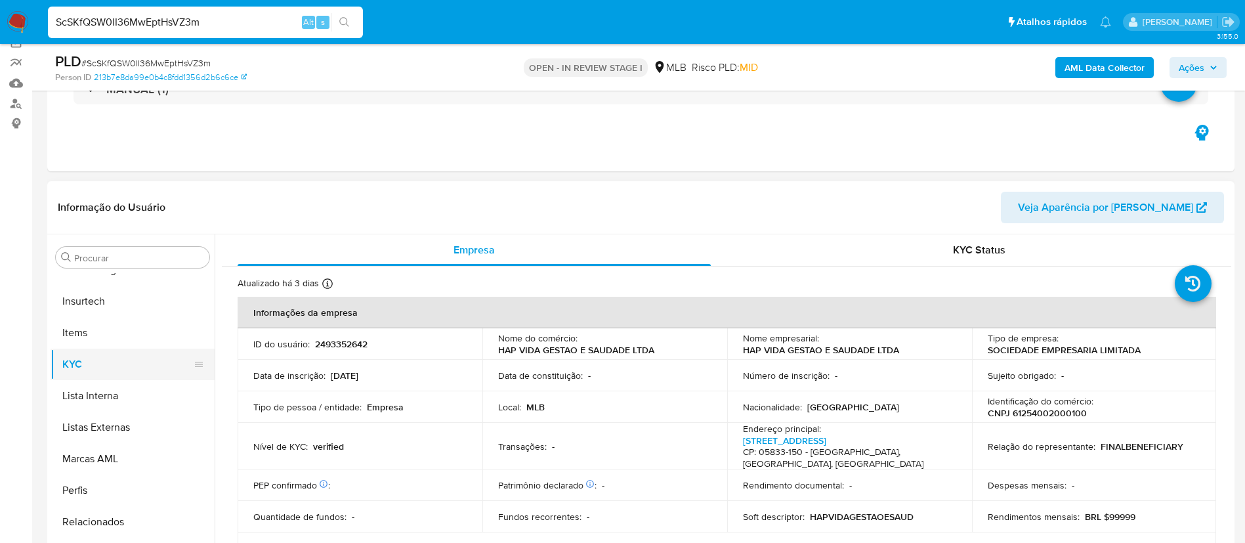
scroll to position [197, 0]
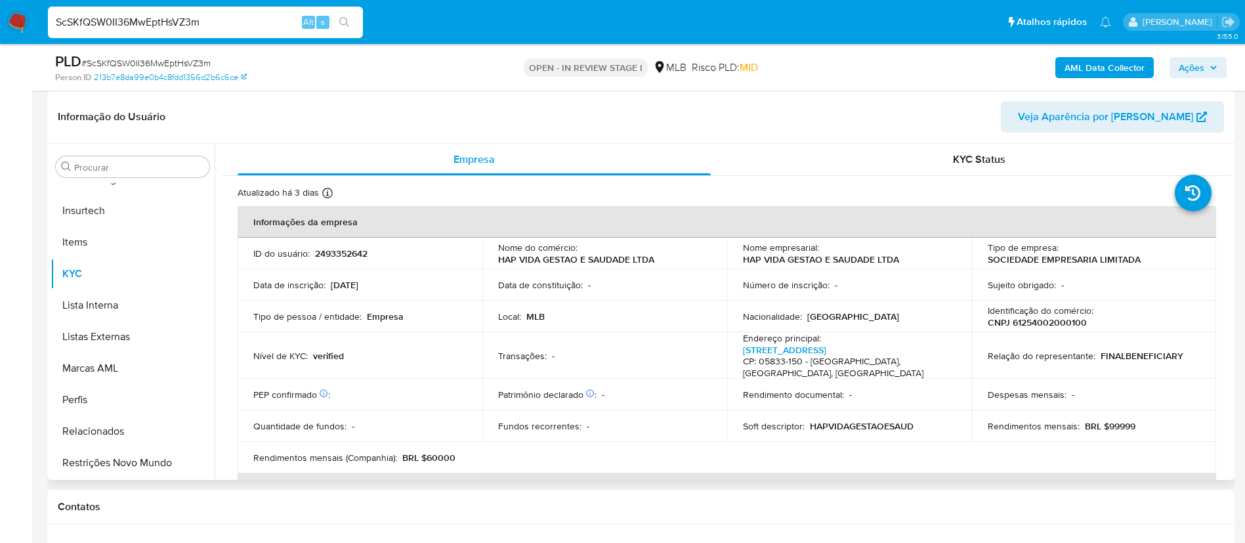
select select "10"
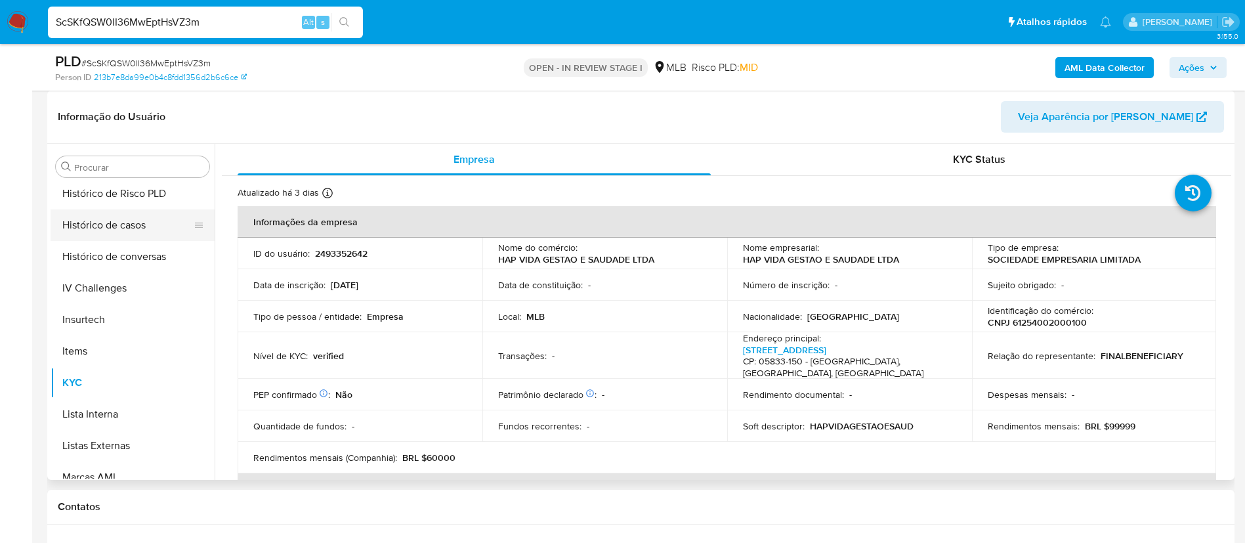
scroll to position [389, 0]
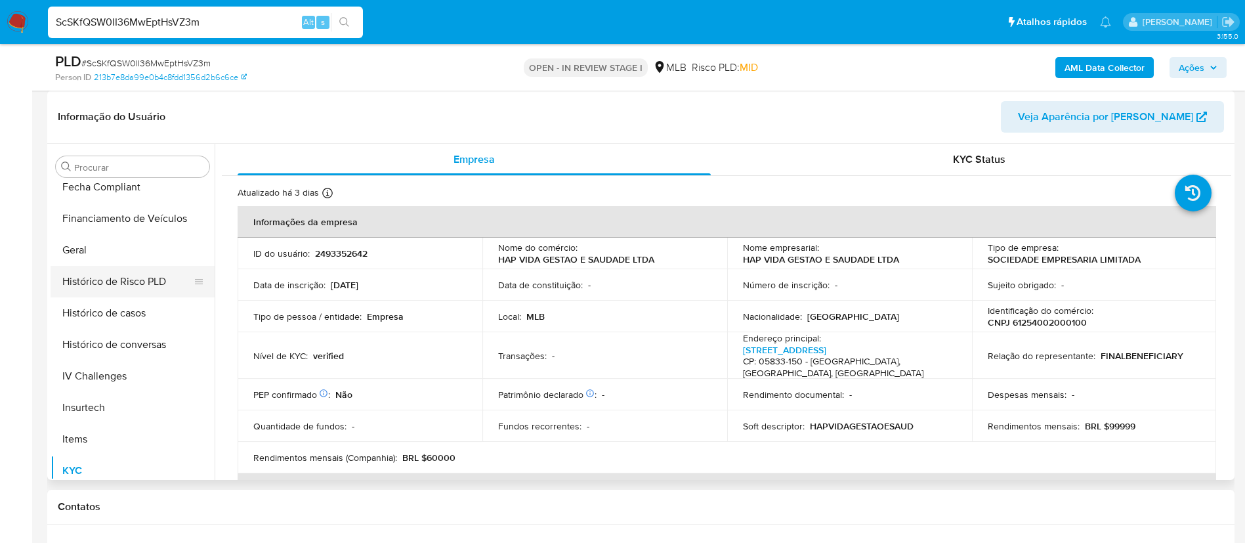
click at [89, 264] on button "Geral" at bounding box center [133, 249] width 164 height 31
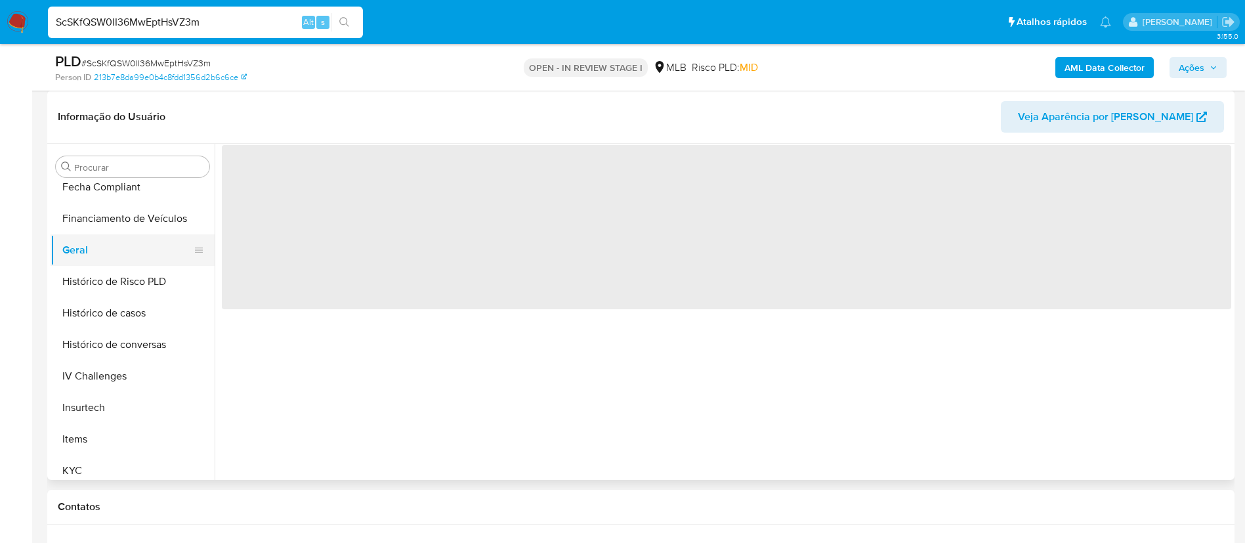
click at [96, 250] on button "Geral" at bounding box center [128, 249] width 154 height 31
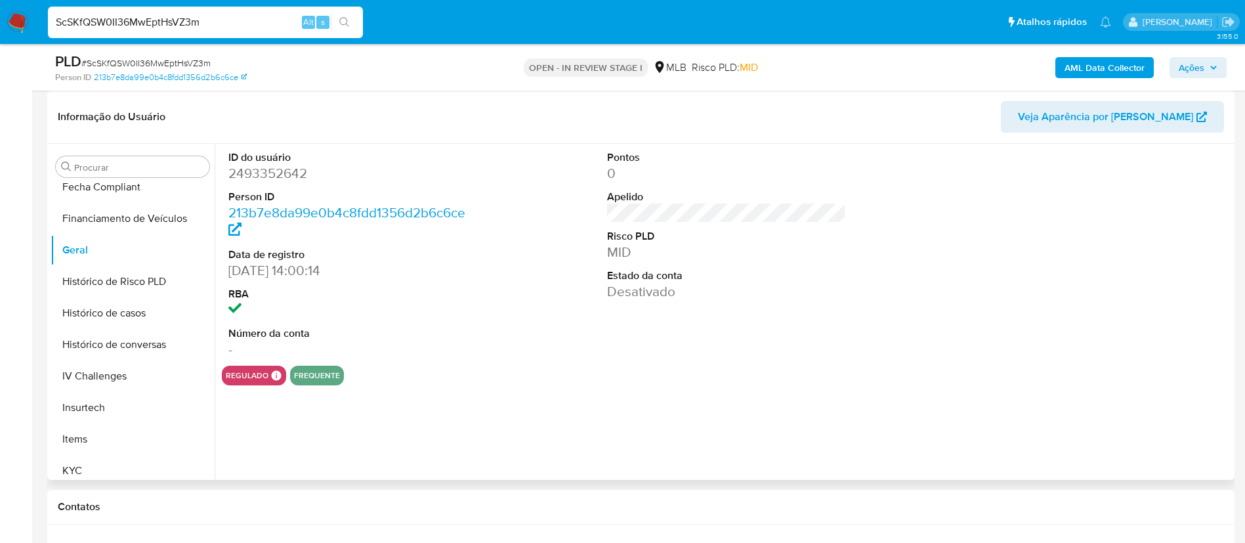
click at [285, 185] on dl "ID do usuário 2493352642 Person ID 213b7e8da99e0b4c8fdd1356d2b6c6ce Data de reg…" at bounding box center [348, 254] width 240 height 209
click at [286, 186] on dl "ID do usuário 2493352642 Person ID 213b7e8da99e0b4c8fdd1356d2b6c6ce Data de reg…" at bounding box center [348, 254] width 240 height 209
drag, startPoint x: 287, startPoint y: 186, endPoint x: 270, endPoint y: 168, distance: 25.1
click at [270, 168] on dd "2493352642" at bounding box center [348, 173] width 240 height 18
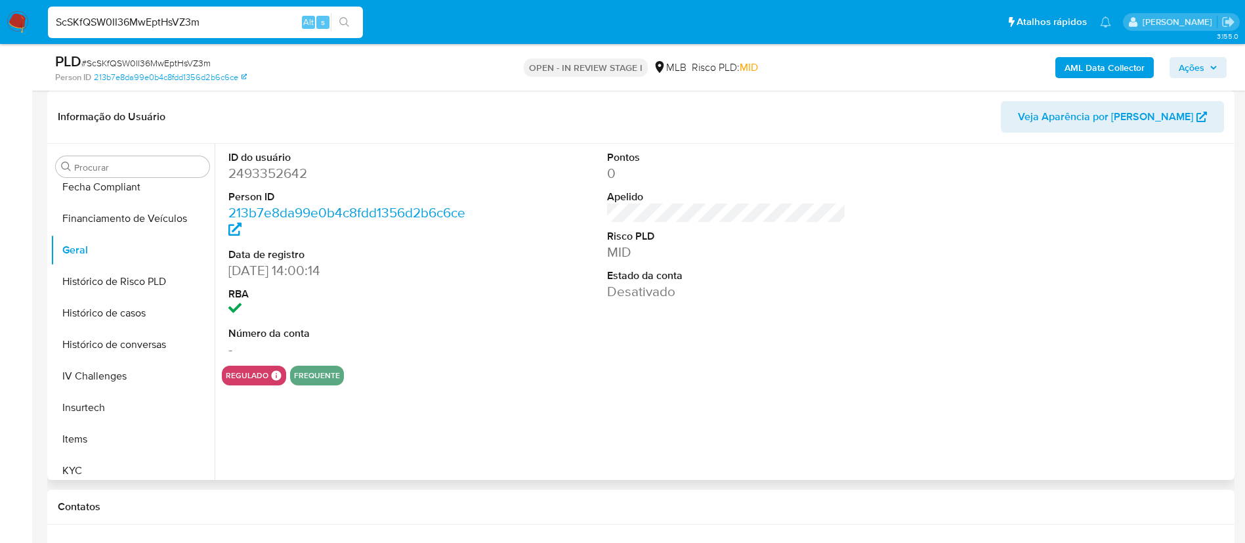
drag, startPoint x: 270, startPoint y: 168, endPoint x: 244, endPoint y: 180, distance: 28.2
click at [244, 180] on dd "2493352642" at bounding box center [348, 173] width 240 height 18
click at [242, 179] on dd "2493352642" at bounding box center [348, 173] width 240 height 18
click at [241, 173] on dd "2493352642" at bounding box center [348, 173] width 240 height 18
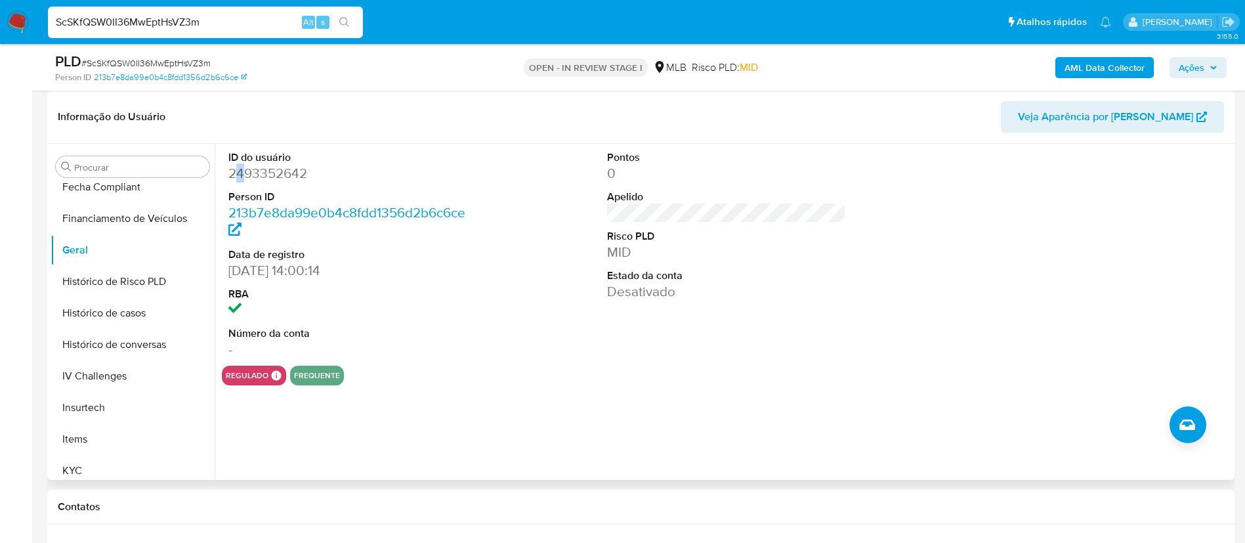
click at [236, 171] on dd "2493352642" at bounding box center [348, 173] width 240 height 18
drag, startPoint x: 236, startPoint y: 171, endPoint x: 226, endPoint y: 165, distance: 11.5
click at [226, 166] on div "ID do usuário 2493352642 Person ID 213b7e8da99e0b4c8fdd1356d2b6c6ce Data de reg…" at bounding box center [348, 255] width 253 height 222
click at [261, 167] on dd "2493352642" at bounding box center [348, 173] width 240 height 18
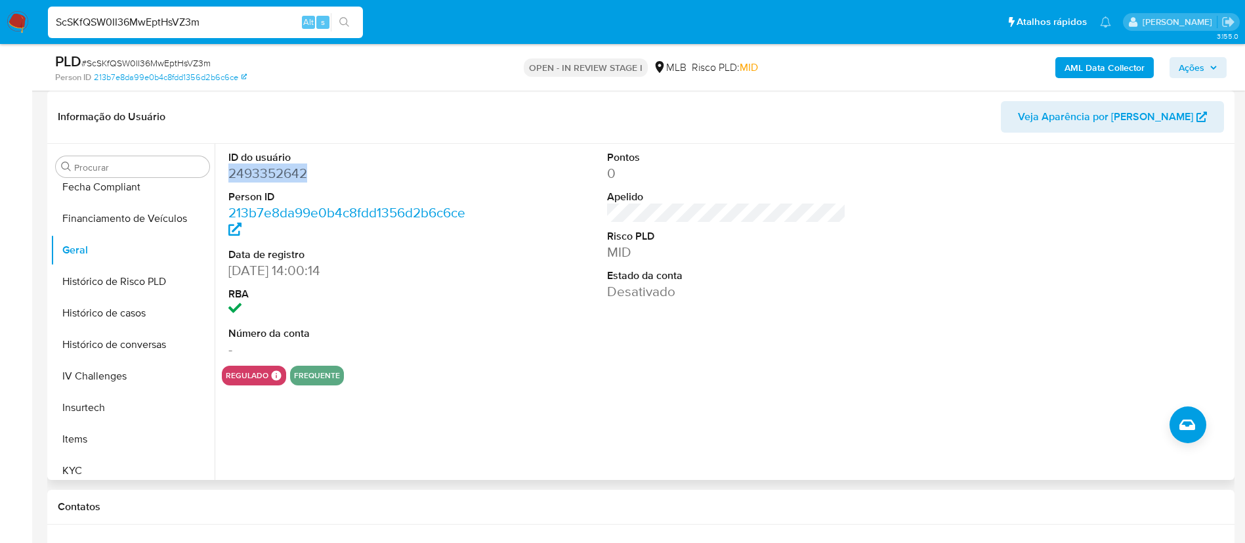
click at [261, 167] on dd "2493352642" at bounding box center [348, 173] width 240 height 18
copy dd "2493352642"
click at [109, 463] on button "KYC" at bounding box center [128, 470] width 154 height 31
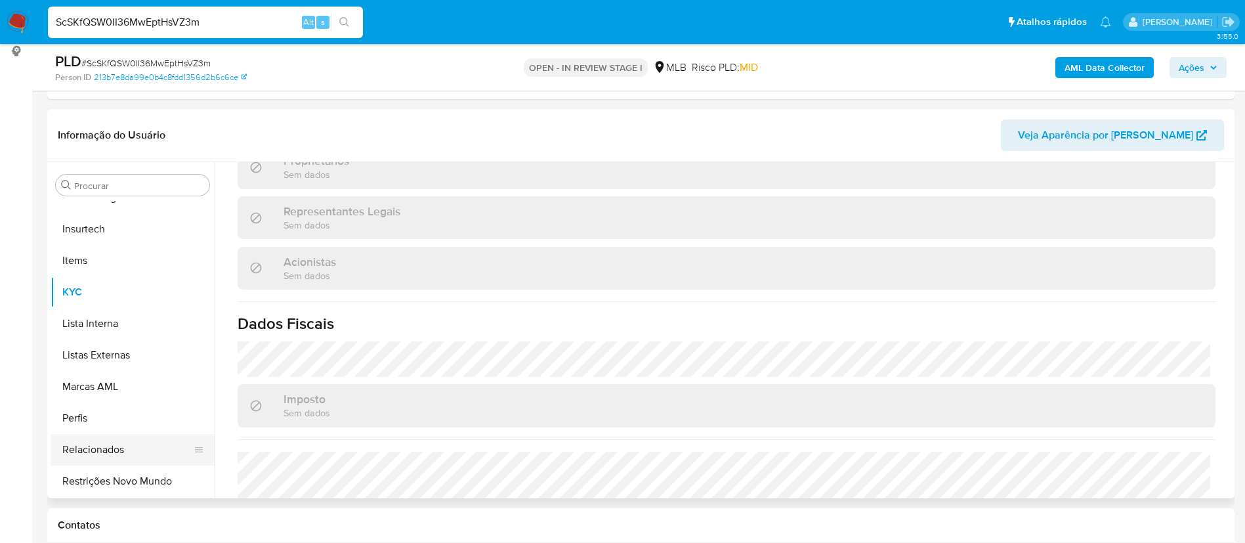
scroll to position [197, 0]
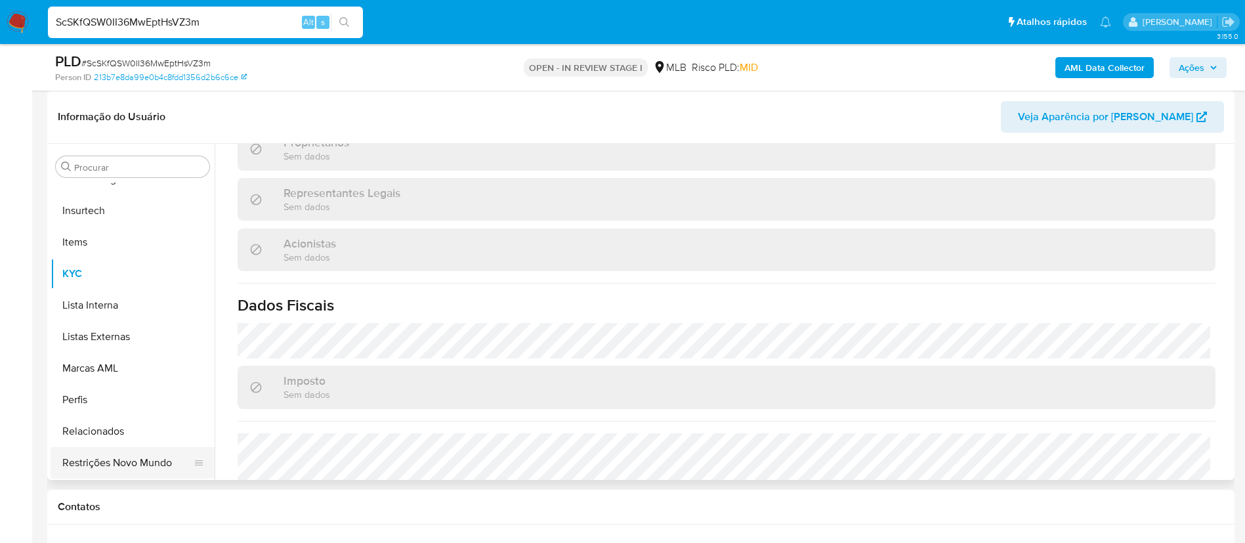
click at [119, 459] on button "Restrições Novo Mundo" at bounding box center [128, 462] width 154 height 31
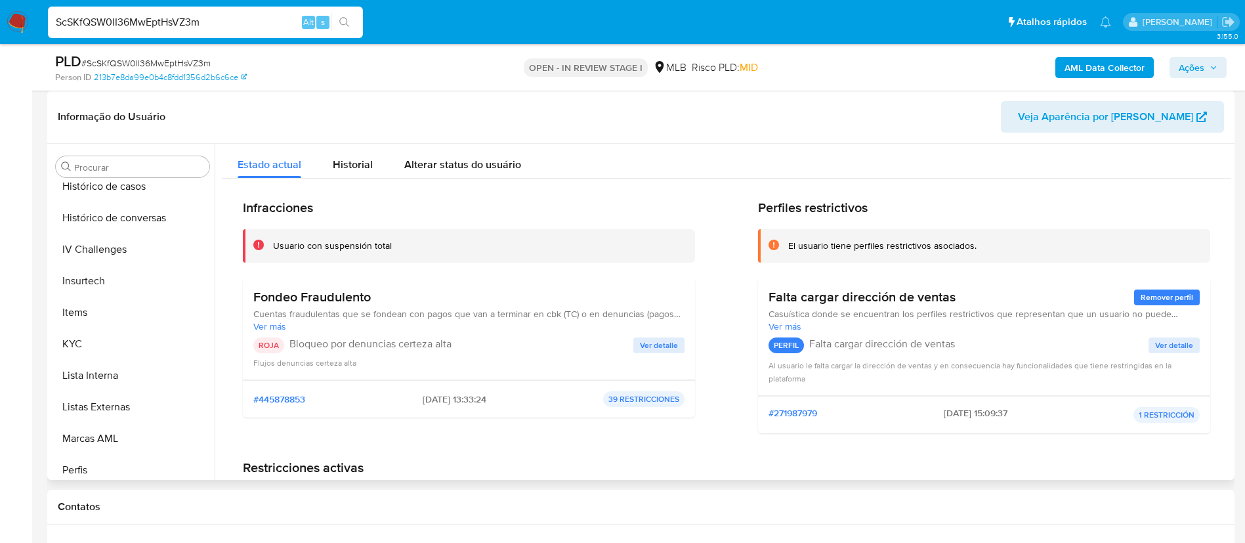
scroll to position [389, 0]
click at [102, 255] on button "Geral" at bounding box center [128, 249] width 154 height 31
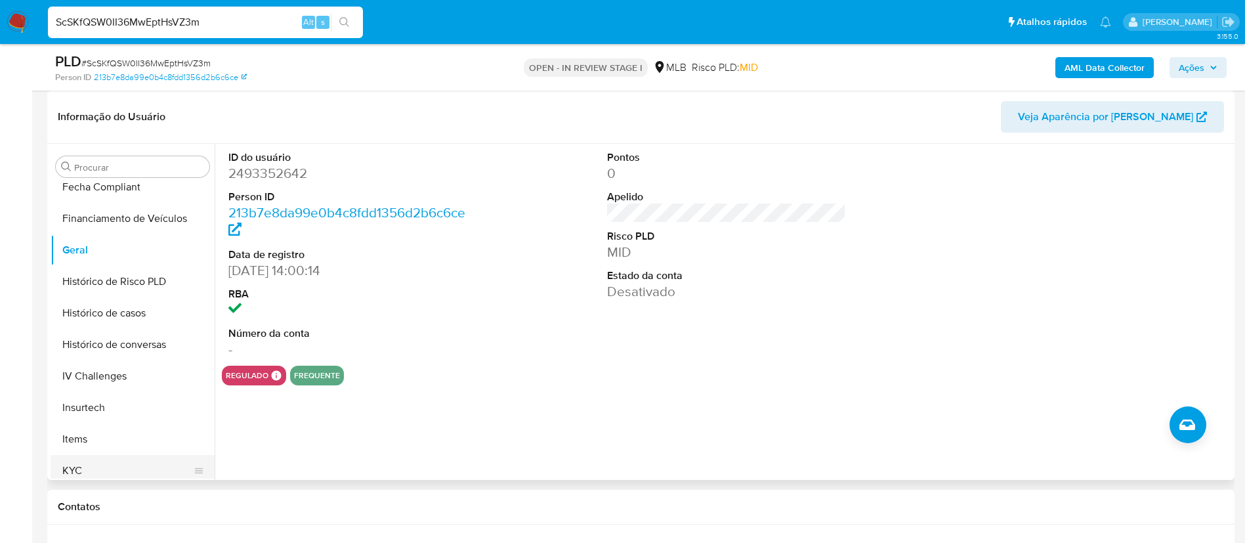
click at [104, 455] on button "KYC" at bounding box center [128, 470] width 154 height 31
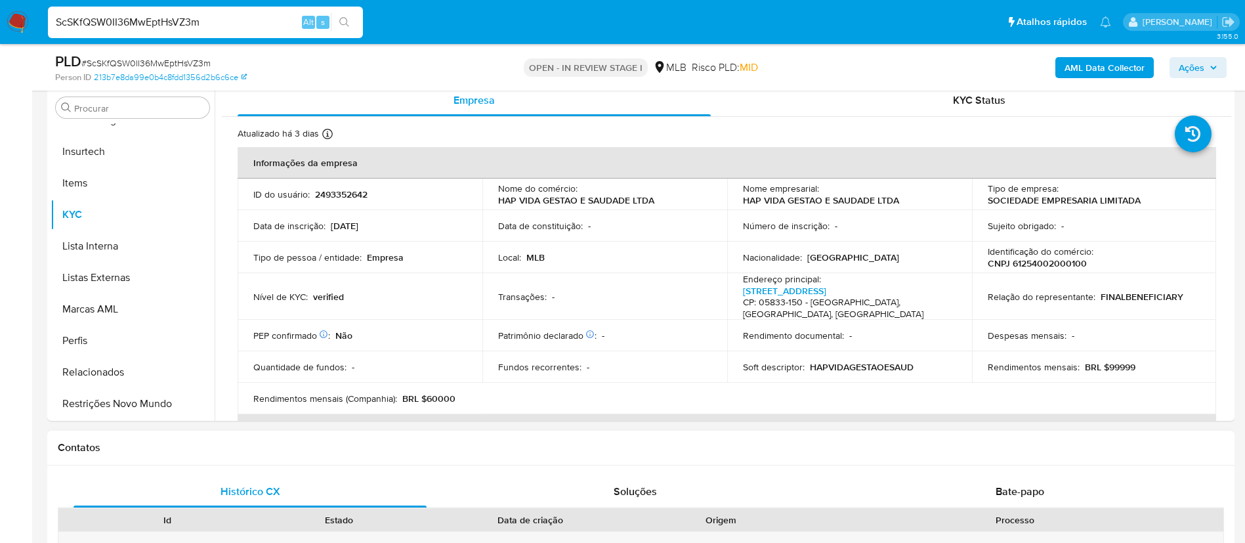
scroll to position [295, 0]
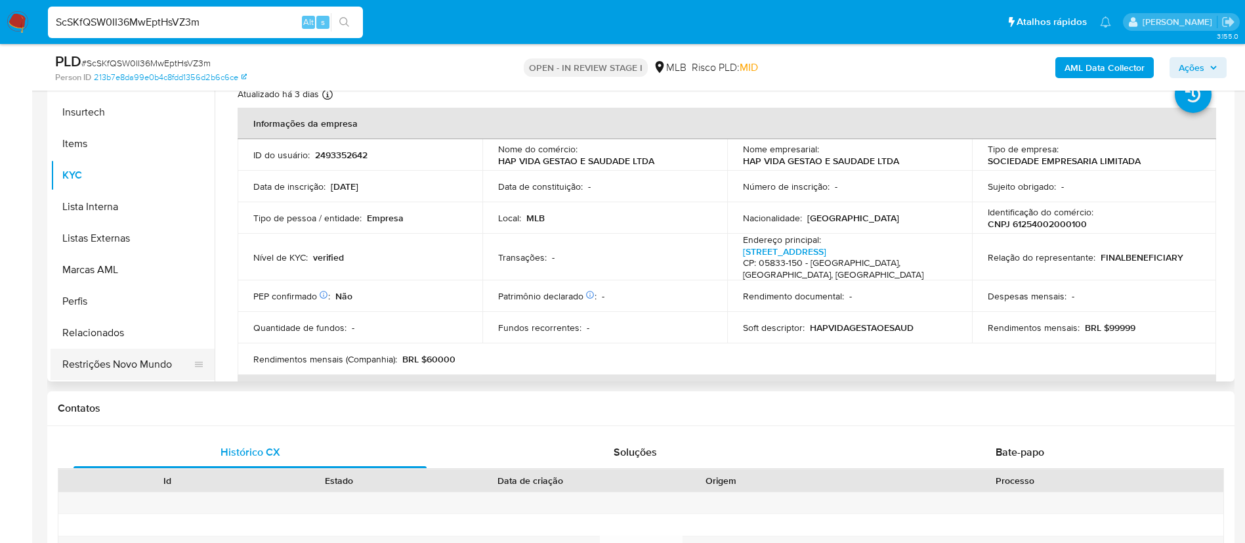
click at [154, 362] on button "Restrições Novo Mundo" at bounding box center [128, 363] width 154 height 31
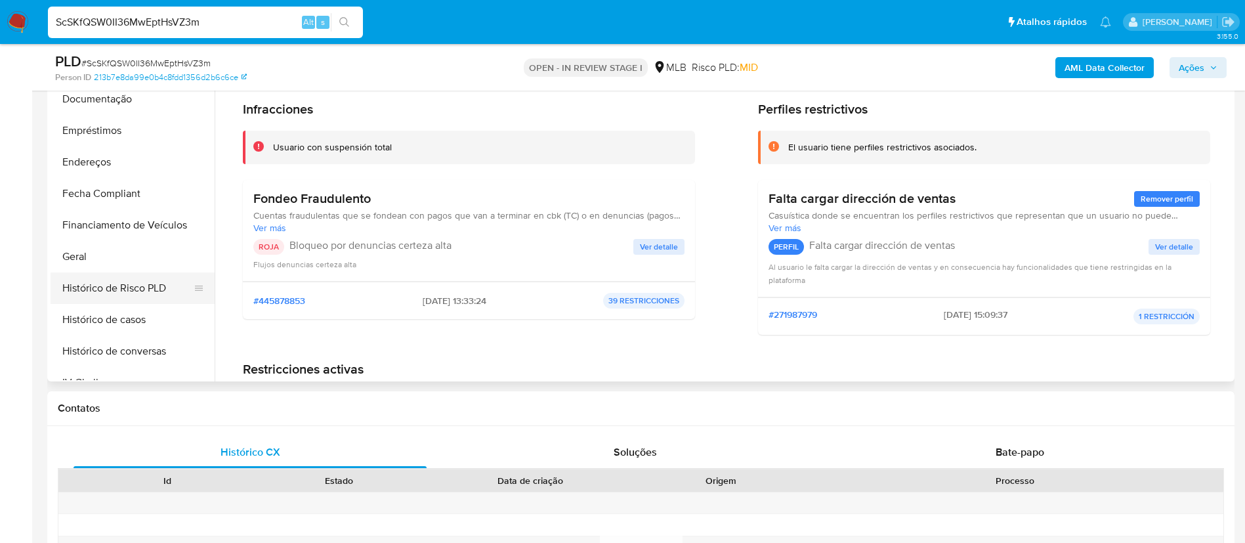
scroll to position [192, 0]
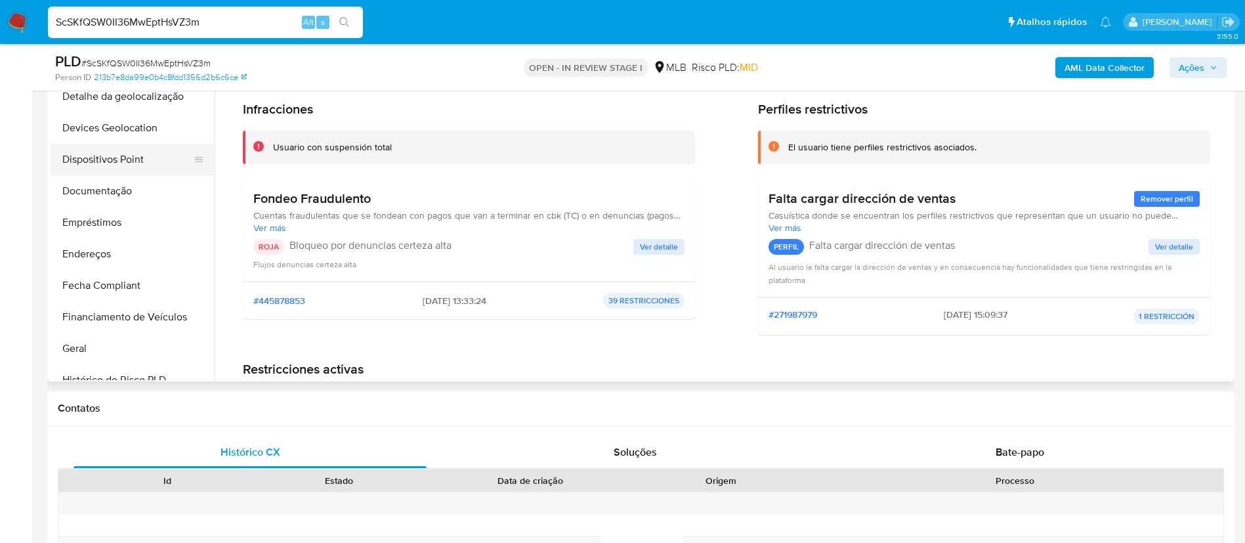
click at [161, 162] on button "Dispositivos Point" at bounding box center [128, 159] width 154 height 31
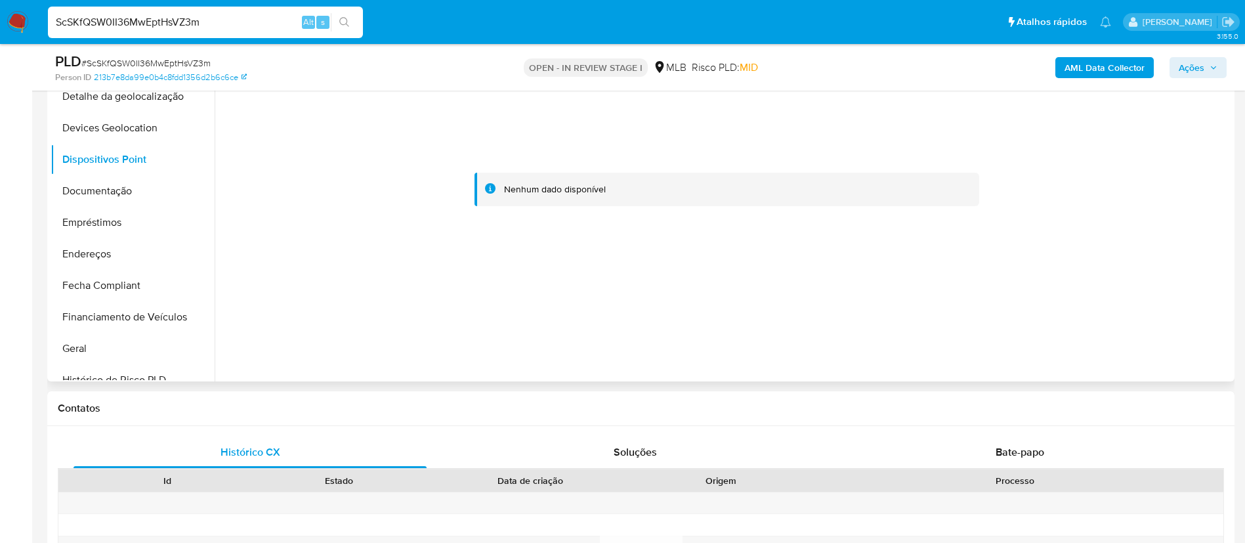
scroll to position [197, 0]
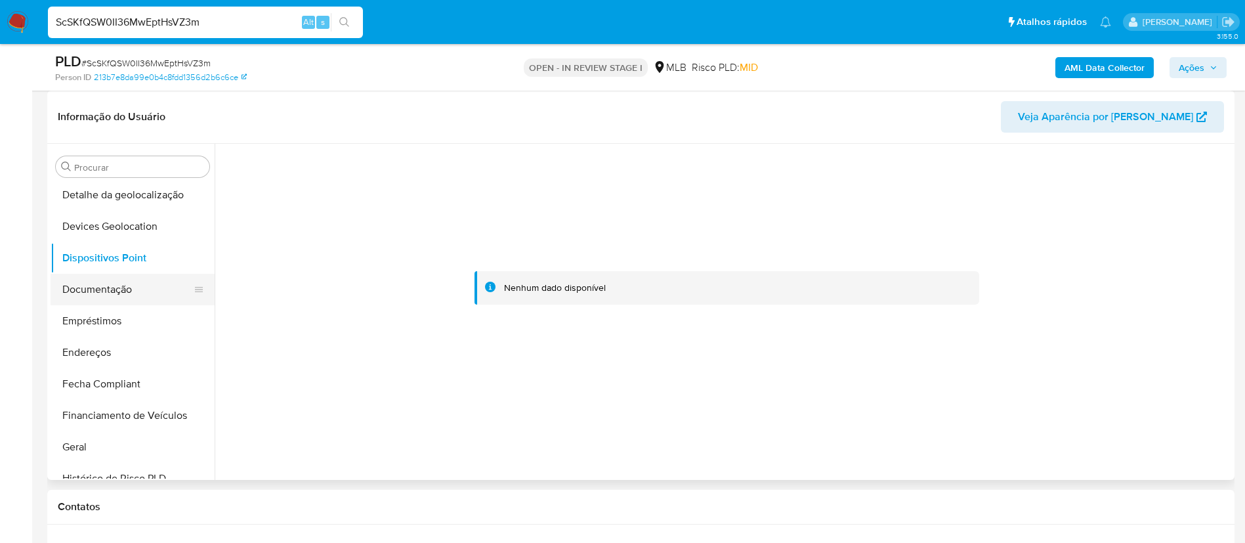
click at [131, 292] on button "Documentação" at bounding box center [128, 289] width 154 height 31
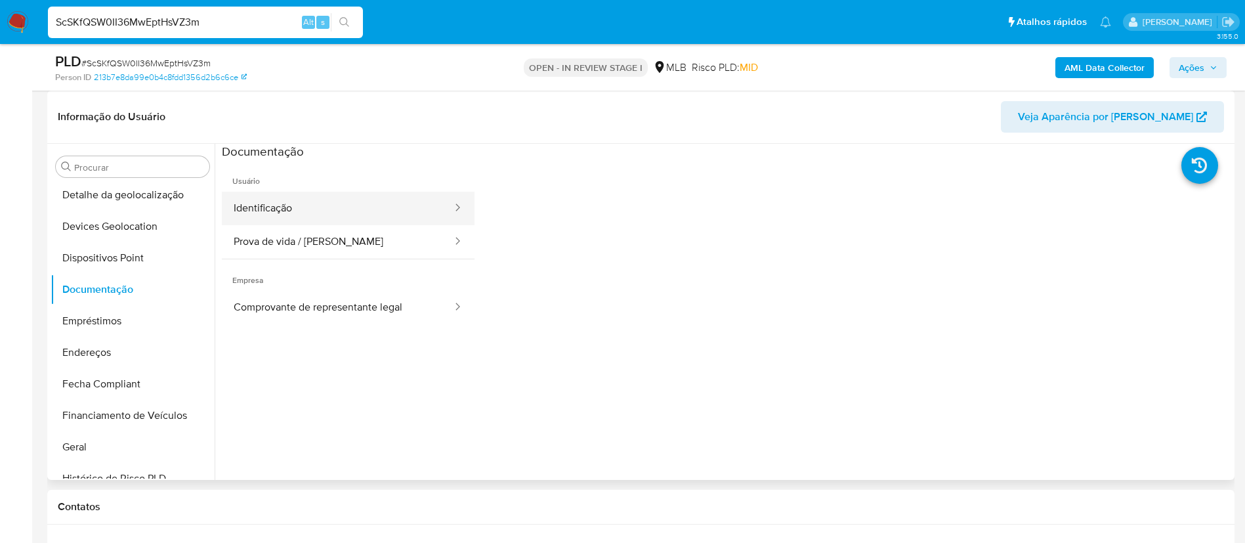
click at [418, 208] on button "Identificação" at bounding box center [338, 208] width 232 height 33
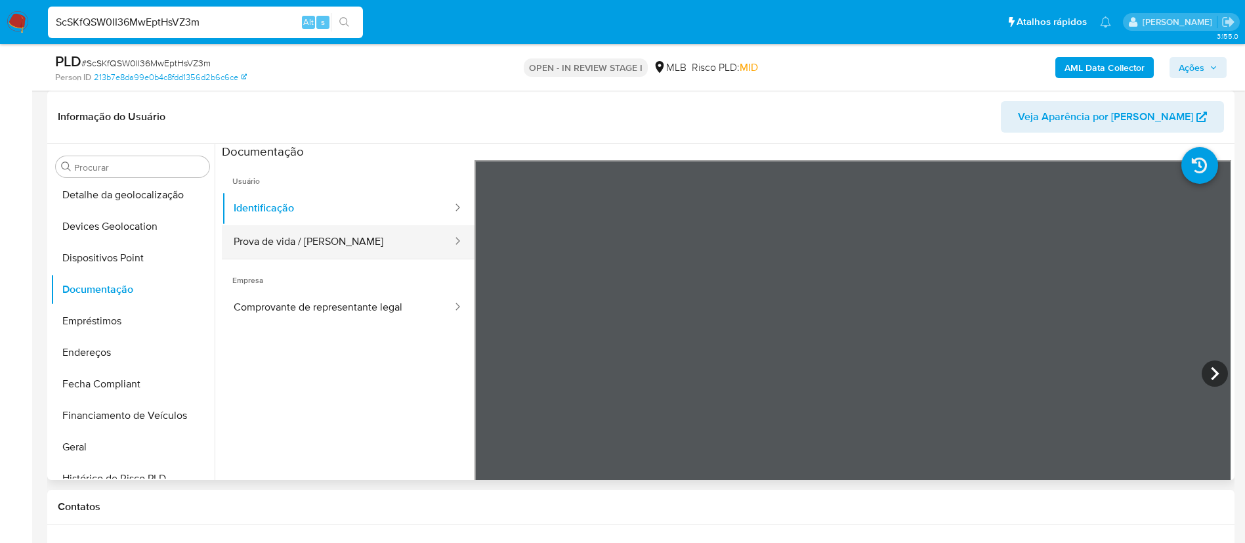
click at [296, 240] on button "Prova de vida / [PERSON_NAME]" at bounding box center [338, 241] width 232 height 33
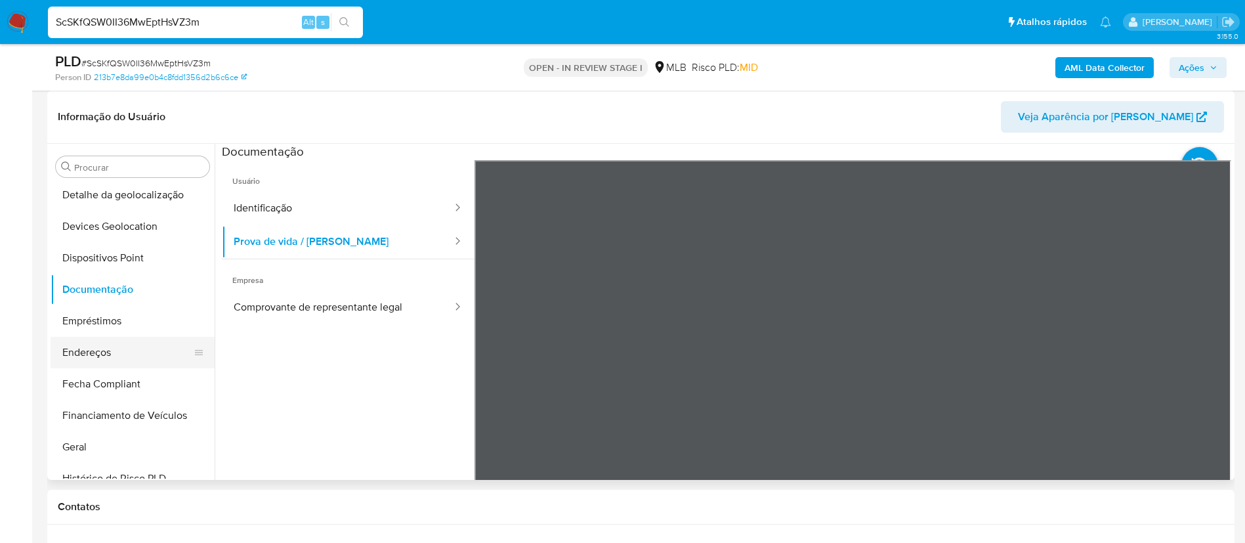
click at [111, 360] on button "Endereços" at bounding box center [128, 352] width 154 height 31
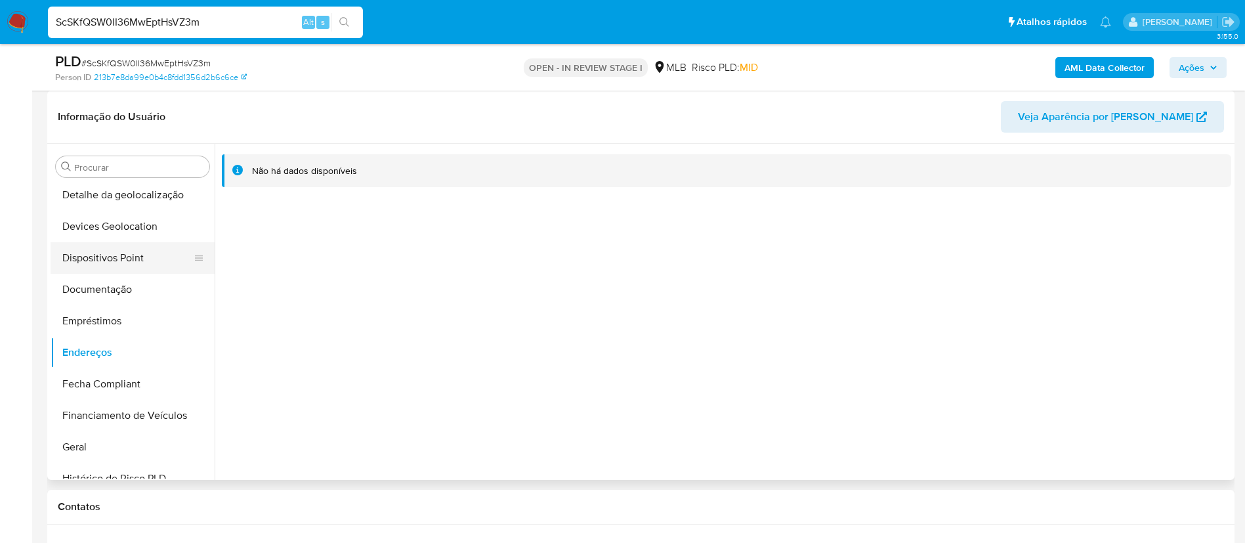
click at [148, 244] on button "Dispositivos Point" at bounding box center [128, 257] width 154 height 31
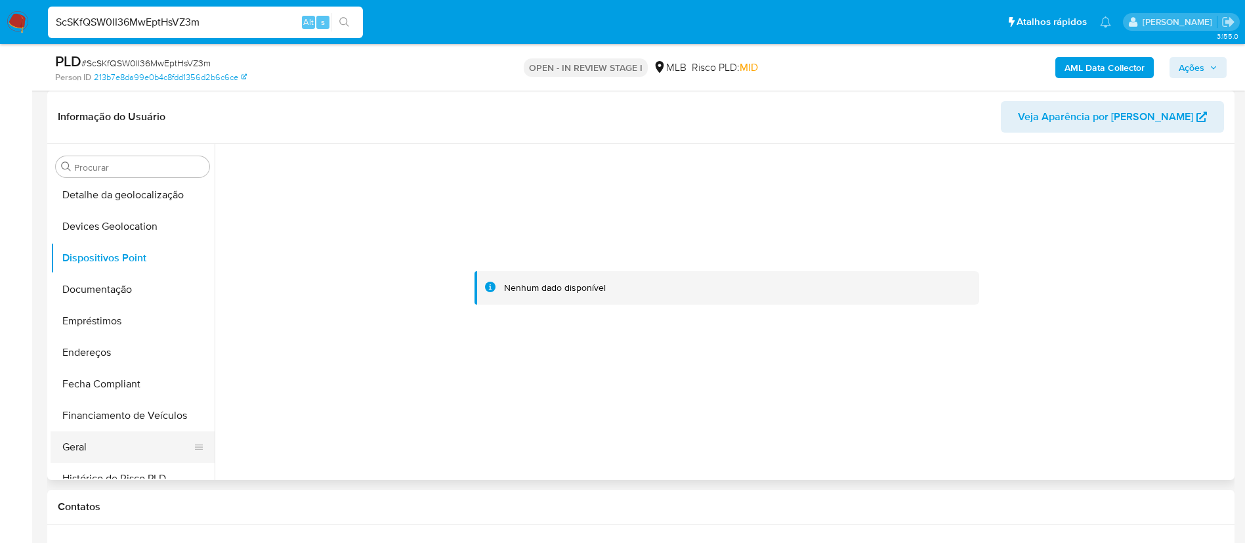
click at [121, 447] on button "Geral" at bounding box center [128, 446] width 154 height 31
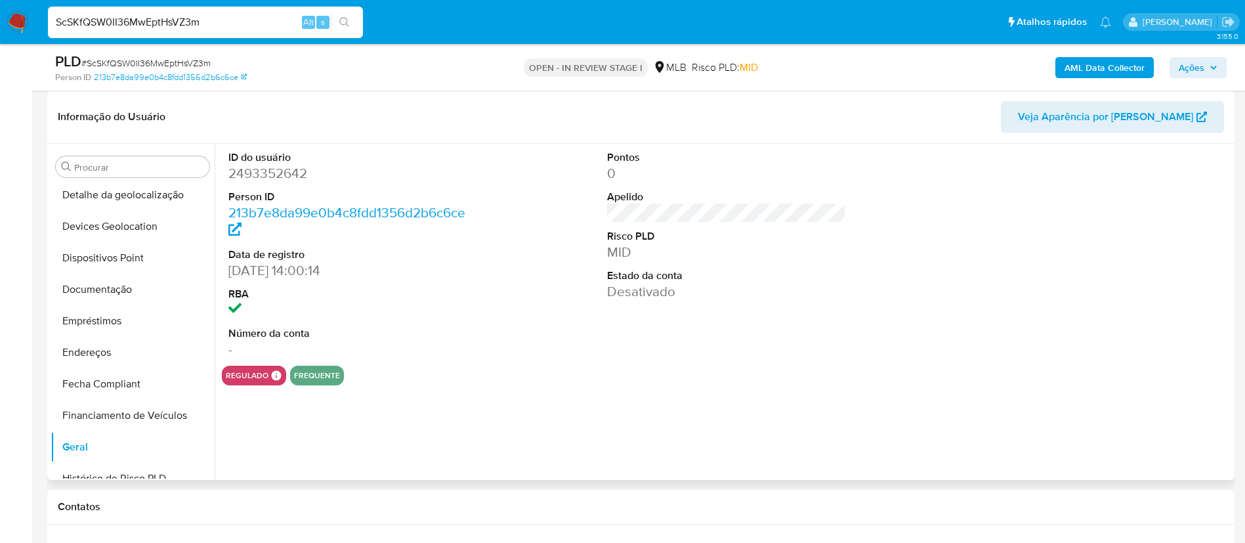
click at [297, 172] on dd "2493352642" at bounding box center [348, 173] width 240 height 18
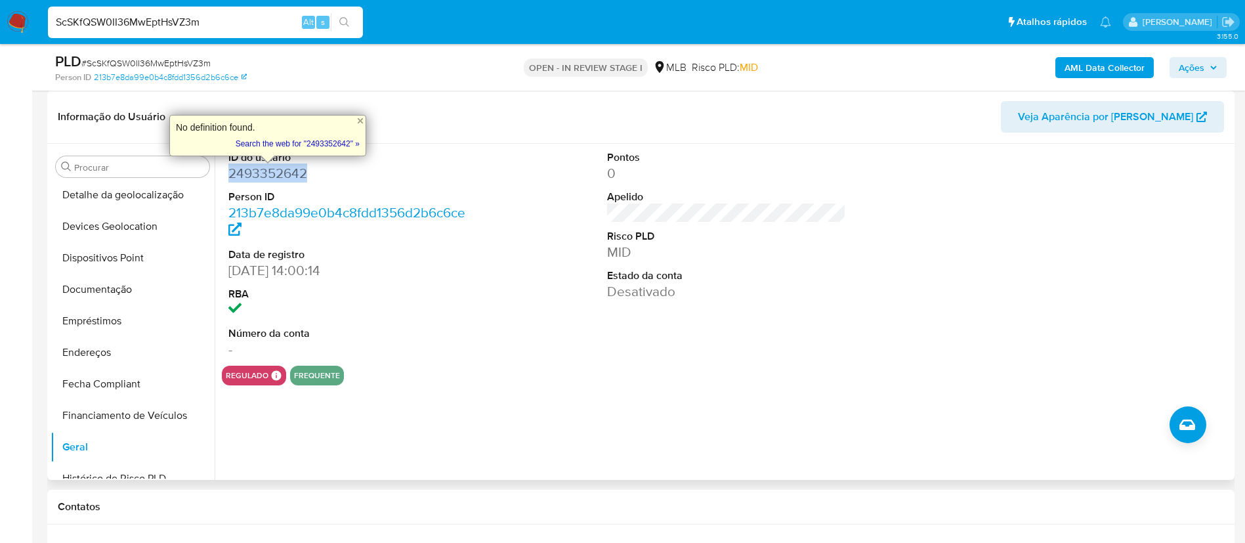
copy dd "2493352642"
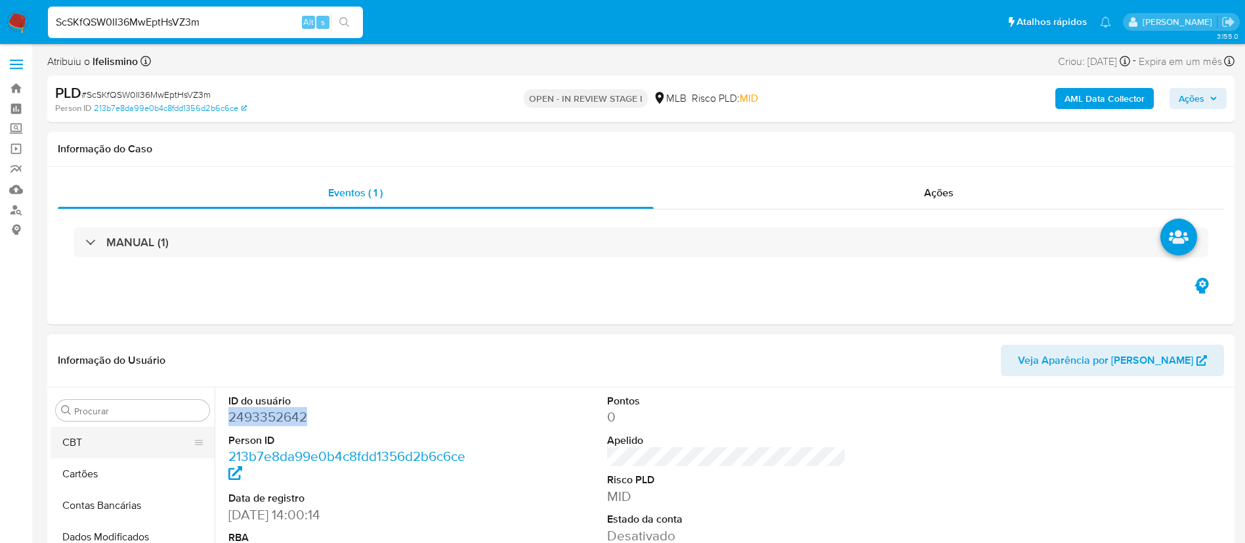
scroll to position [0, 0]
click at [104, 474] on button "Anexos" at bounding box center [128, 472] width 154 height 31
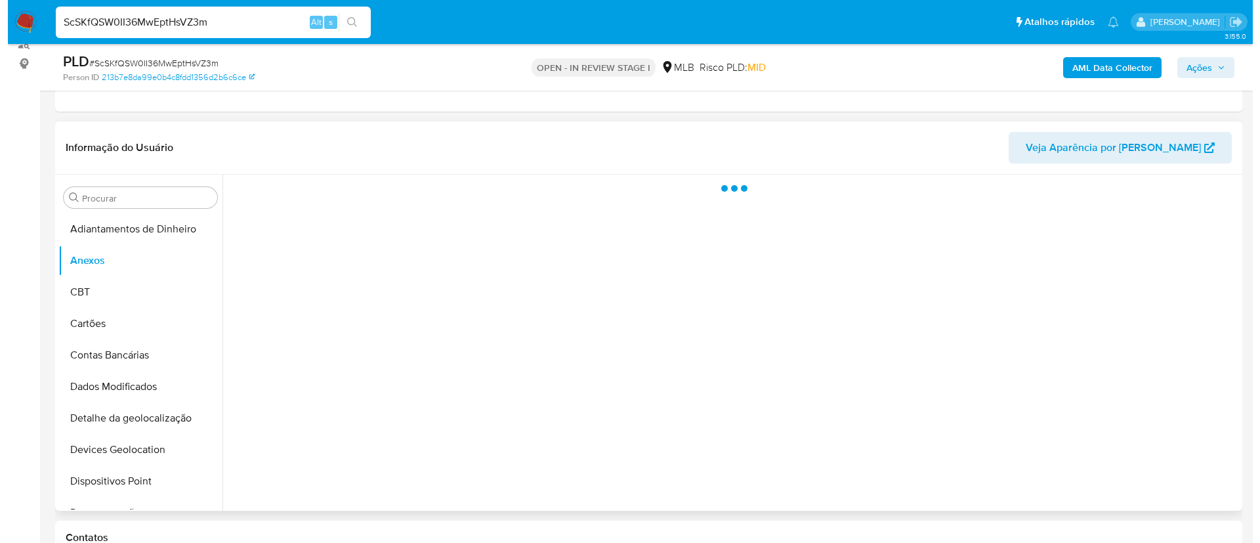
scroll to position [197, 0]
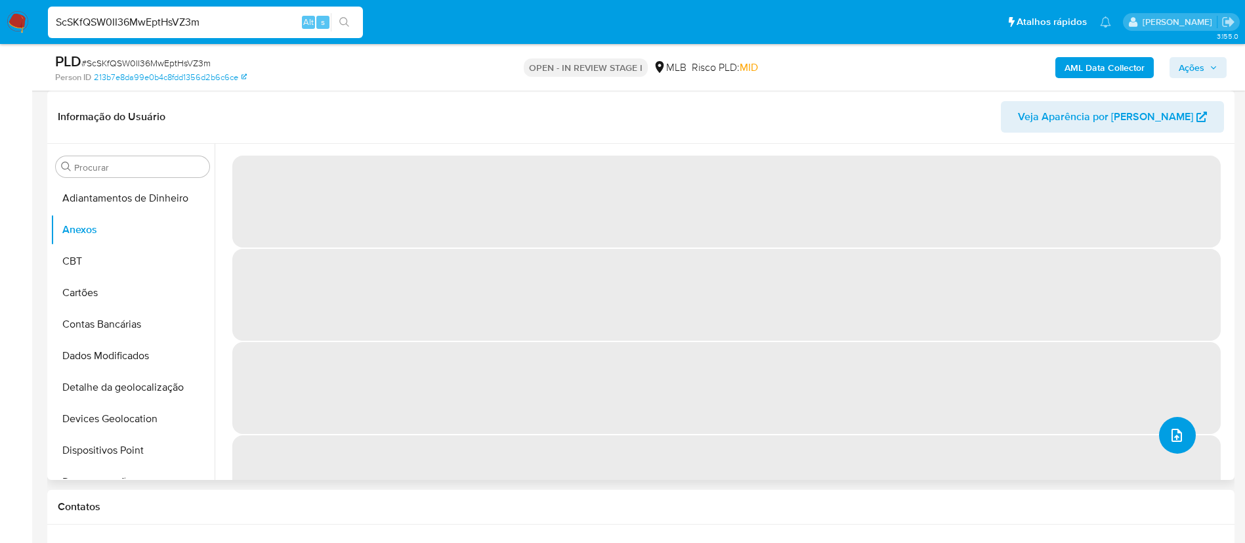
click at [1162, 425] on button "upload-file" at bounding box center [1177, 435] width 37 height 37
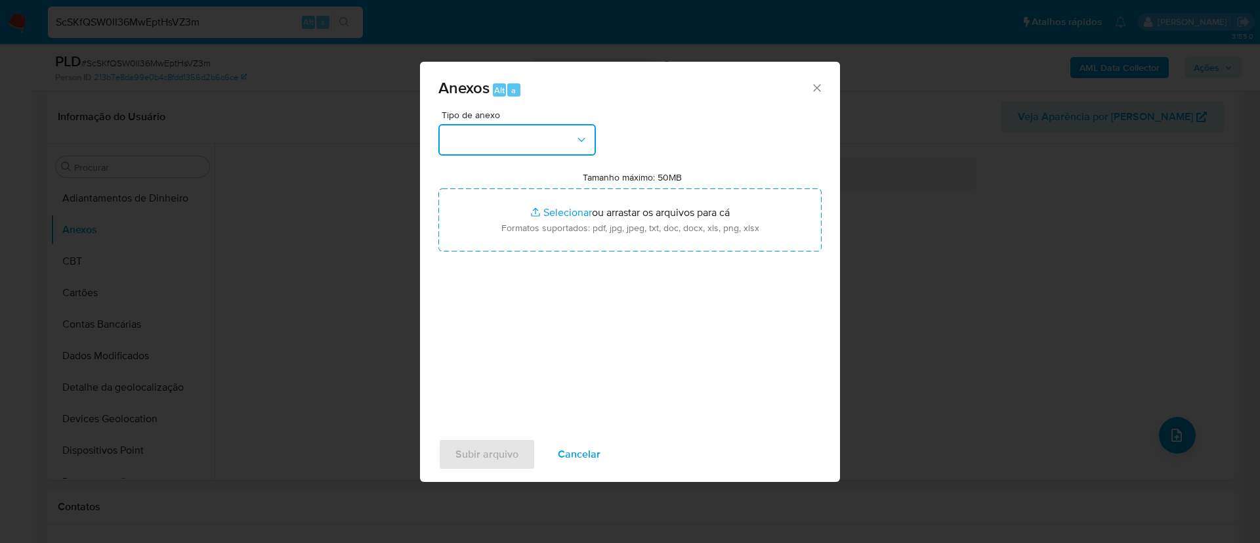
click at [548, 140] on button "button" at bounding box center [516, 139] width 157 height 31
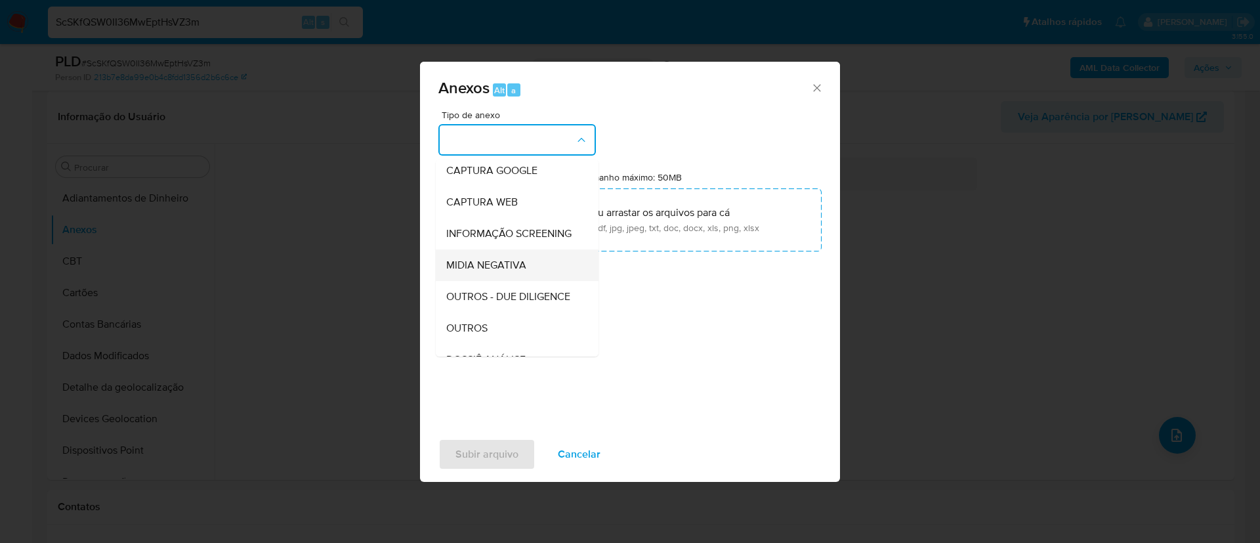
scroll to position [98, 0]
click at [469, 304] on span "OUTROS" at bounding box center [466, 297] width 41 height 13
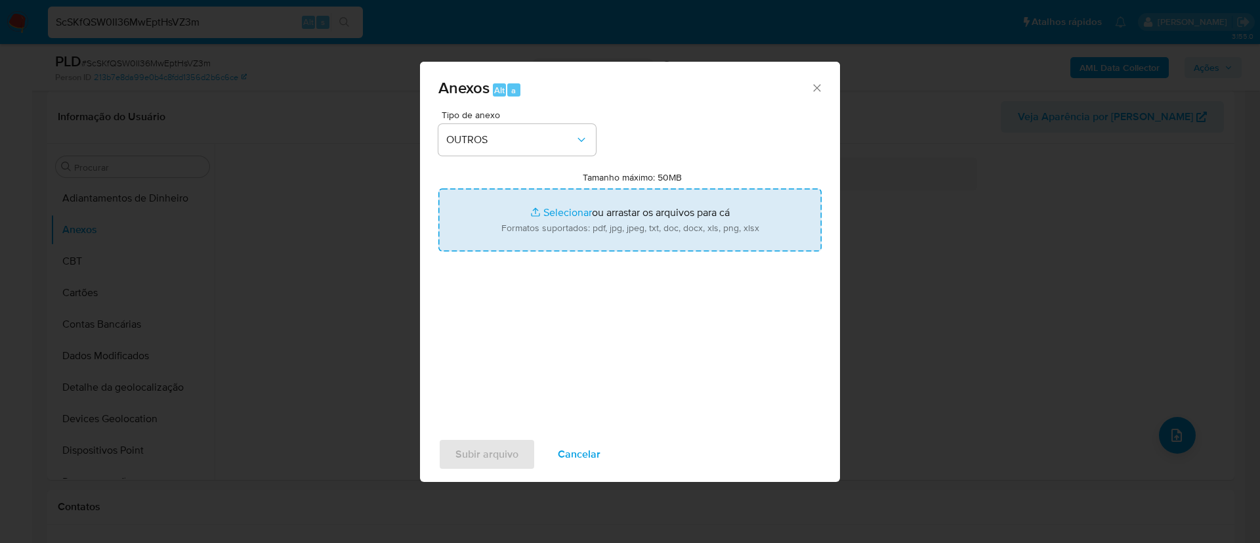
type input "C:\fakepath\Mulan 2493352642_2025_08_21_15_24_20 HAP VIDA GESTÃO E SAUDADE LTDA…"
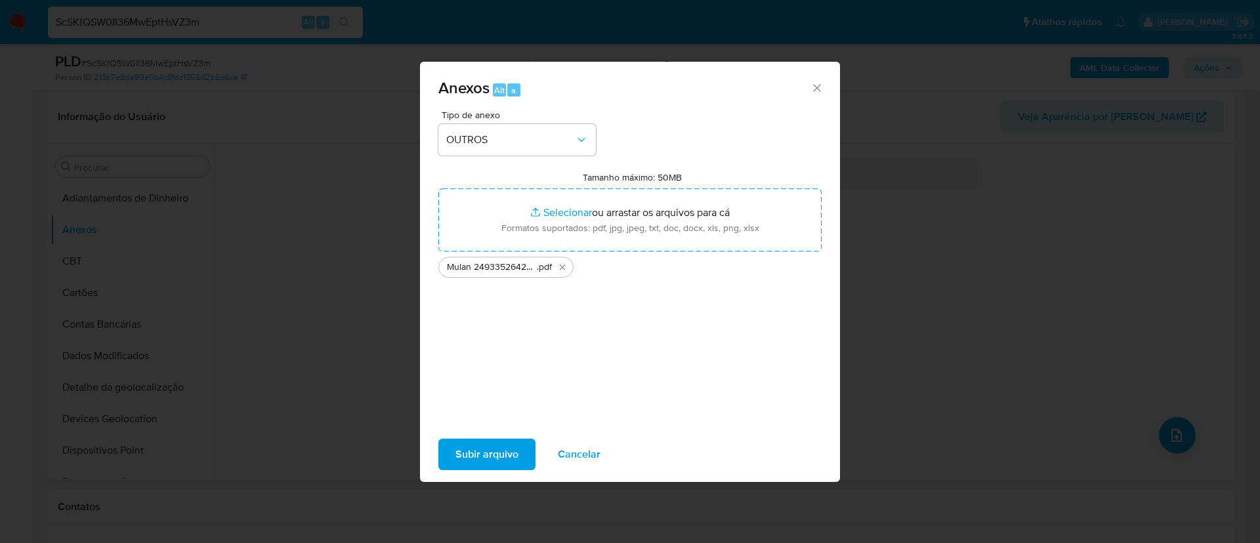
click at [470, 449] on span "Subir arquivo" at bounding box center [486, 454] width 63 height 29
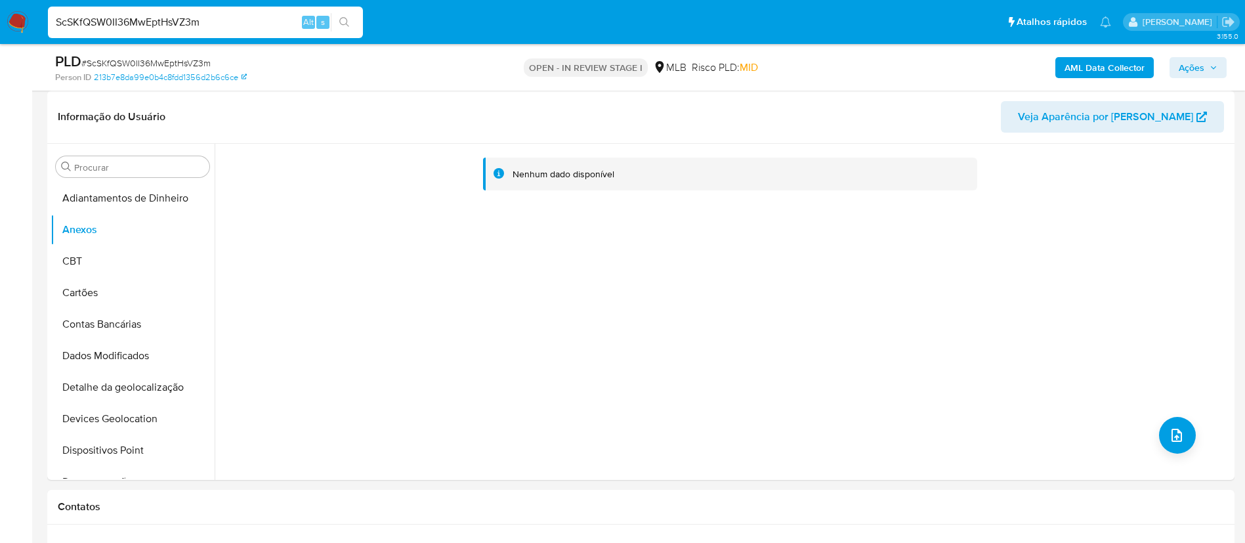
click at [164, 65] on span "# ScSKfQSW0II36MwEptHsVZ3m" at bounding box center [145, 62] width 129 height 13
drag, startPoint x: 164, startPoint y: 65, endPoint x: 1077, endPoint y: 41, distance: 913.7
click at [1077, 41] on nav "Pausado Ver notificaciones ScSKfQSW0II36MwEptHsVZ3m Alt s Atalhos rápidos Presi…" at bounding box center [622, 22] width 1245 height 44
click at [1083, 70] on b "AML Data Collector" at bounding box center [1104, 67] width 80 height 21
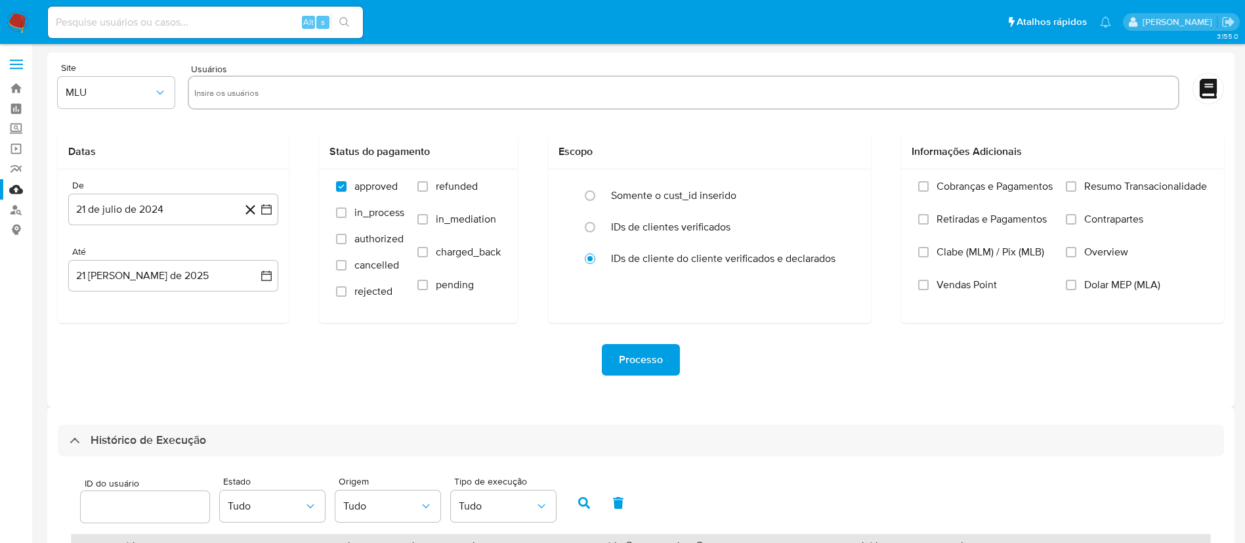
select select "20"
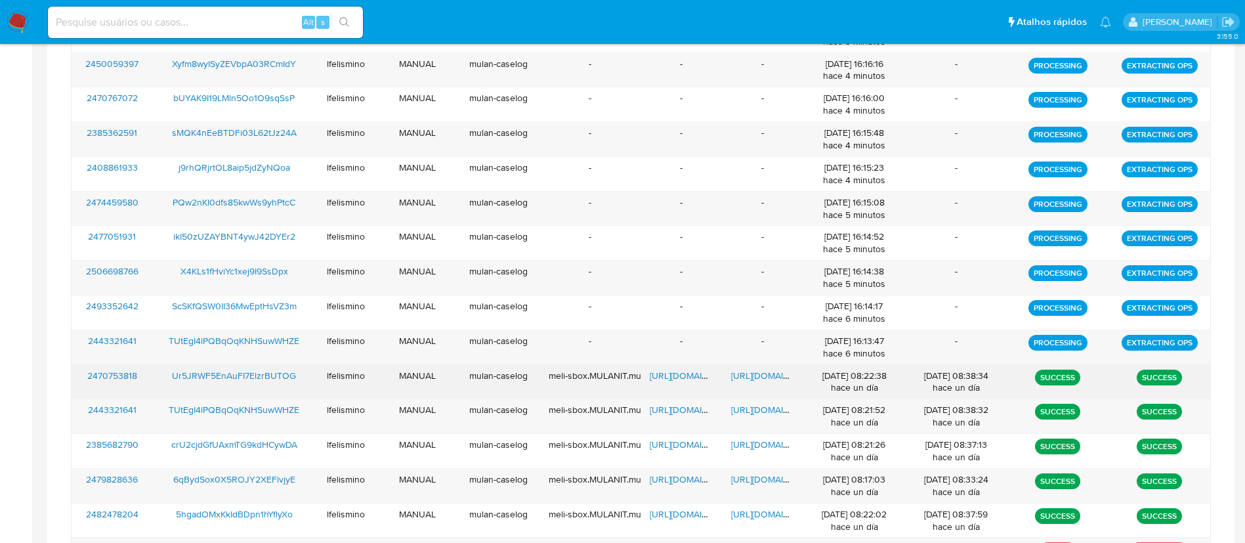
click at [778, 379] on span "https://docs.google.com/document/d/1a9YjZQAngVgkQ4n0moD_AVEDSUmJY3zAEozDWOa7YQM…" at bounding box center [776, 375] width 91 height 13
click at [676, 375] on span "https://docs.google.com/spreadsheets/d/1oscTg5db7YJ7G7E3Bb0zvnrm-TRBoKWSniWp-Z5…" at bounding box center [695, 375] width 91 height 13
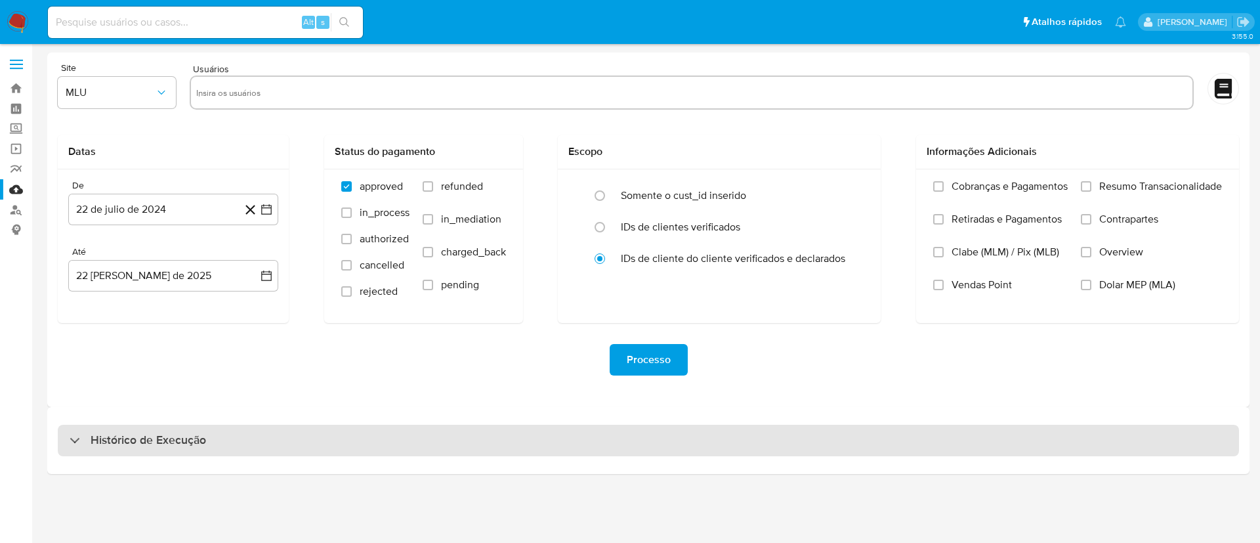
drag, startPoint x: 284, startPoint y: 465, endPoint x: 289, endPoint y: 455, distance: 11.2
click at [288, 463] on div "Histórico de Execução" at bounding box center [648, 440] width 1202 height 67
click at [291, 446] on div "Histórico de Execução" at bounding box center [648, 440] width 1181 height 31
select select "10"
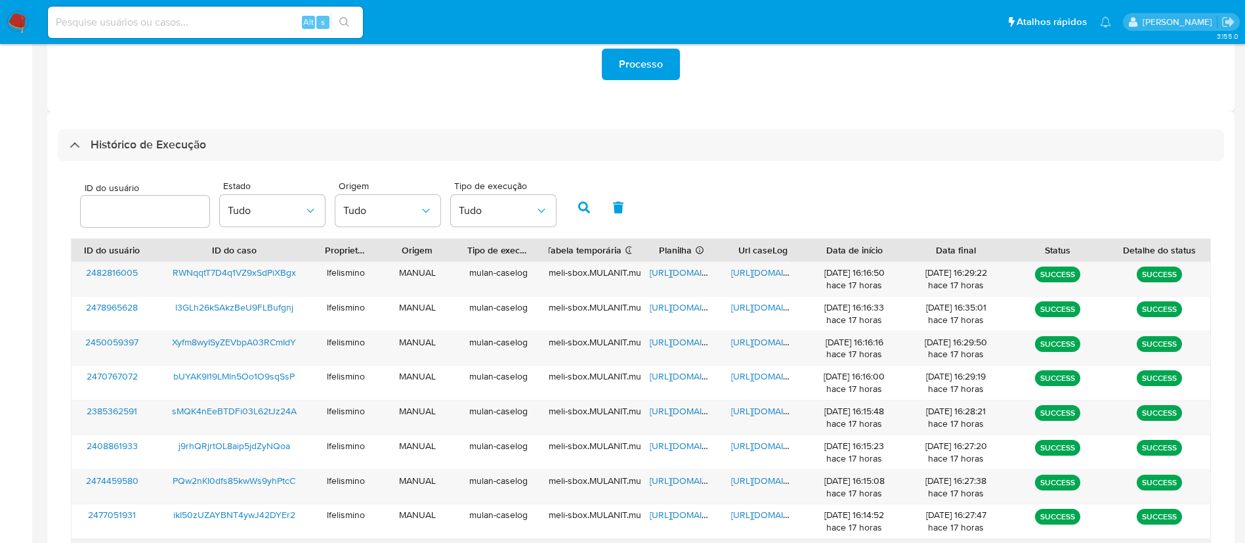
scroll to position [436, 0]
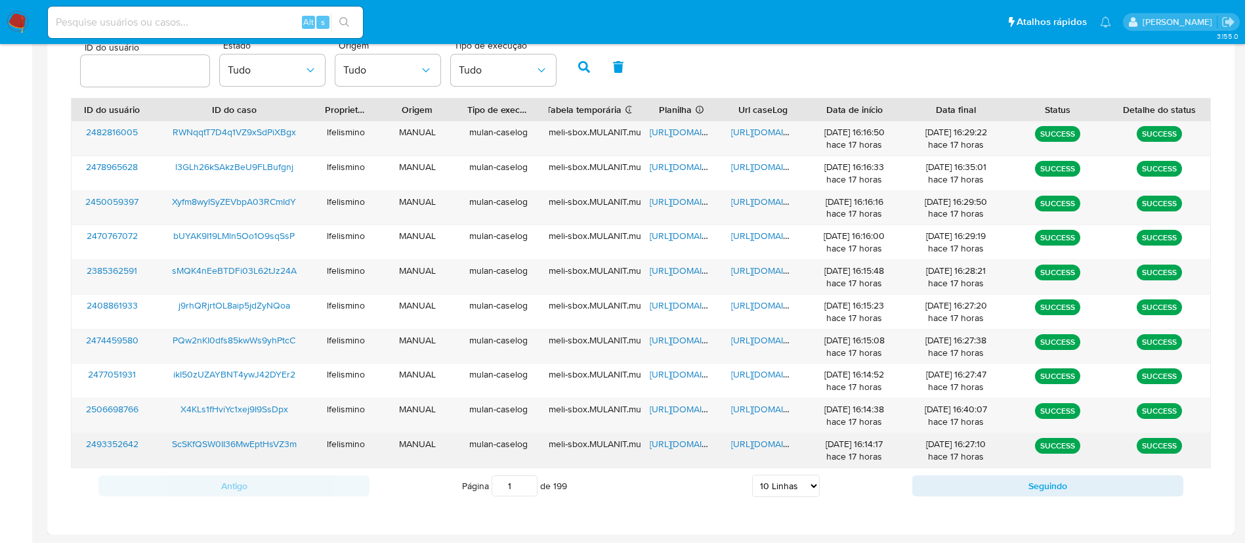
click at [745, 439] on span "[URL][DOMAIN_NAME]" at bounding box center [776, 443] width 91 height 13
click at [663, 448] on span "[URL][DOMAIN_NAME]" at bounding box center [695, 443] width 91 height 13
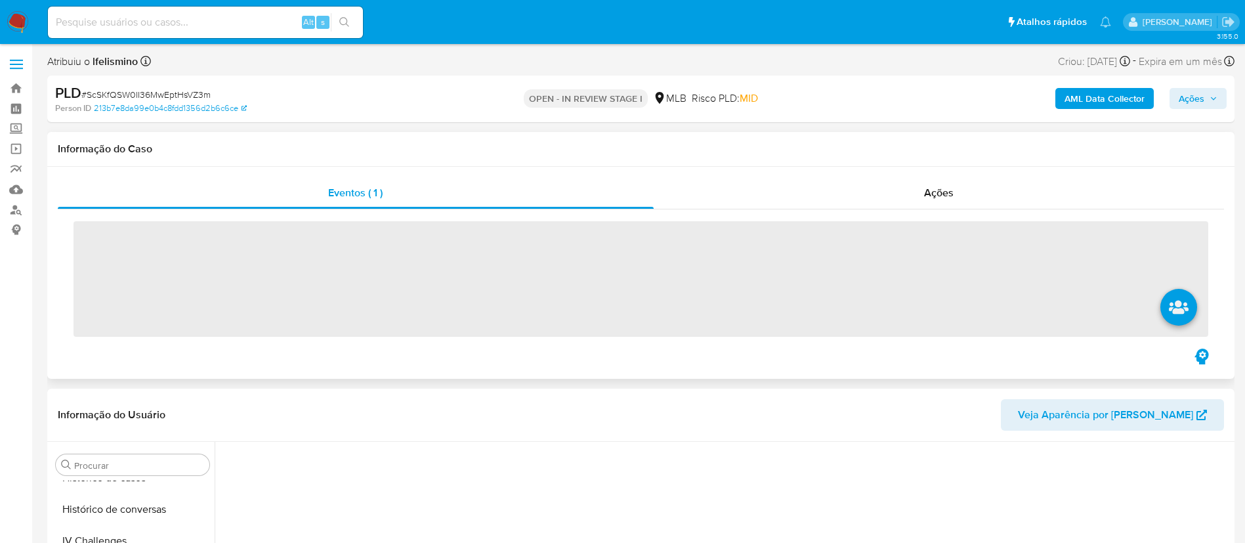
scroll to position [586, 0]
click at [1115, 96] on b "AML Data Collector" at bounding box center [1104, 98] width 80 height 21
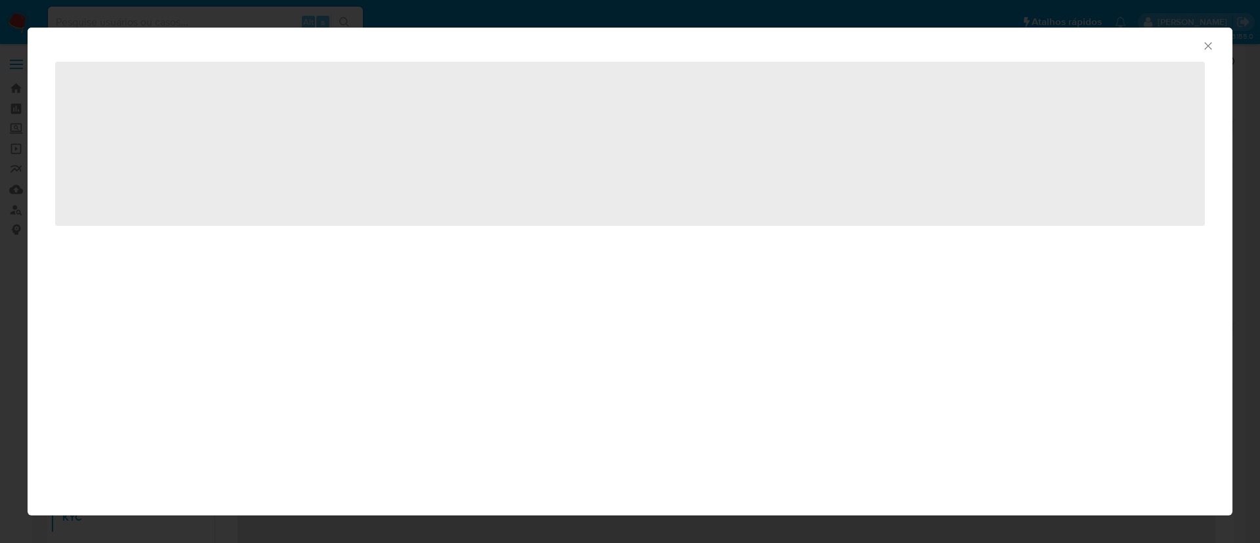
click at [1211, 43] on icon "Fechar a janela" at bounding box center [1207, 45] width 13 height 13
select select "10"
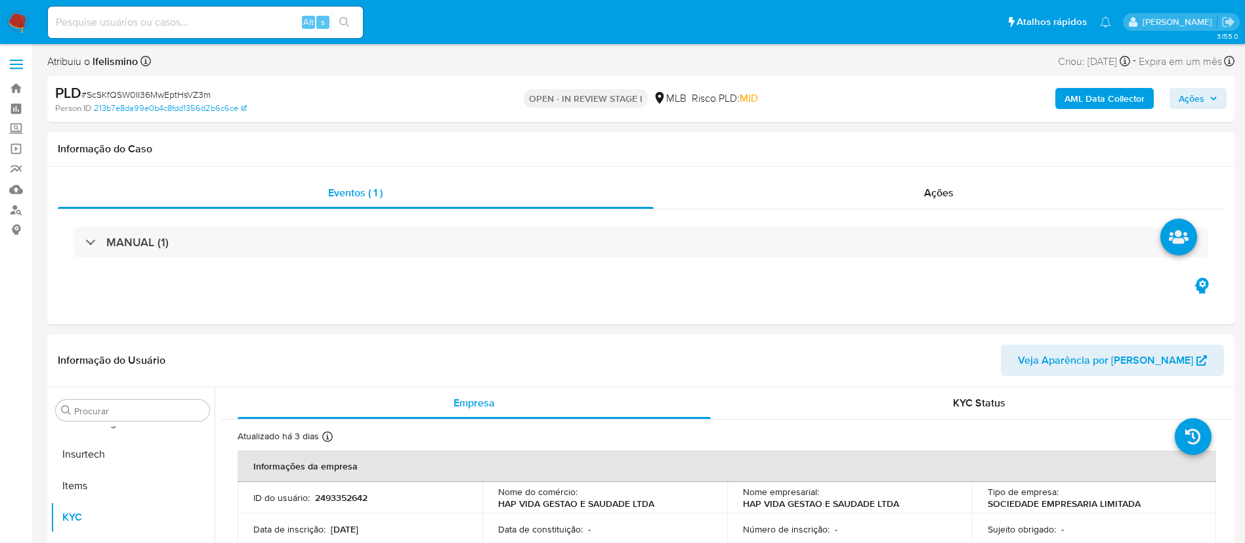
click at [1120, 96] on b "AML Data Collector" at bounding box center [1104, 98] width 80 height 21
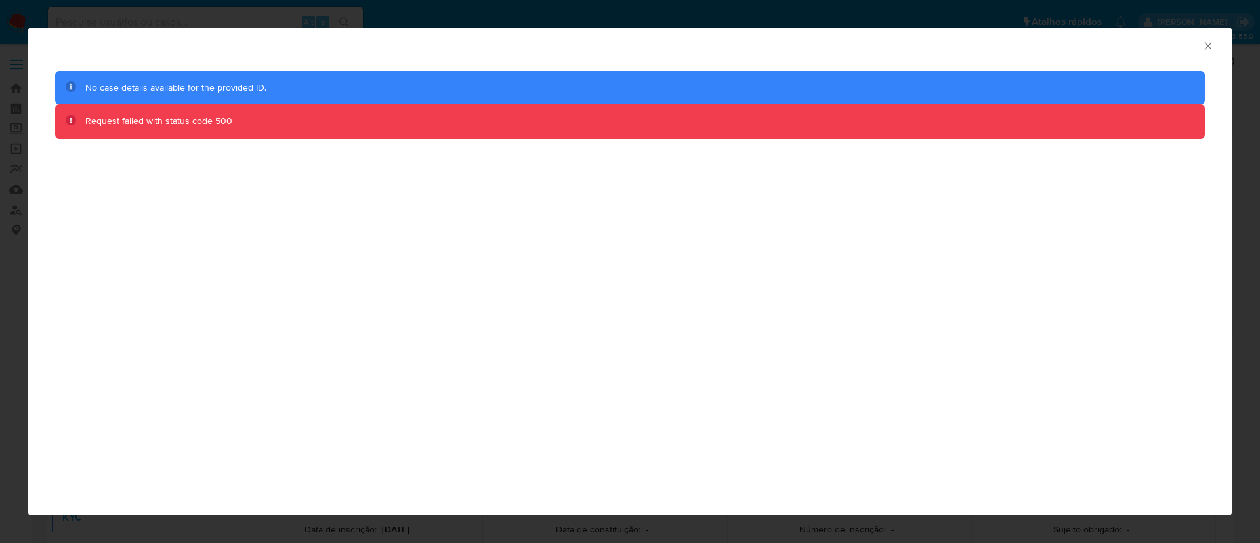
click at [317, 12] on div "AML Data Collector No case details available for the provided ID. Request faile…" at bounding box center [630, 271] width 1260 height 543
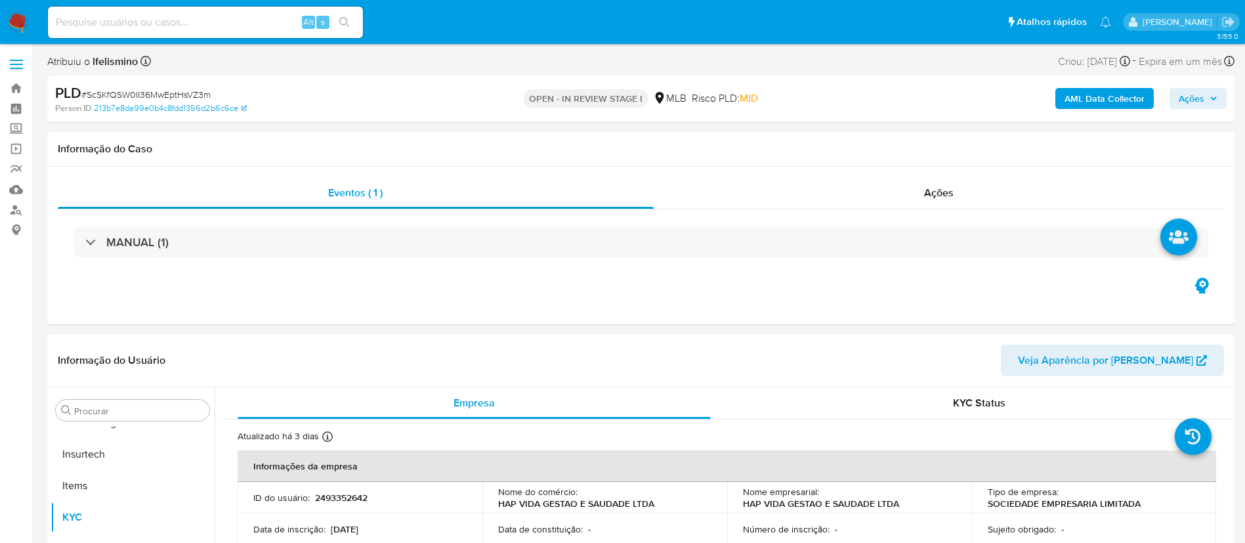
drag, startPoint x: 253, startPoint y: 17, endPoint x: 126, endPoint y: 10, distance: 127.5
click at [253, 18] on input at bounding box center [205, 22] width 315 height 17
paste input "X4KLs1fHviYc1xej9I9SsDpx"
type input "X4KLs1fHviYc1xej9I9SsDpx"
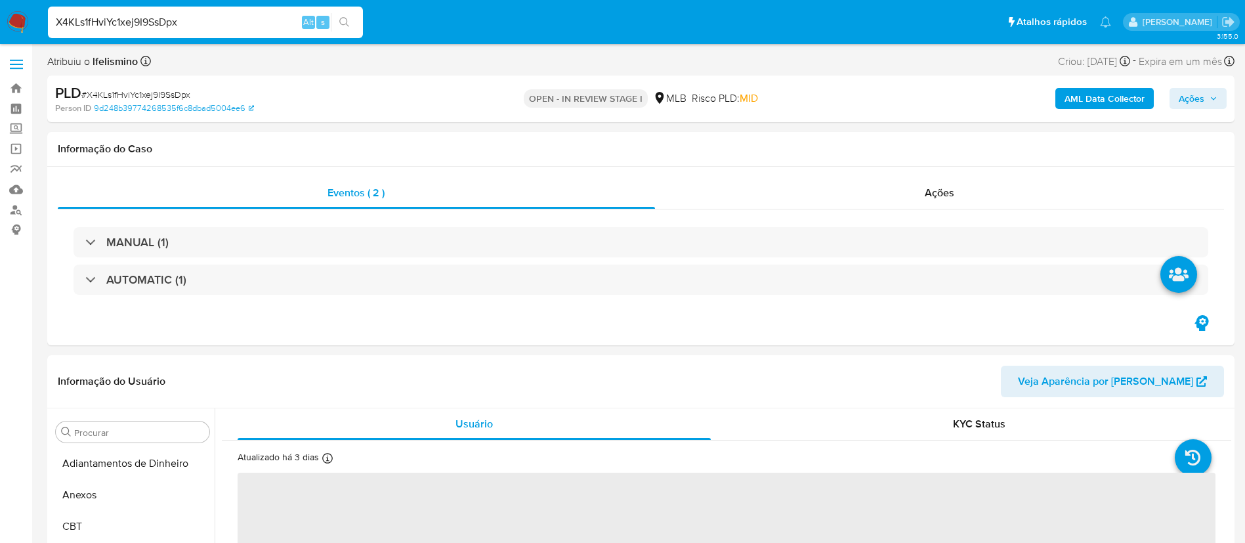
select select "10"
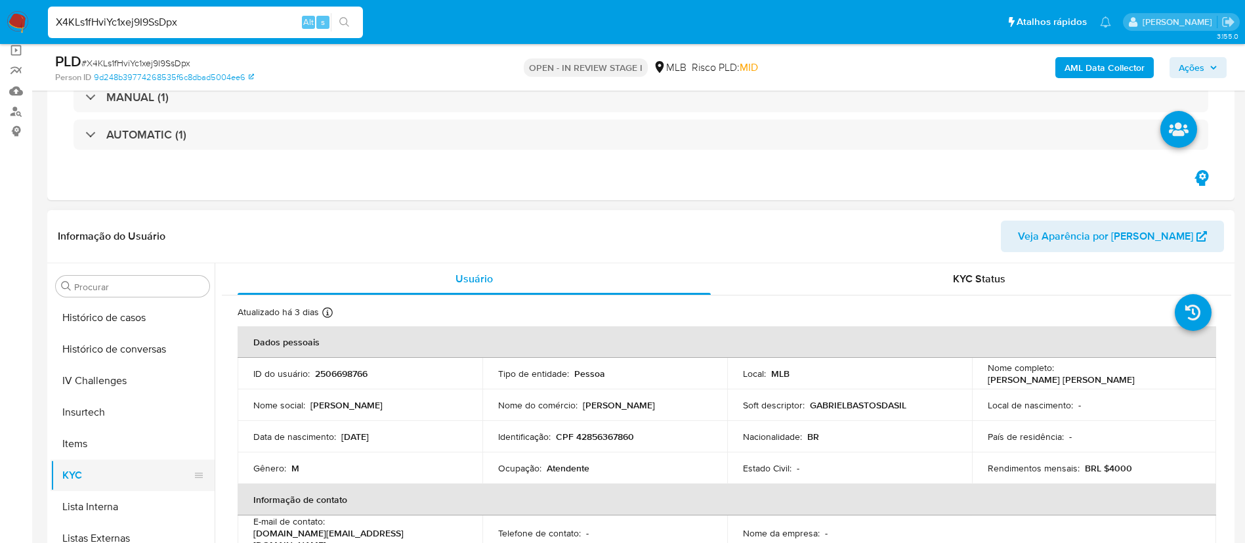
scroll to position [389, 0]
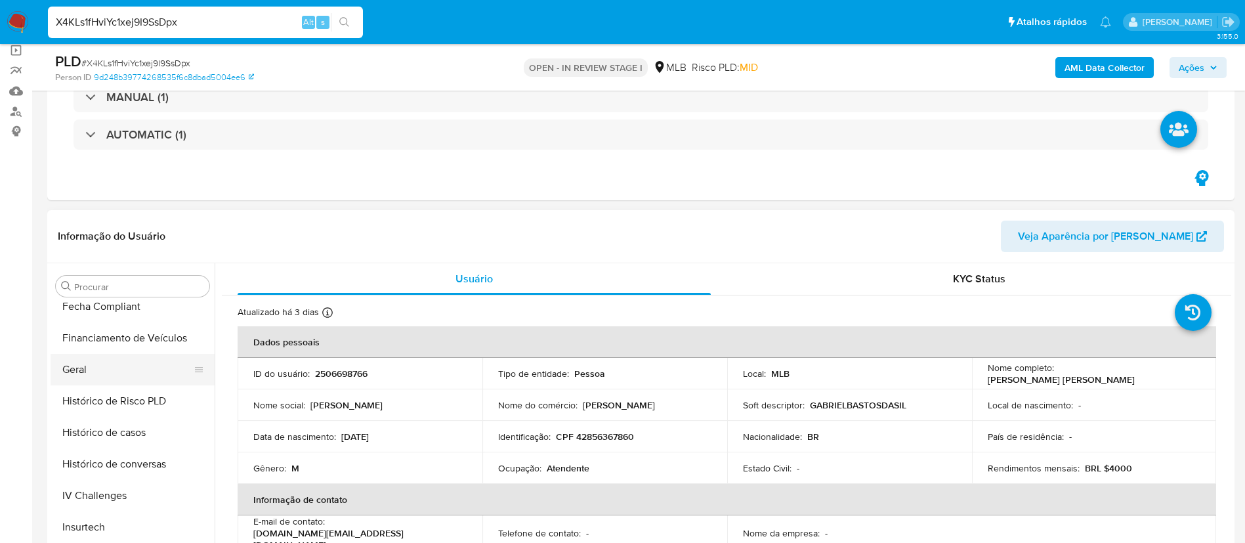
click at [125, 356] on button "Geral" at bounding box center [128, 369] width 154 height 31
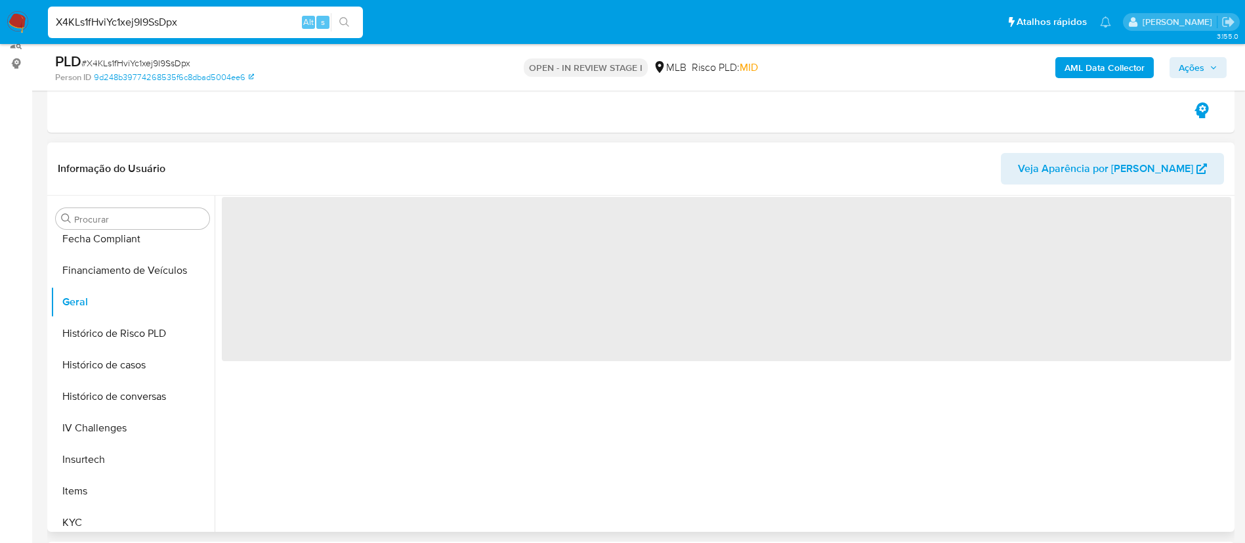
scroll to position [197, 0]
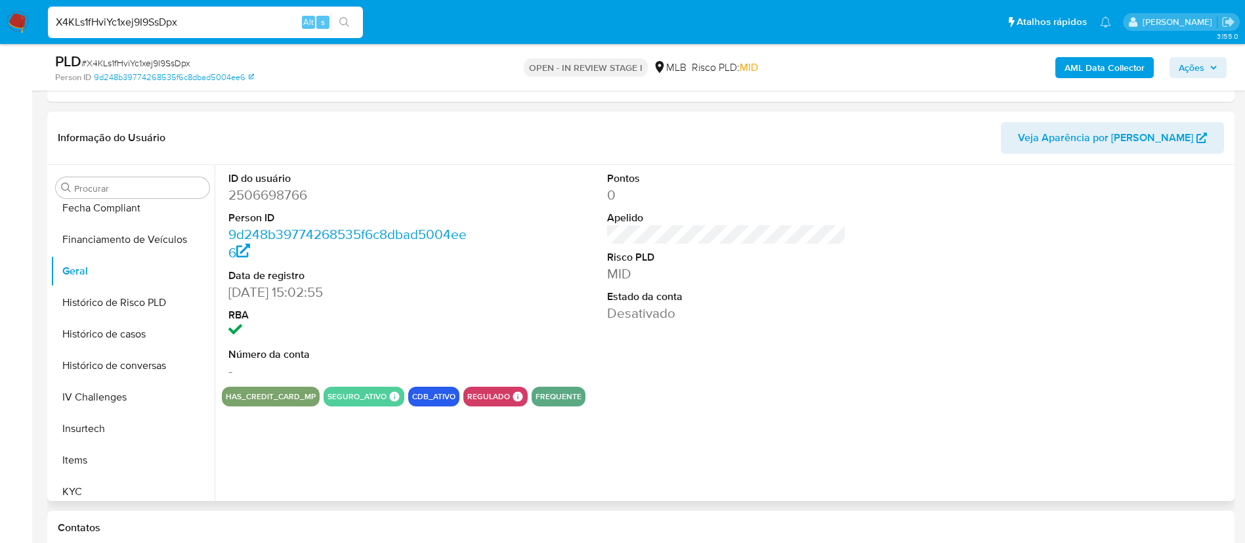
click at [261, 194] on dd "2506698766" at bounding box center [348, 195] width 240 height 18
copy dd "2506698766"
click at [75, 478] on button "KYC" at bounding box center [128, 491] width 154 height 31
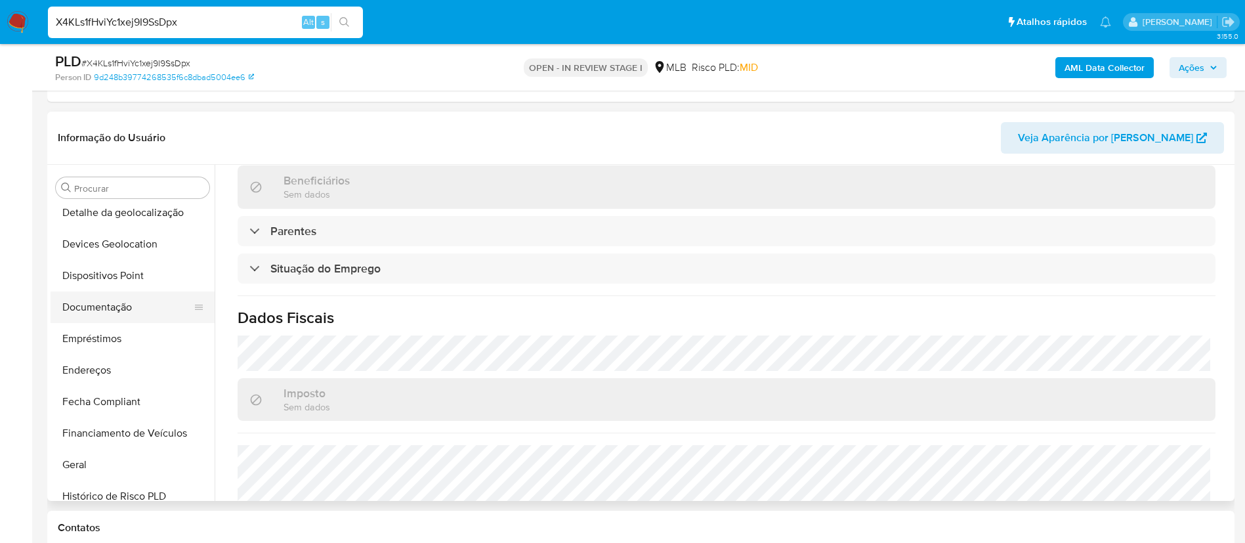
scroll to position [0, 0]
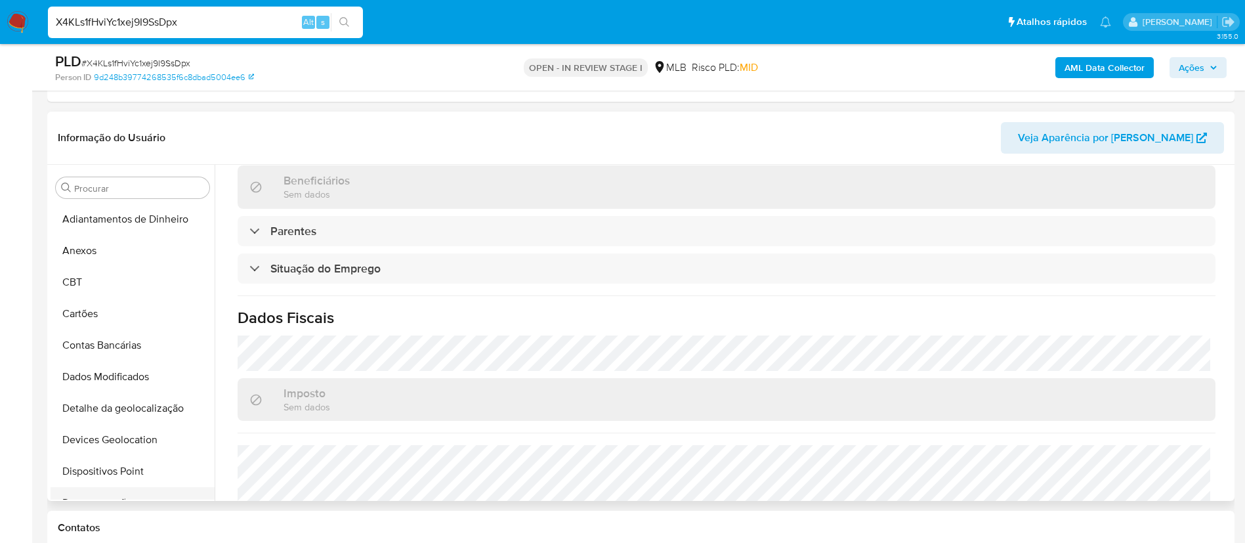
click at [107, 488] on ul "Adiantamentos de Dinheiro Anexos CBT Cartões Contas Bancárias Dados Modificados…" at bounding box center [133, 351] width 164 height 296
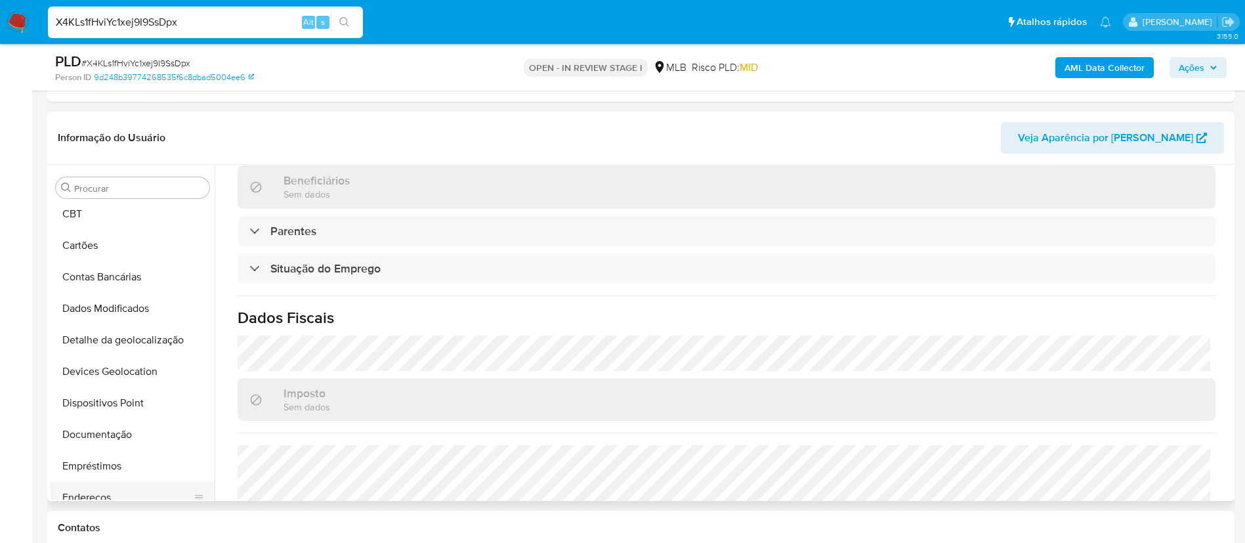
scroll to position [98, 0]
drag, startPoint x: 171, startPoint y: 402, endPoint x: 196, endPoint y: 377, distance: 35.3
click at [172, 401] on button "Documentação" at bounding box center [133, 403] width 164 height 31
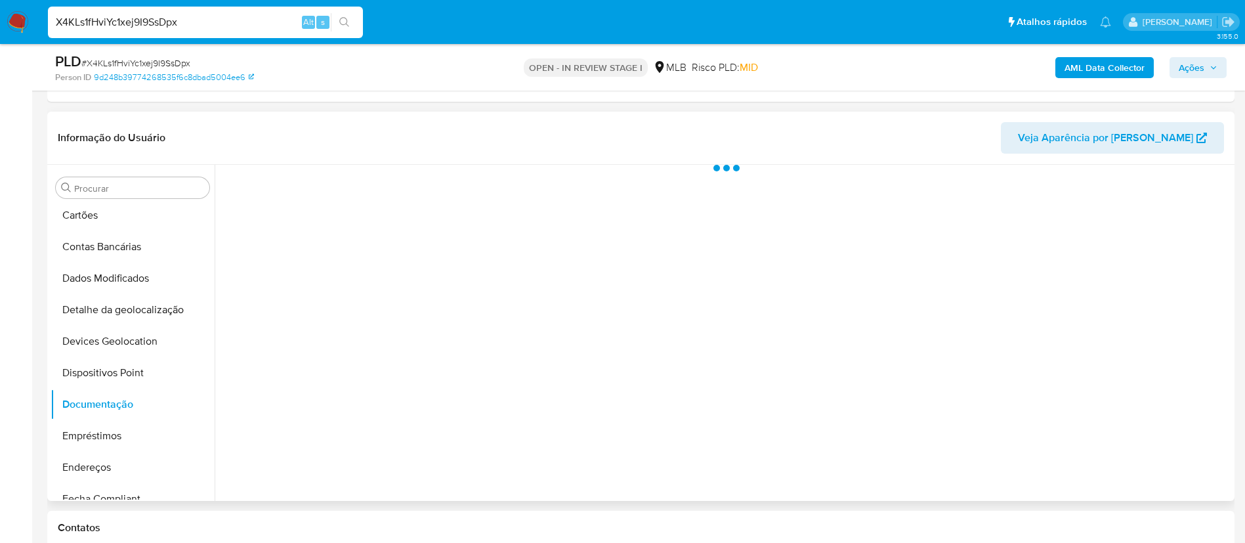
click at [383, 234] on div at bounding box center [723, 333] width 1016 height 336
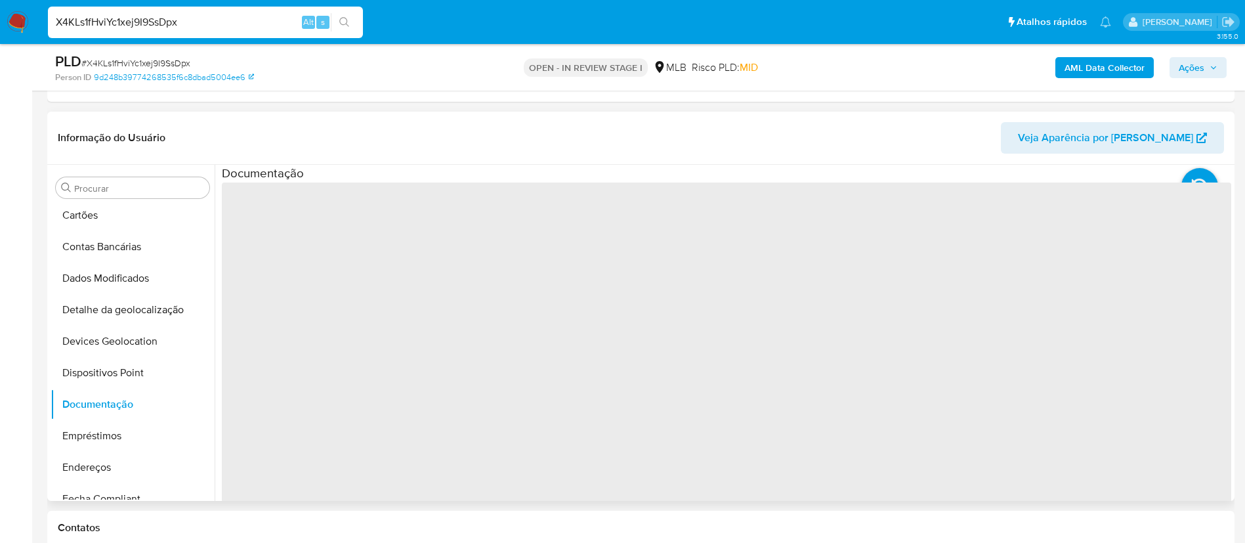
click at [373, 212] on span "‌" at bounding box center [726, 392] width 1009 height 420
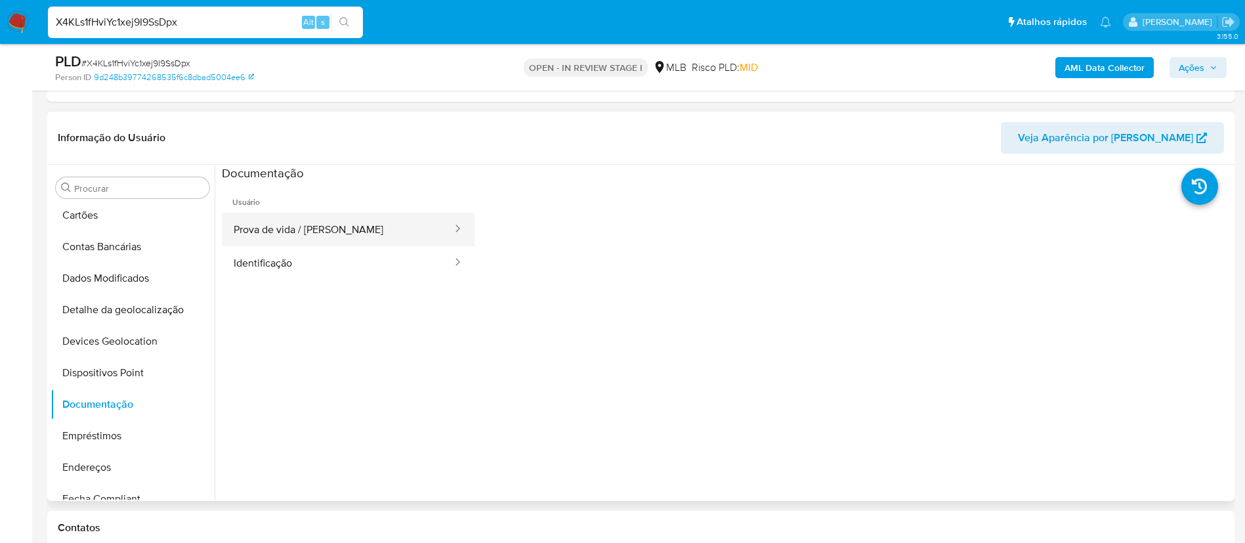
click at [343, 227] on button "Prova de vida / [PERSON_NAME]" at bounding box center [338, 229] width 232 height 33
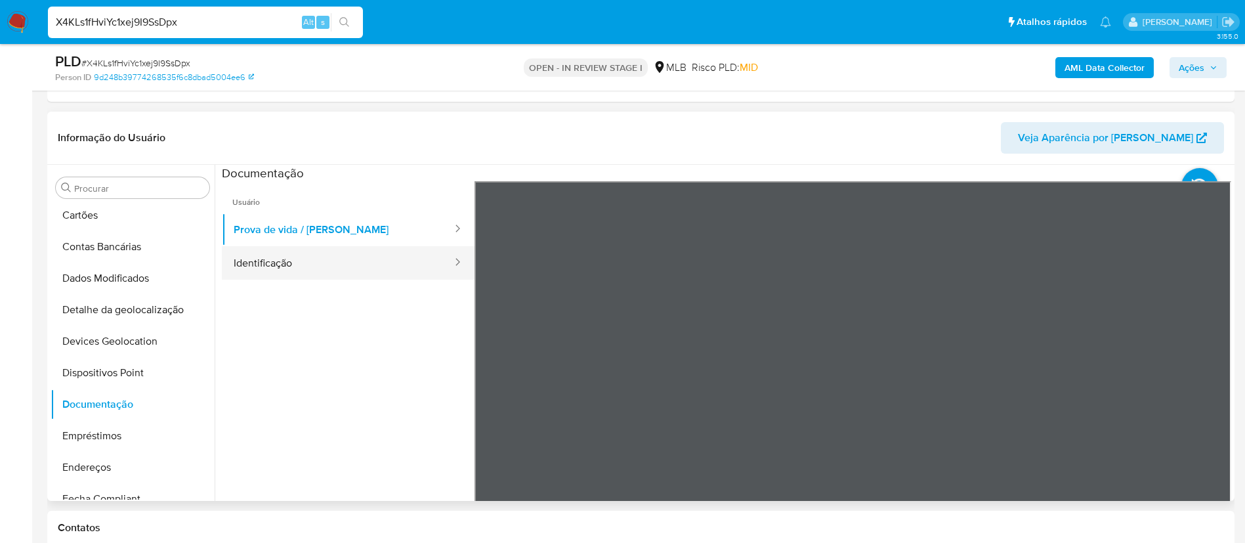
click at [316, 270] on button "Identificação" at bounding box center [338, 262] width 232 height 33
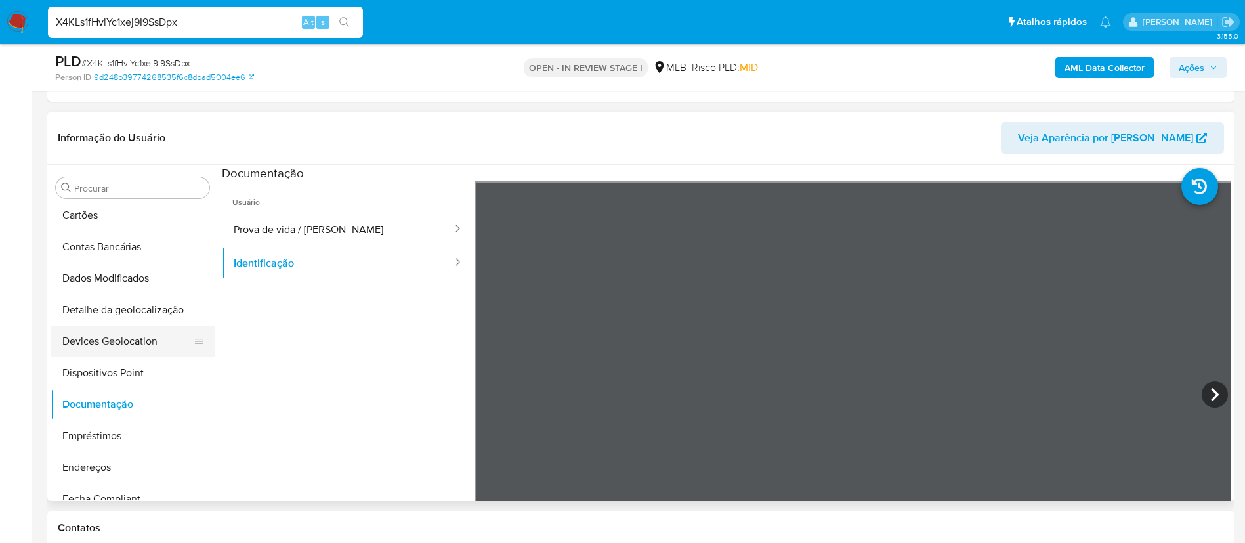
scroll to position [295, 0]
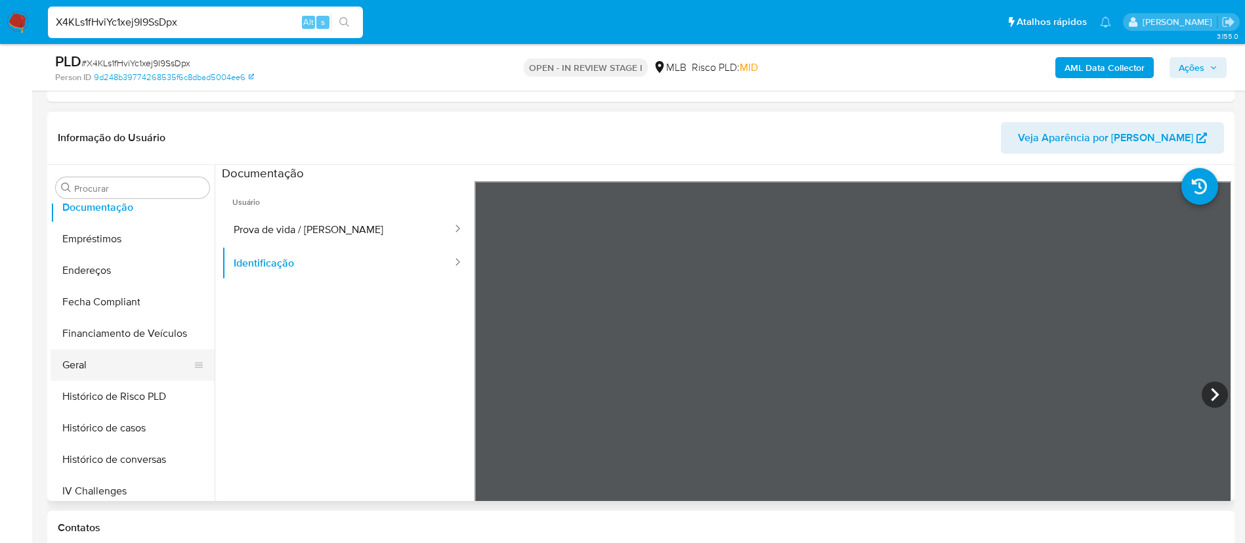
click at [146, 371] on button "Geral" at bounding box center [128, 364] width 154 height 31
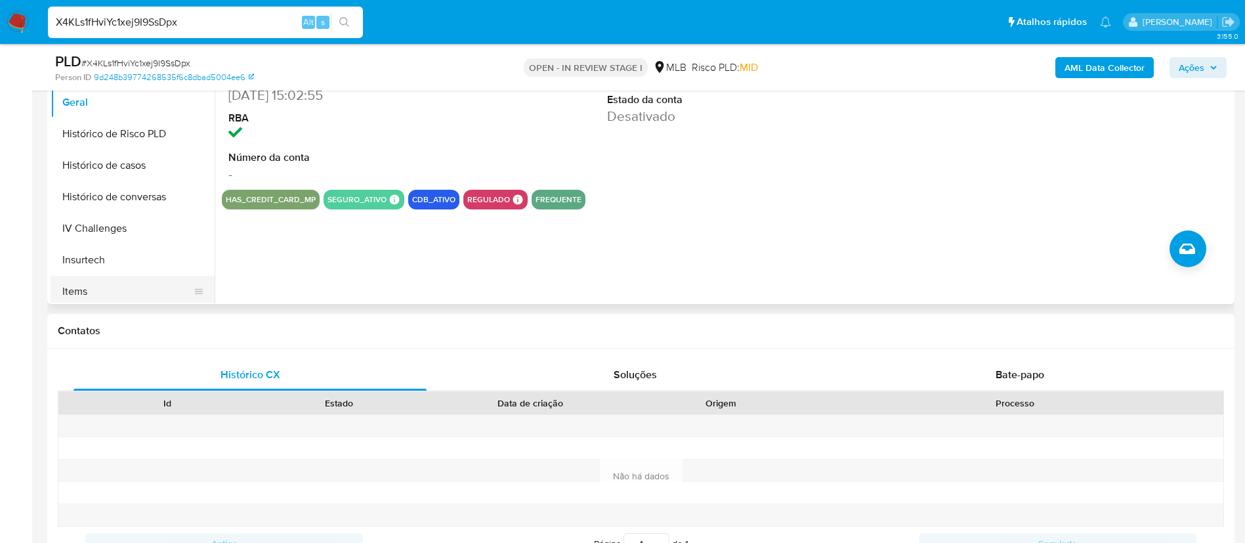
scroll to position [394, 0]
click at [102, 287] on button "KYC" at bounding box center [133, 289] width 164 height 31
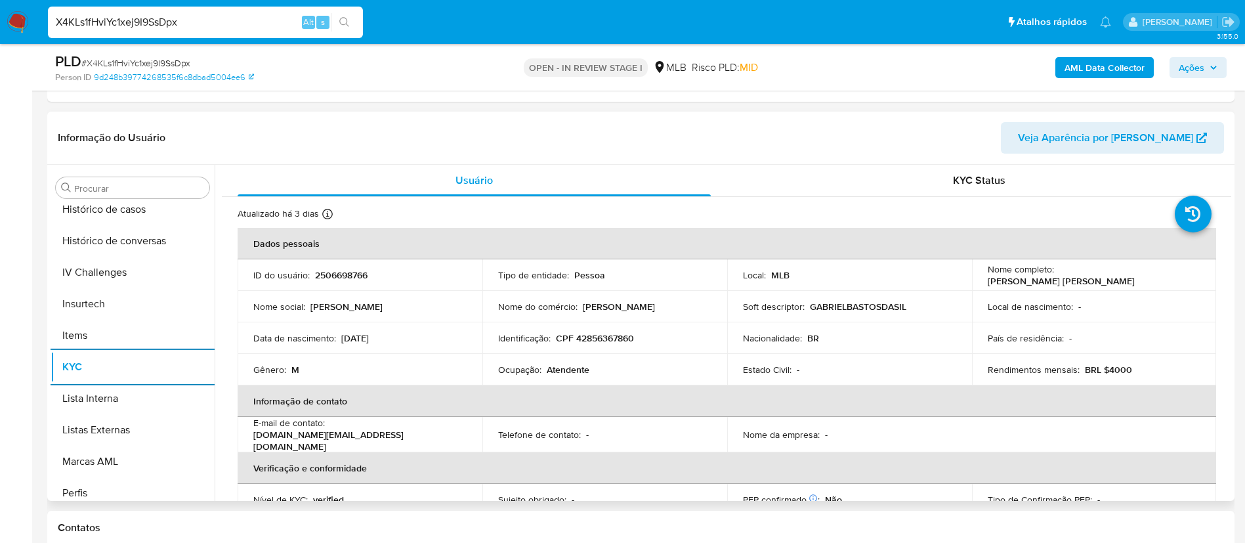
scroll to position [586, 0]
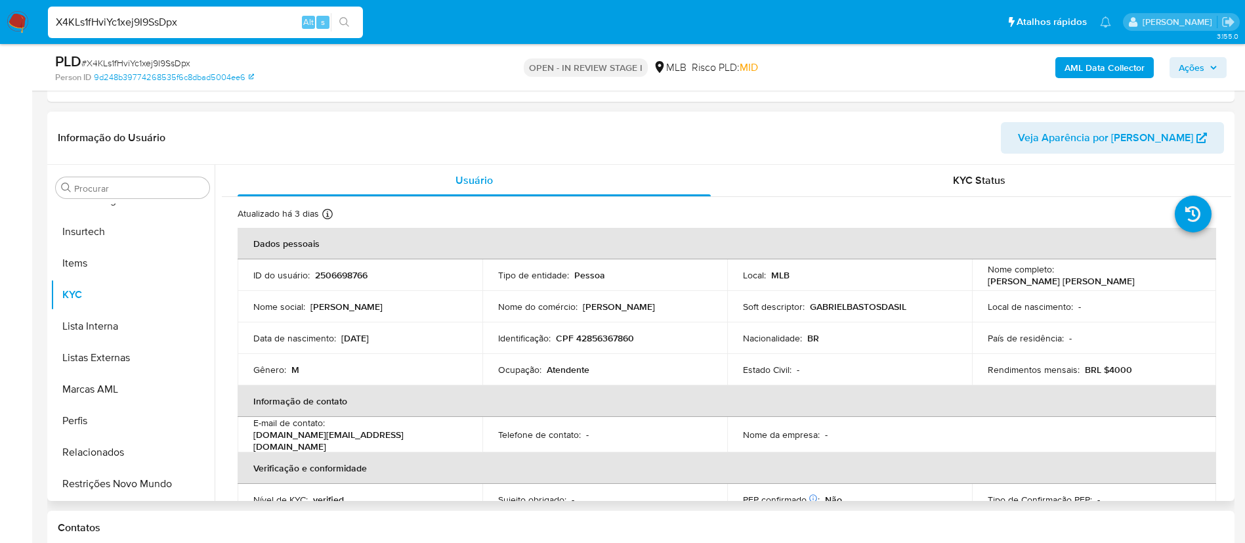
drag, startPoint x: 150, startPoint y: 469, endPoint x: 576, endPoint y: 494, distance: 427.3
click at [150, 469] on button "Restrições Novo Mundo" at bounding box center [133, 483] width 164 height 31
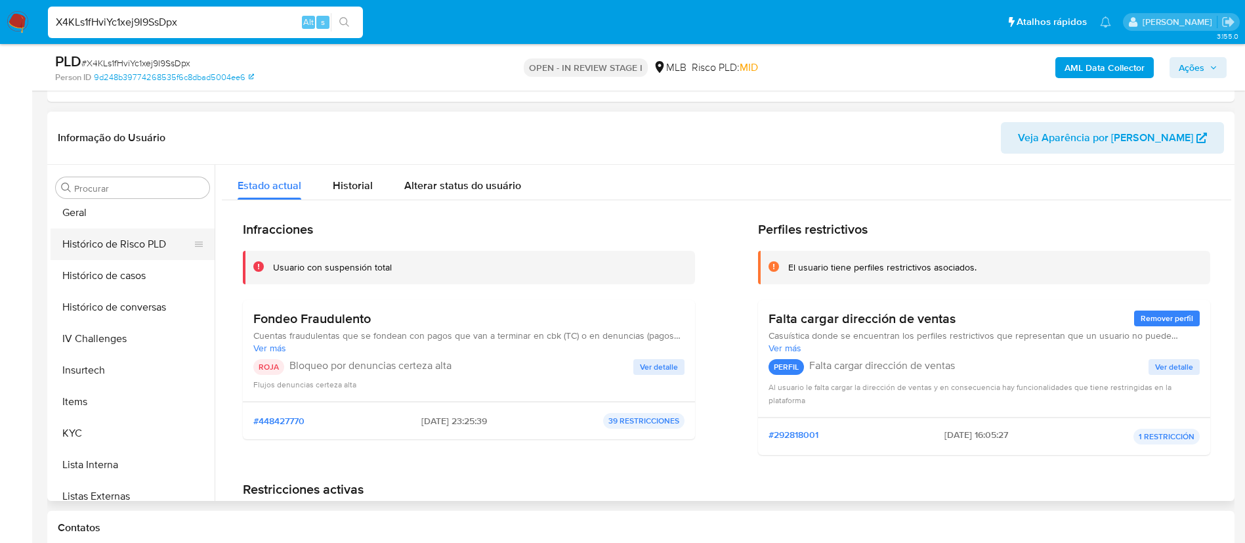
scroll to position [291, 0]
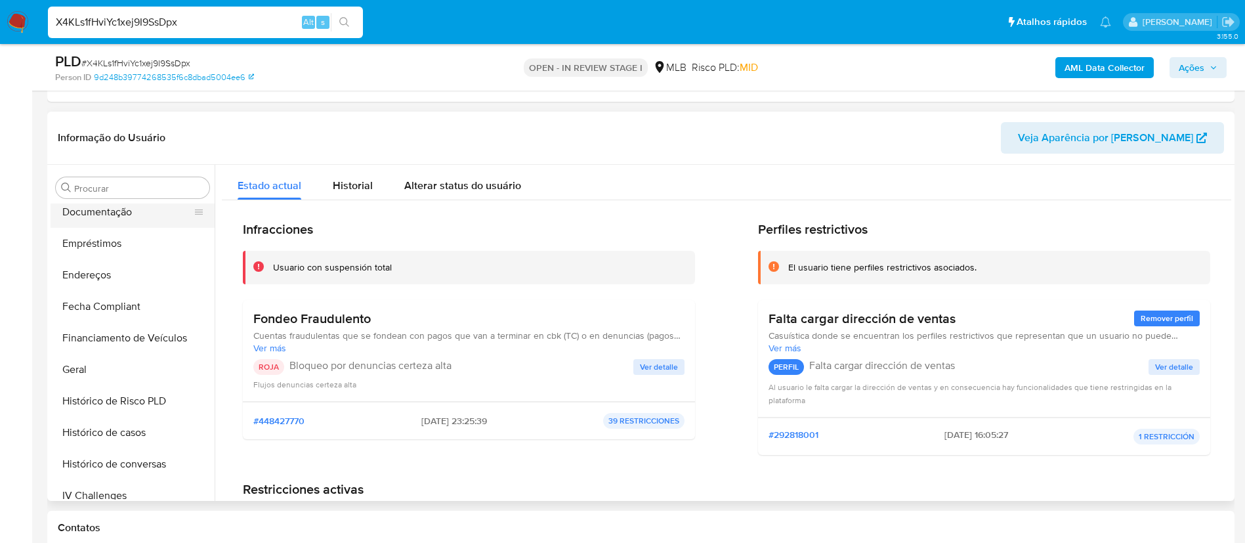
click at [156, 213] on button "Documentação" at bounding box center [128, 211] width 154 height 31
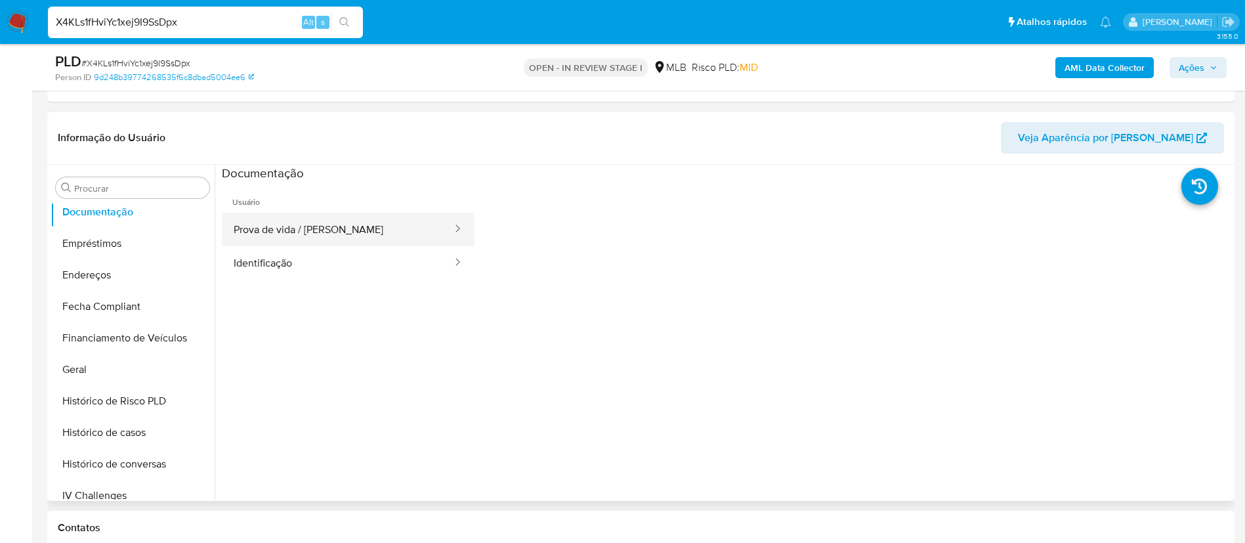
click at [310, 228] on button "Prova de vida / [PERSON_NAME]" at bounding box center [338, 229] width 232 height 33
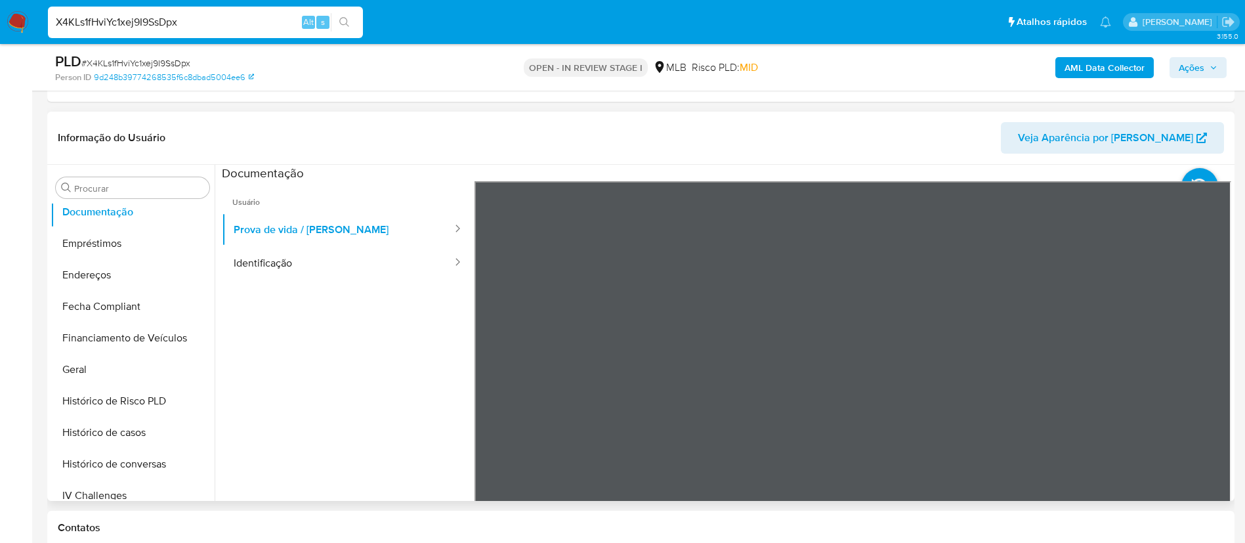
drag, startPoint x: 276, startPoint y: 262, endPoint x: 451, endPoint y: 283, distance: 176.5
click at [282, 260] on button "Identificação" at bounding box center [338, 262] width 232 height 33
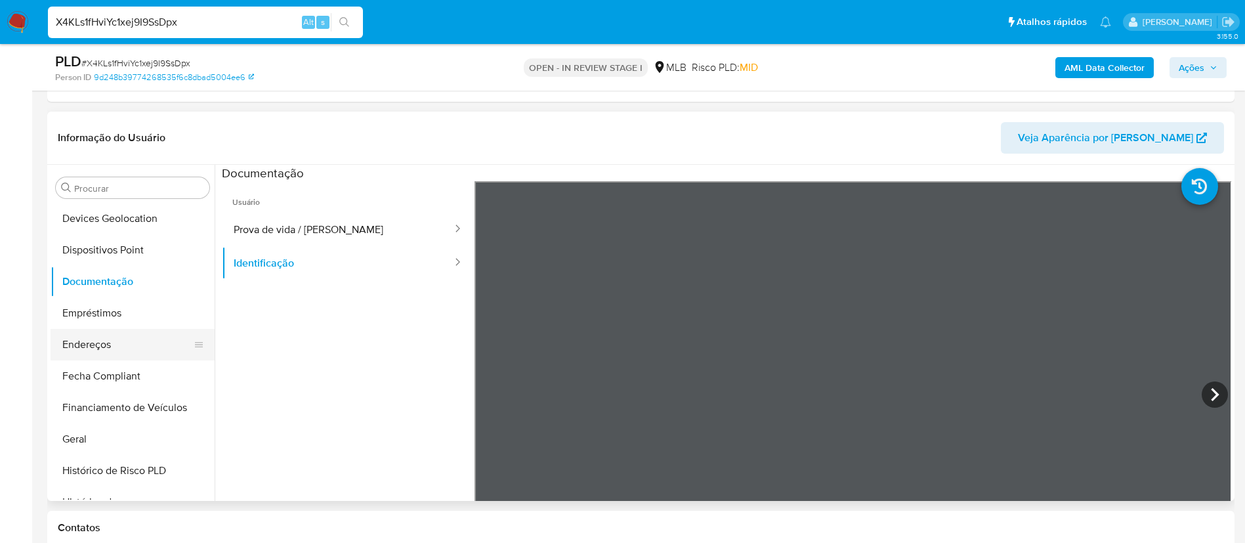
scroll to position [192, 0]
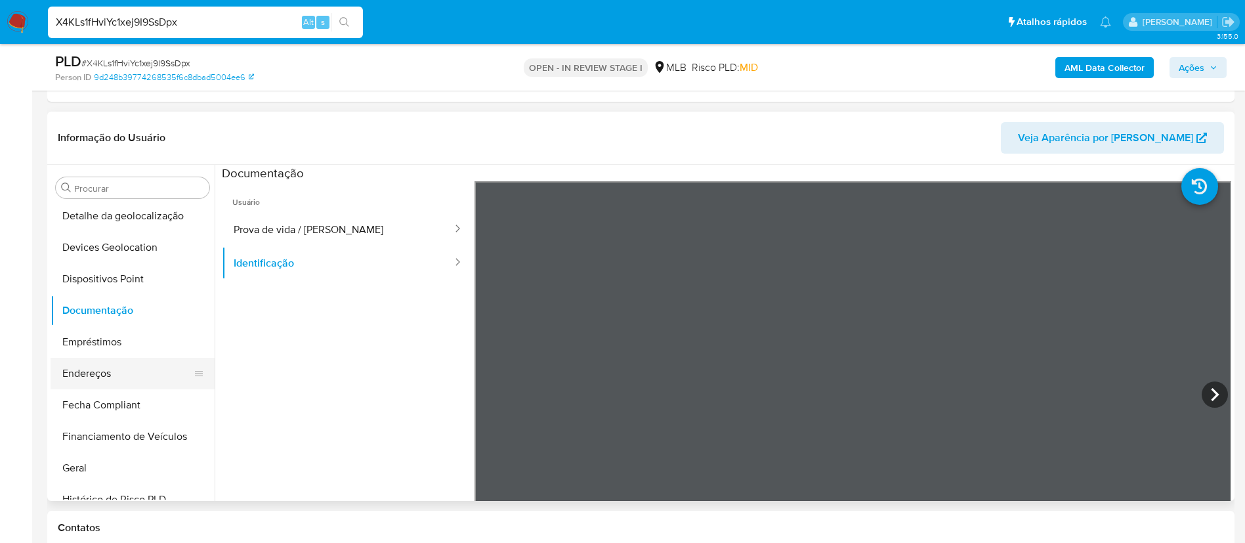
click at [163, 262] on button "Devices Geolocation" at bounding box center [133, 247] width 164 height 31
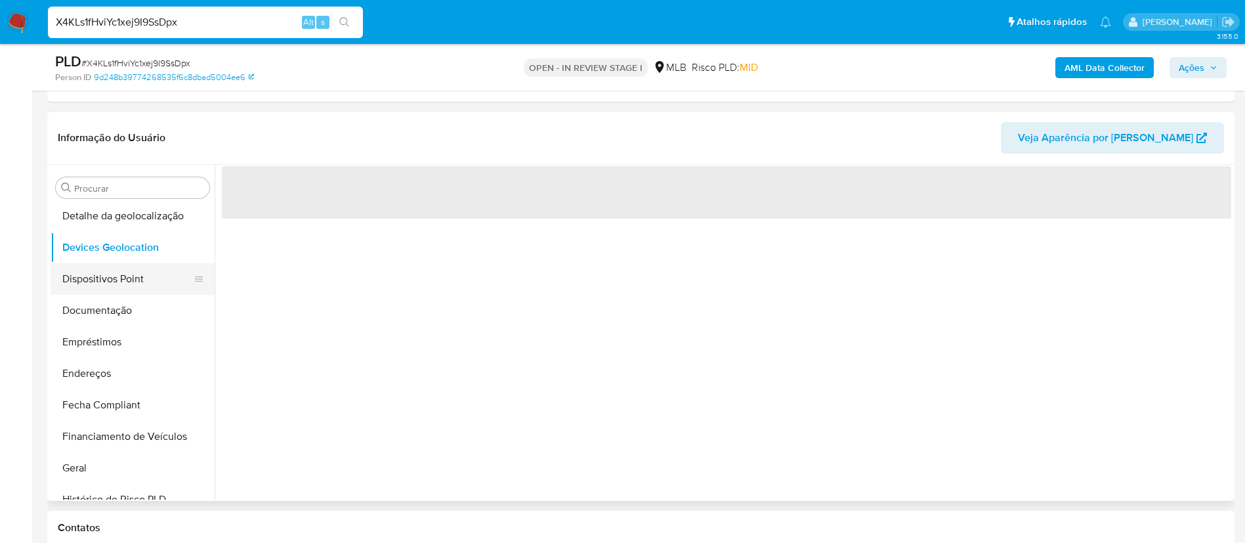
click at [148, 280] on button "Dispositivos Point" at bounding box center [128, 278] width 154 height 31
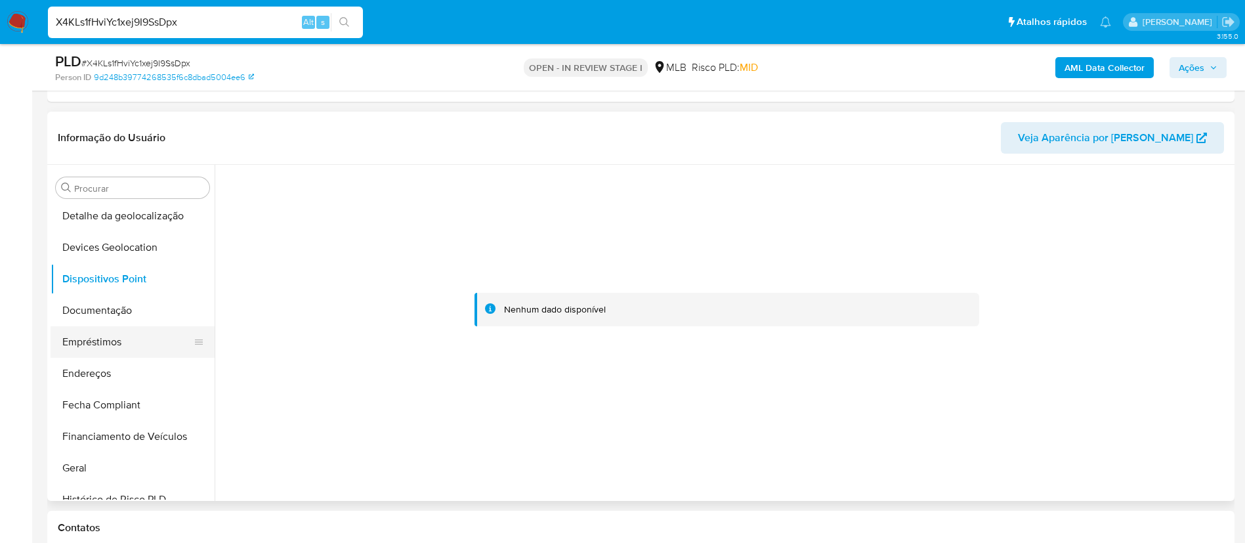
click at [117, 344] on button "Empréstimos" at bounding box center [128, 341] width 154 height 31
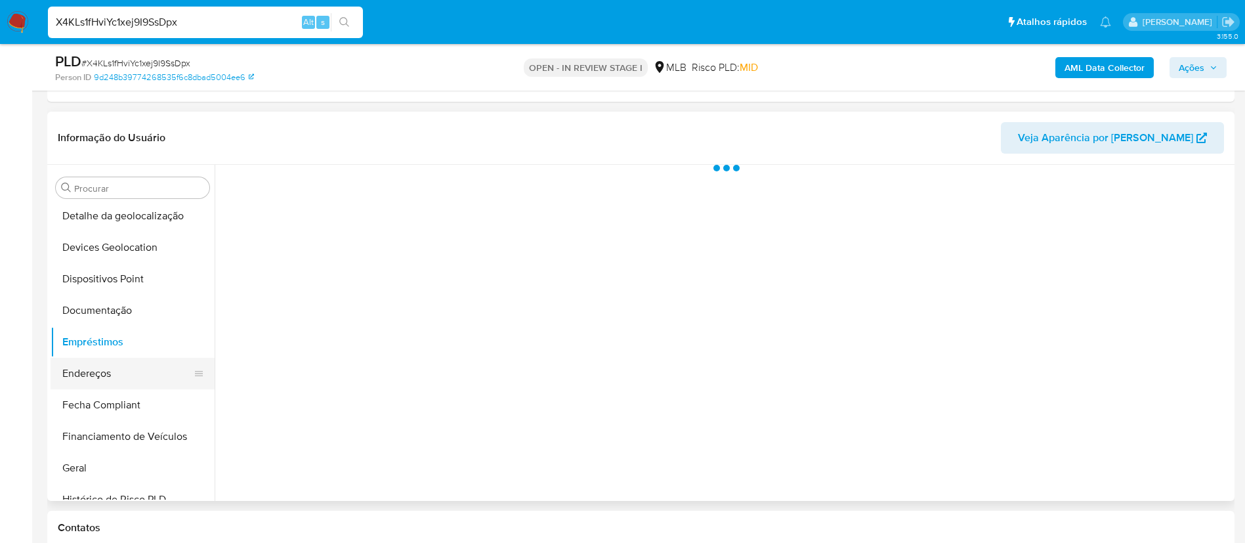
click at [110, 374] on button "Endereços" at bounding box center [128, 373] width 154 height 31
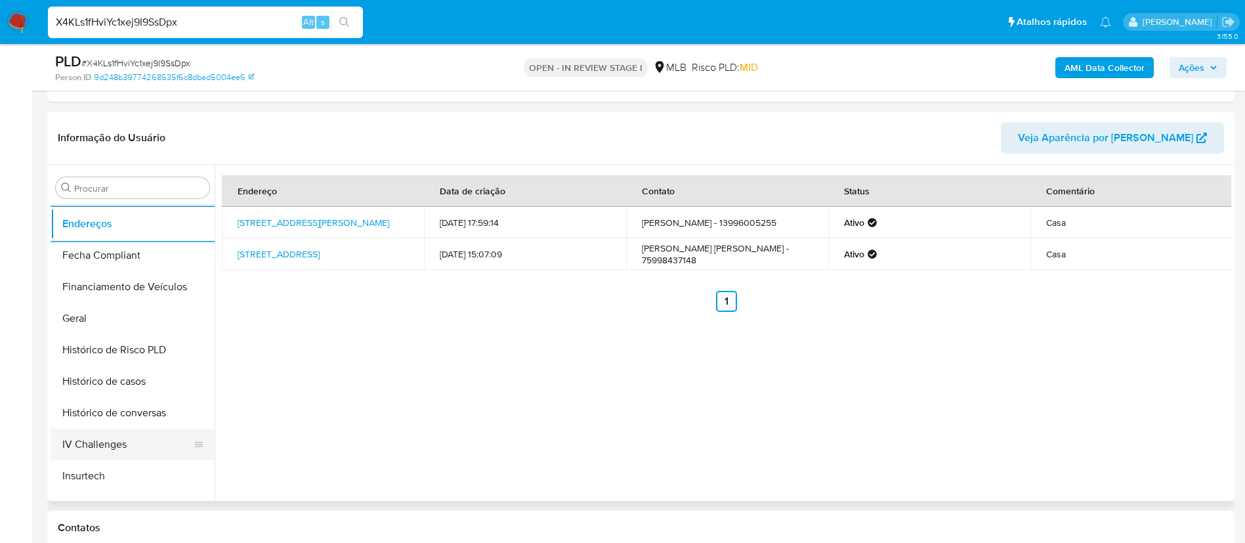
scroll to position [389, 0]
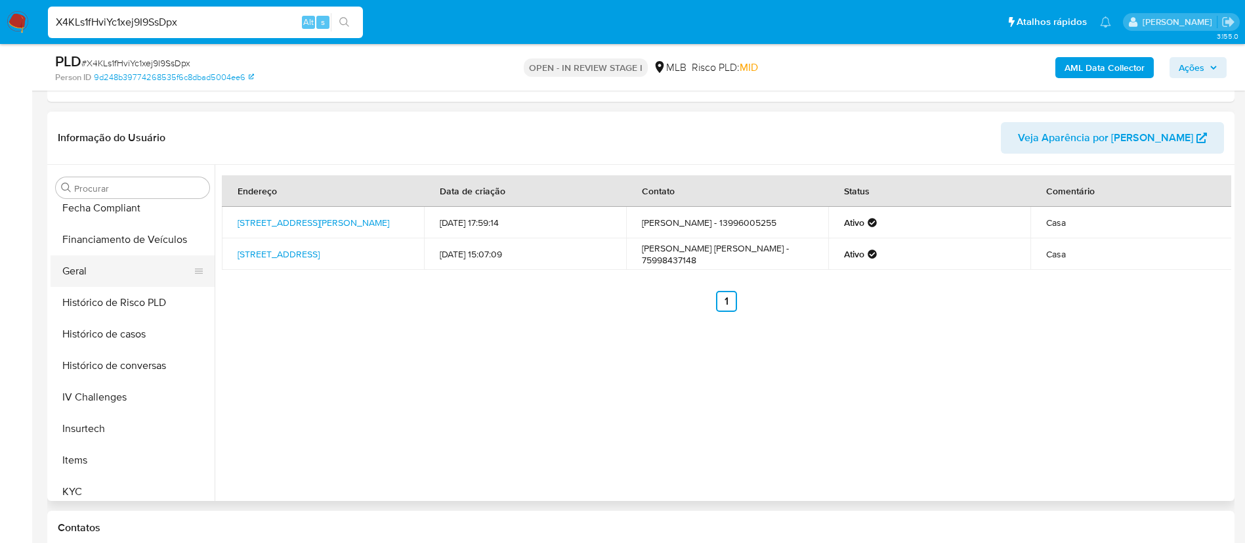
click at [123, 282] on button "Geral" at bounding box center [128, 270] width 154 height 31
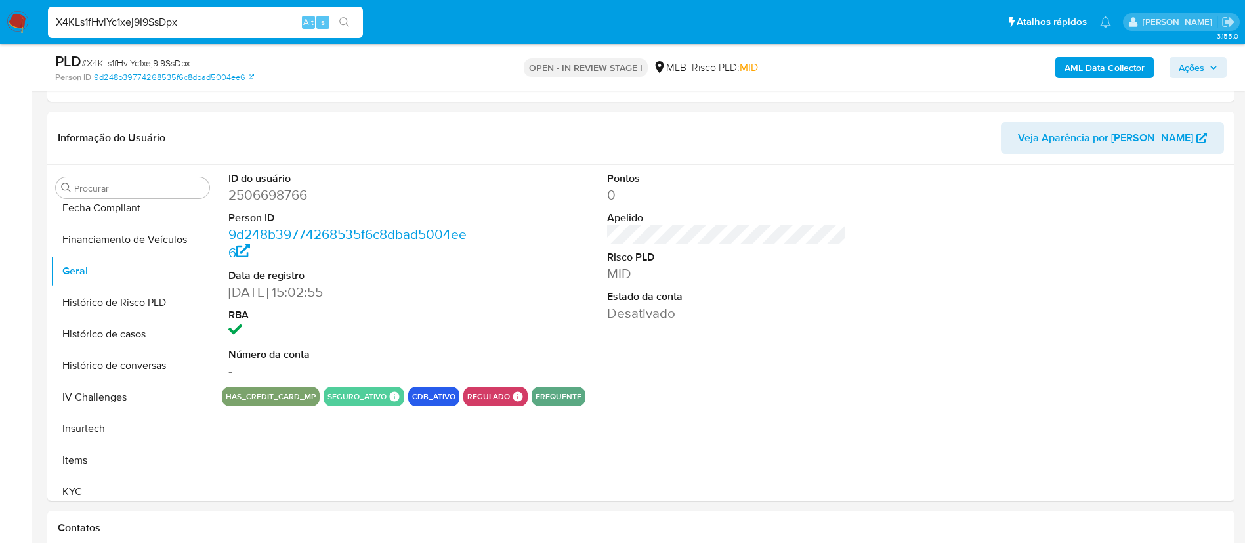
click at [275, 203] on dd "2506698766" at bounding box center [348, 195] width 240 height 18
copy dd "2506698766"
